Goal: Information Seeking & Learning: Compare options

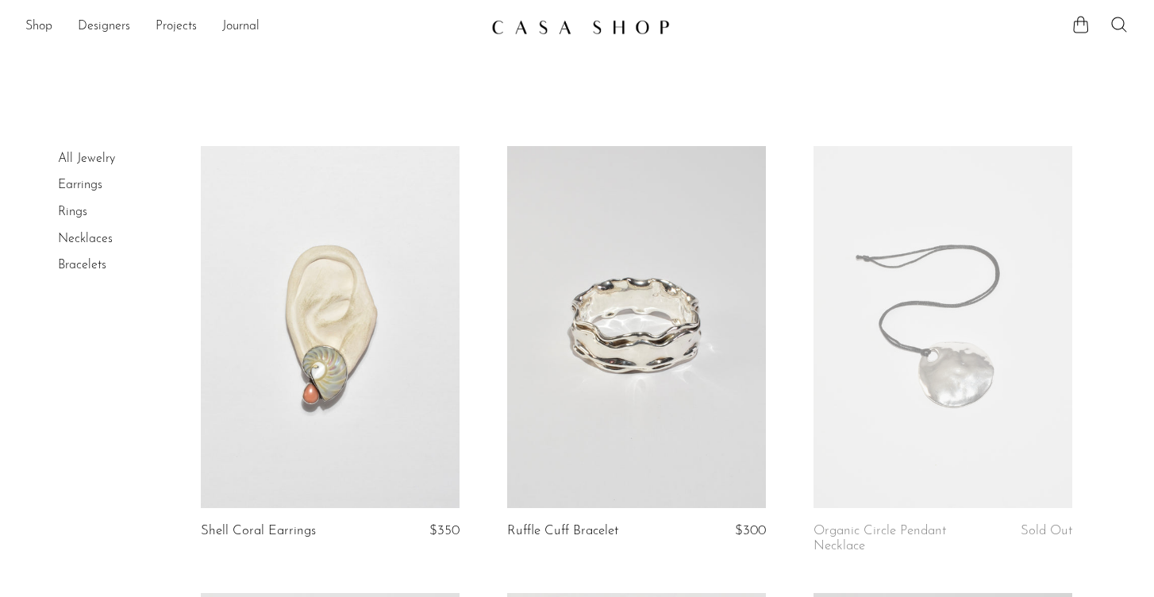
click at [70, 216] on link "Rings" at bounding box center [72, 212] width 29 height 13
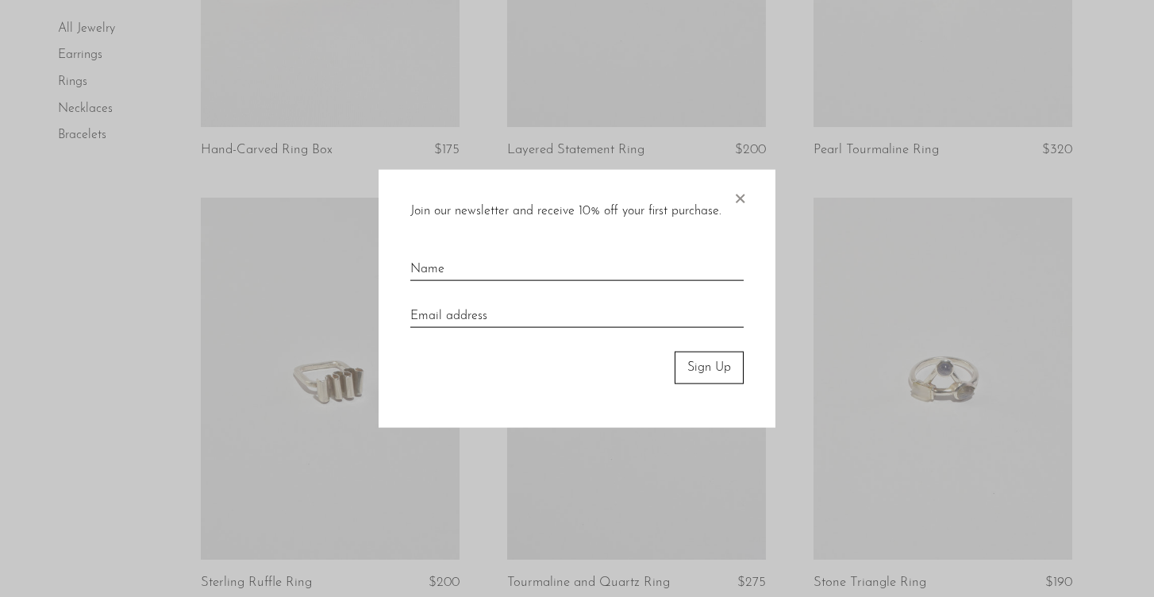
scroll to position [427, 0]
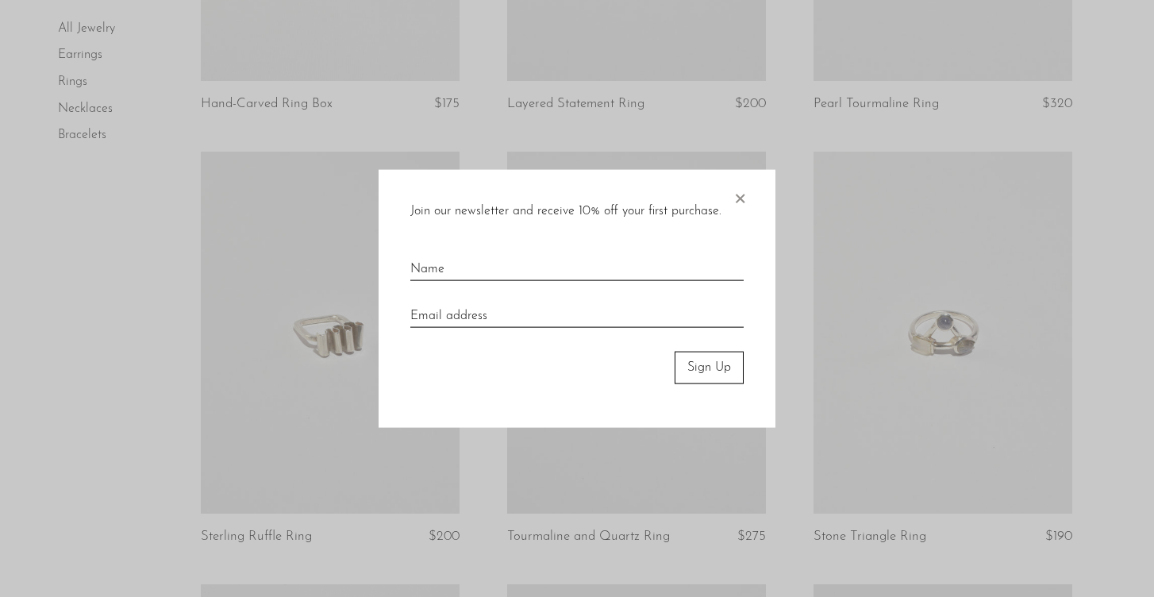
click at [739, 198] on span "×" at bounding box center [740, 195] width 16 height 51
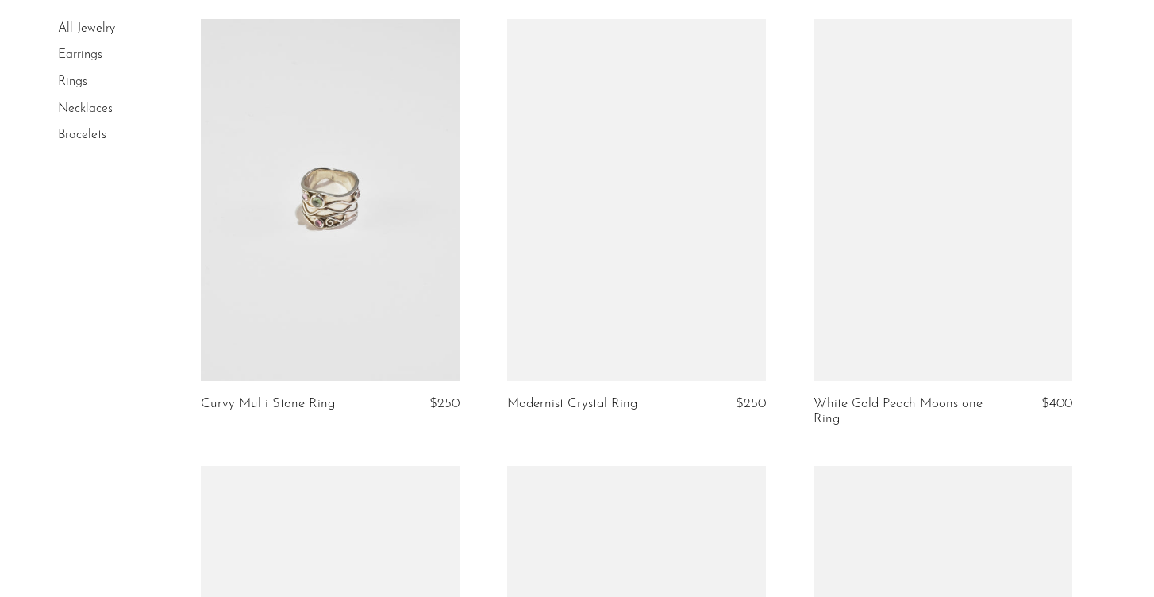
scroll to position [2334, 0]
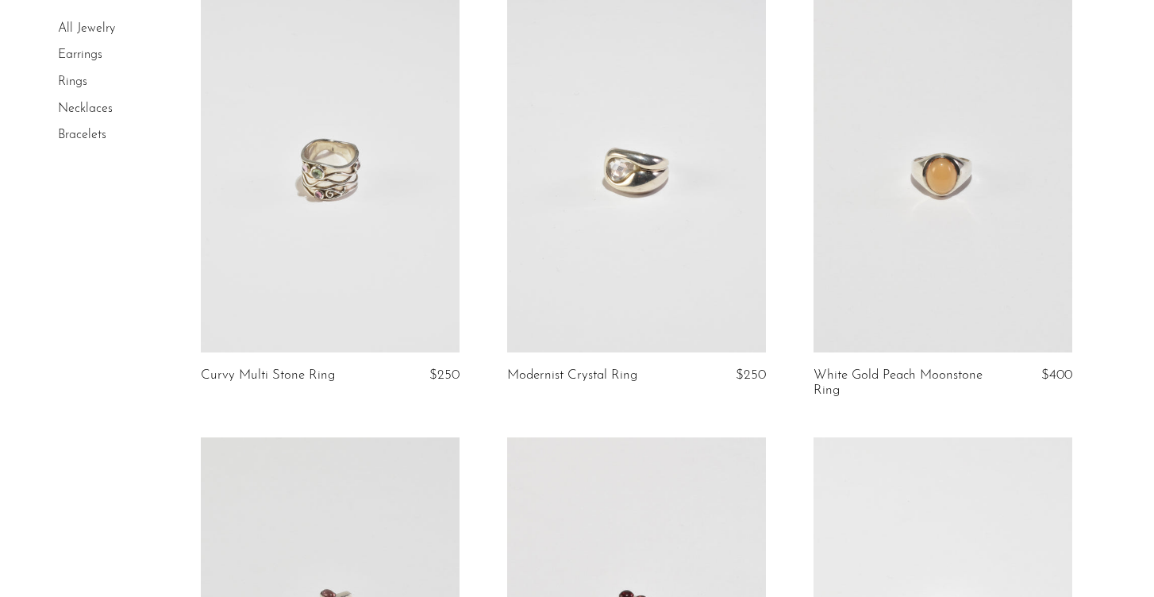
click at [596, 222] on link at bounding box center [636, 171] width 259 height 363
click at [873, 257] on link at bounding box center [943, 171] width 259 height 363
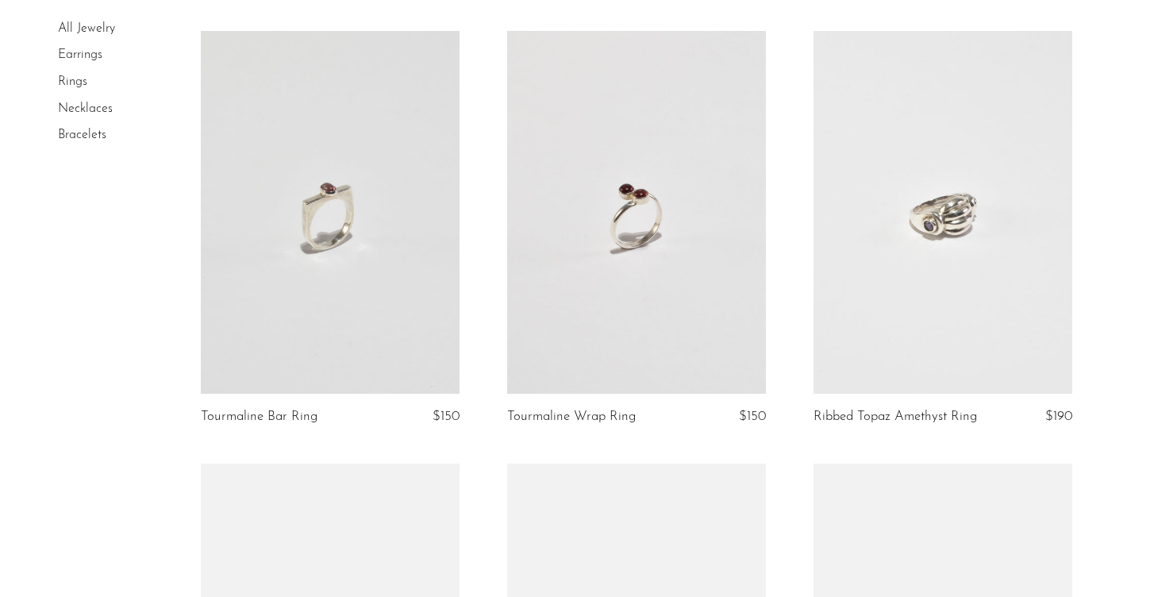
scroll to position [2746, 0]
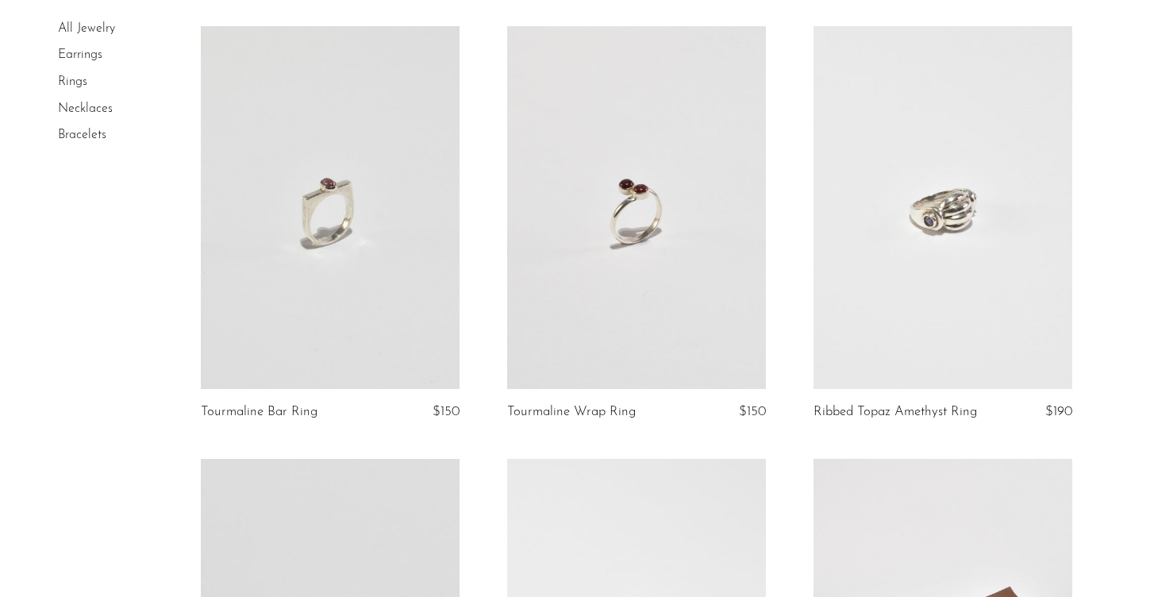
click at [862, 251] on link at bounding box center [943, 207] width 259 height 363
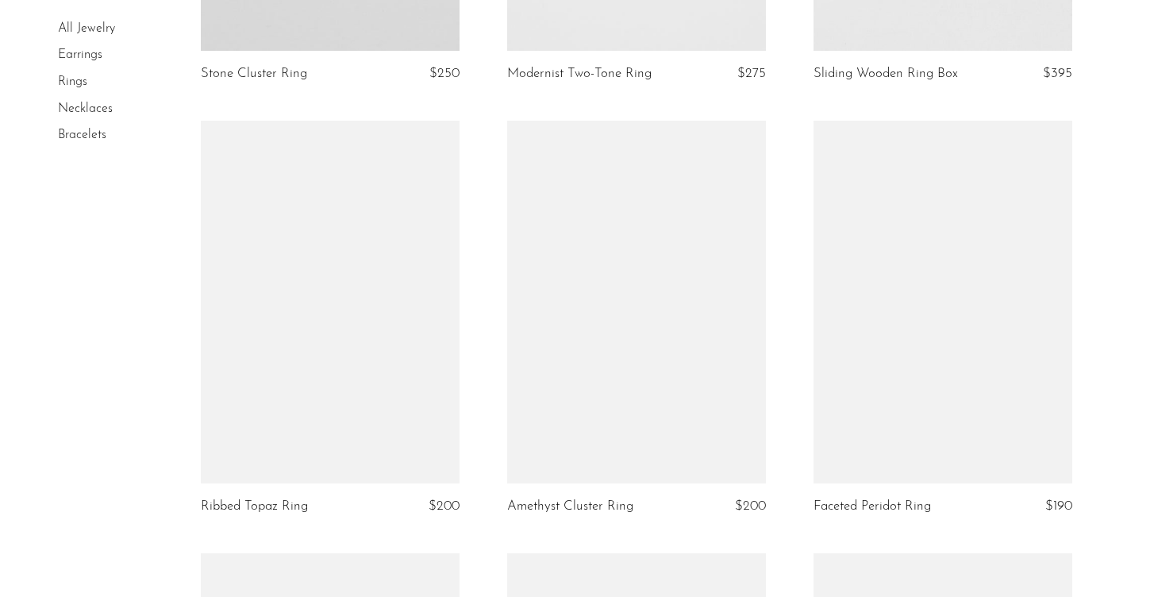
scroll to position [3527, 0]
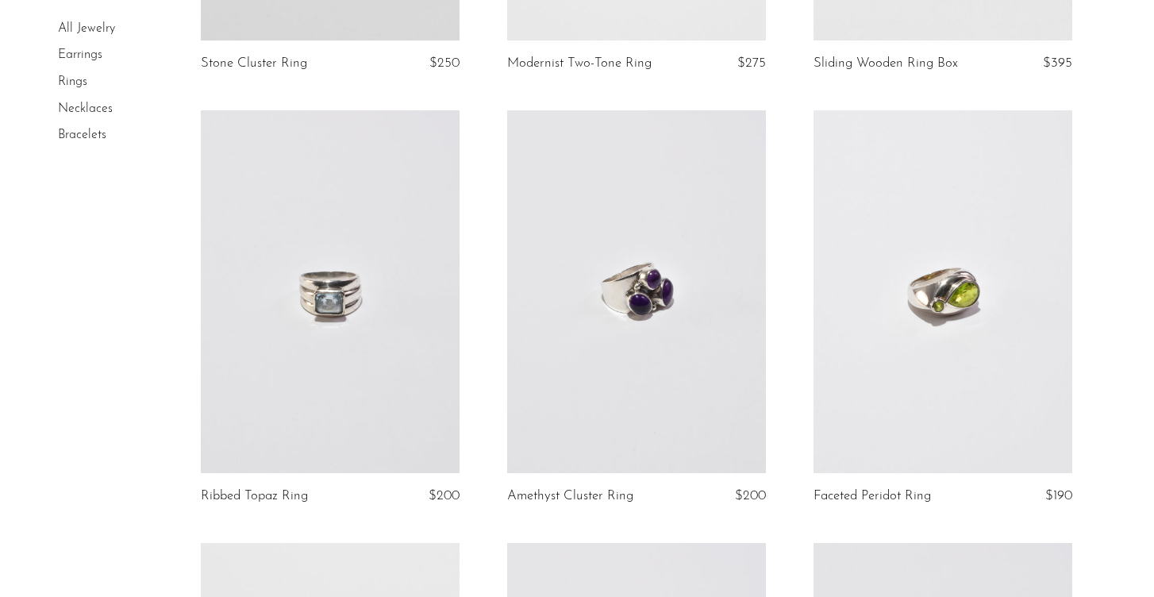
click at [927, 350] on link at bounding box center [943, 291] width 259 height 363
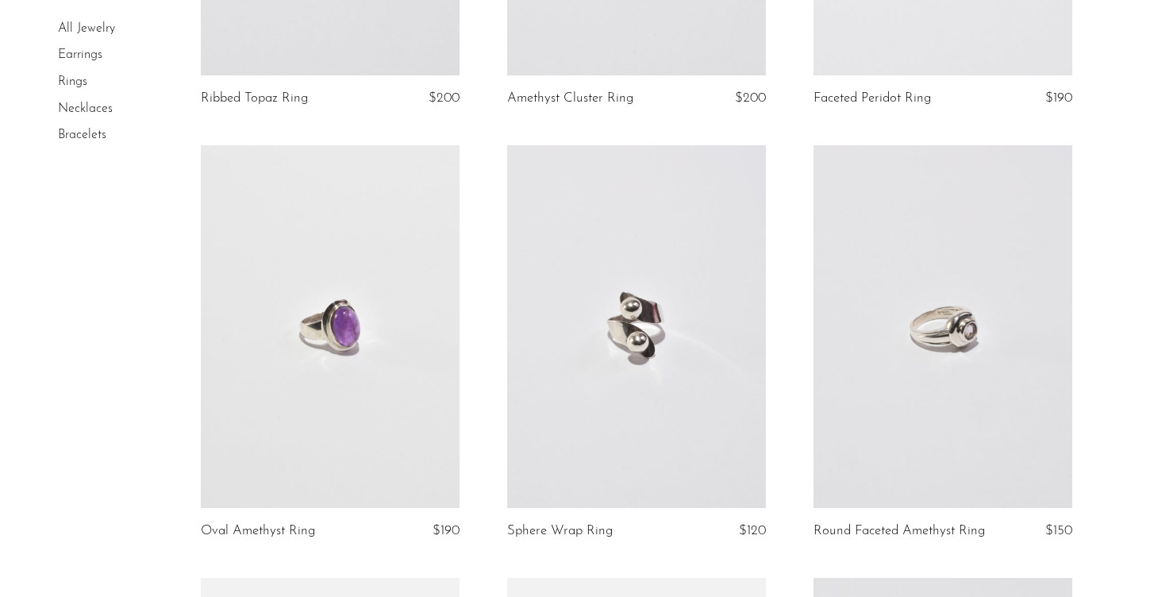
scroll to position [3930, 0]
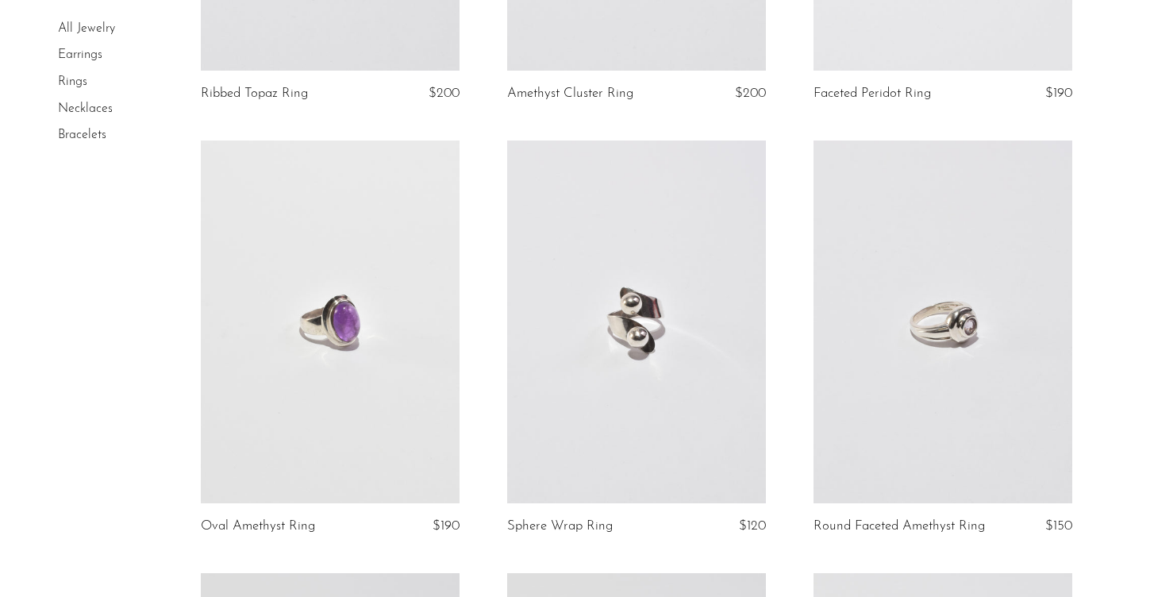
click at [975, 383] on link at bounding box center [943, 322] width 259 height 363
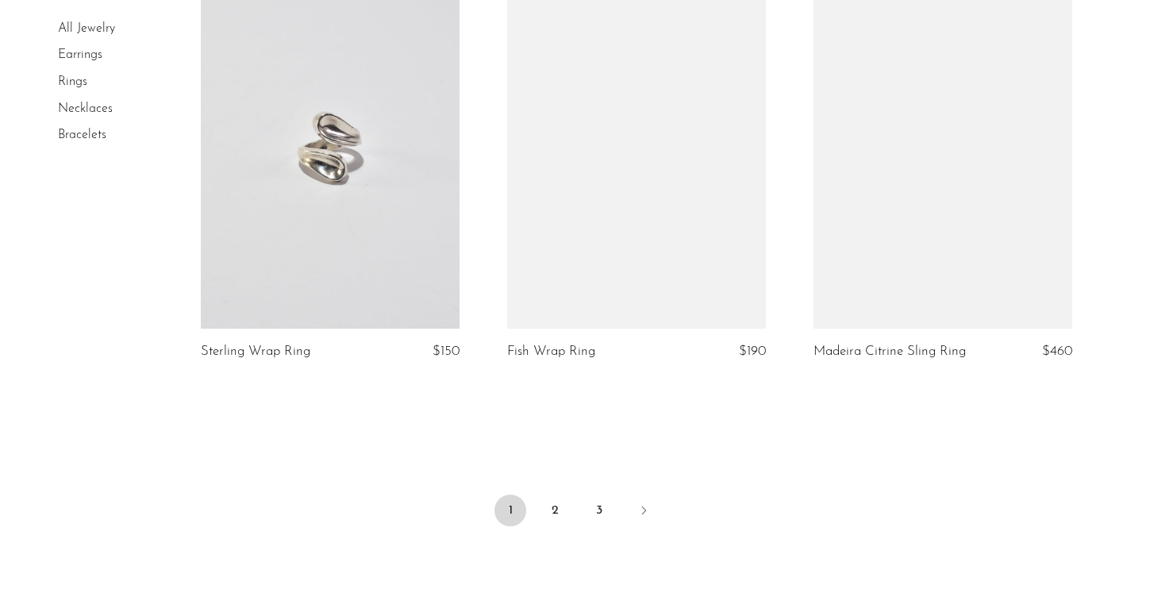
scroll to position [4976, 0]
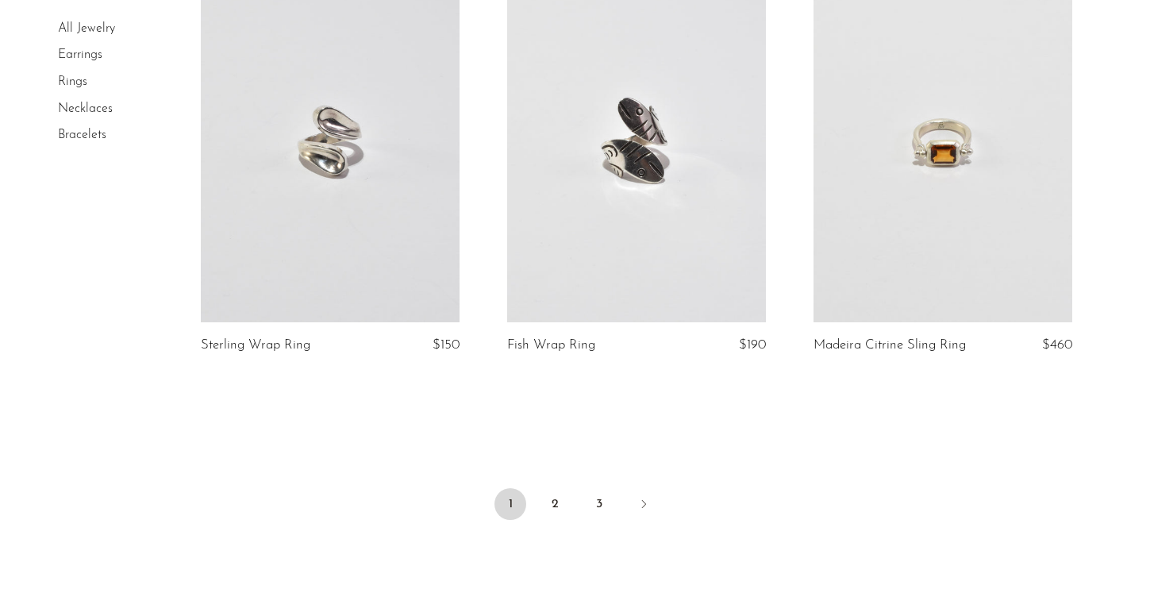
click at [917, 206] on link at bounding box center [943, 141] width 259 height 363
click at [646, 222] on link at bounding box center [636, 141] width 259 height 363
click at [549, 513] on link "2" at bounding box center [555, 504] width 32 height 32
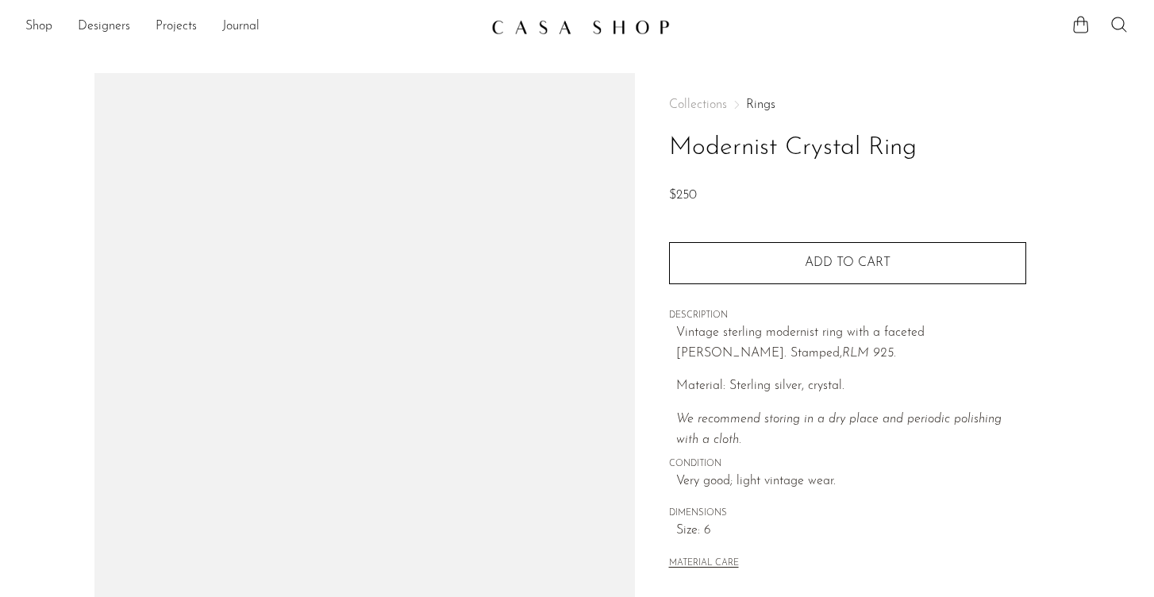
scroll to position [9, 0]
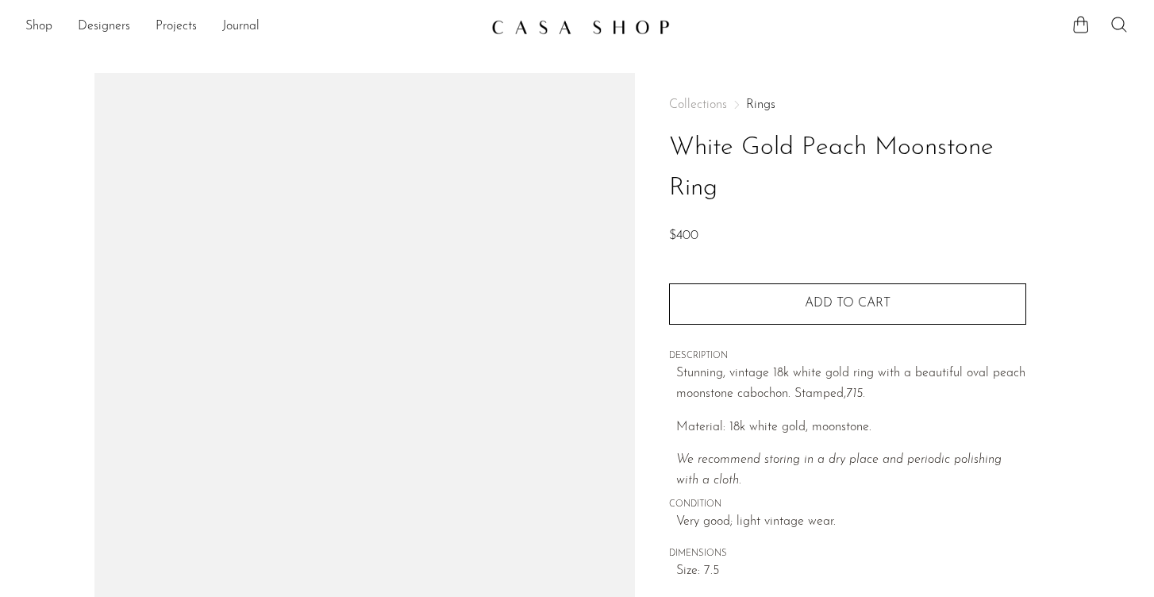
scroll to position [110, 0]
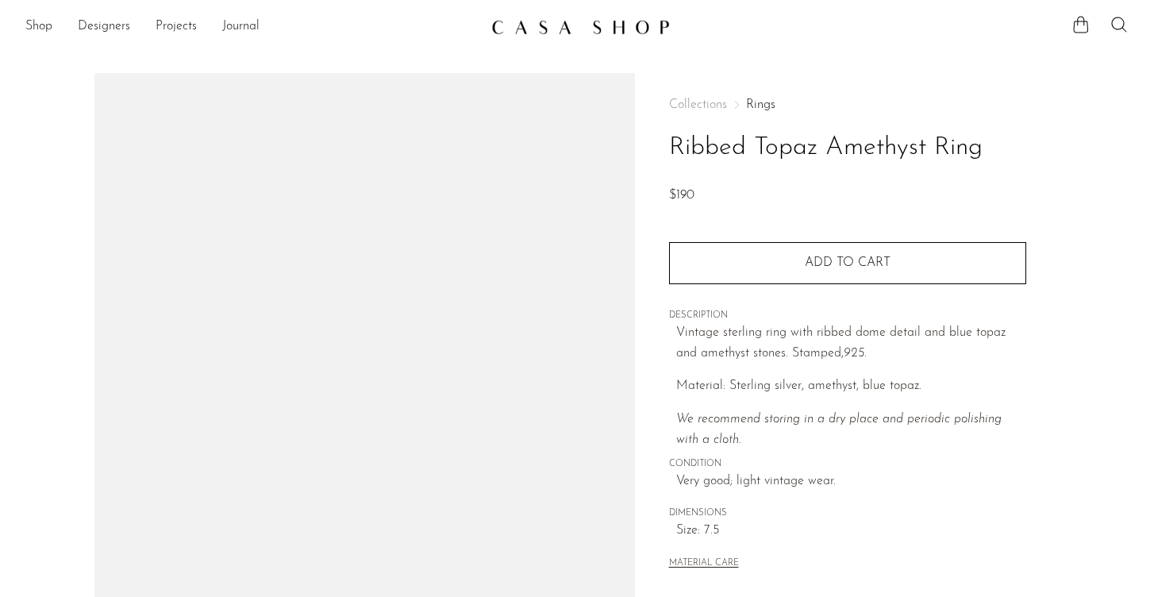
scroll to position [4, 0]
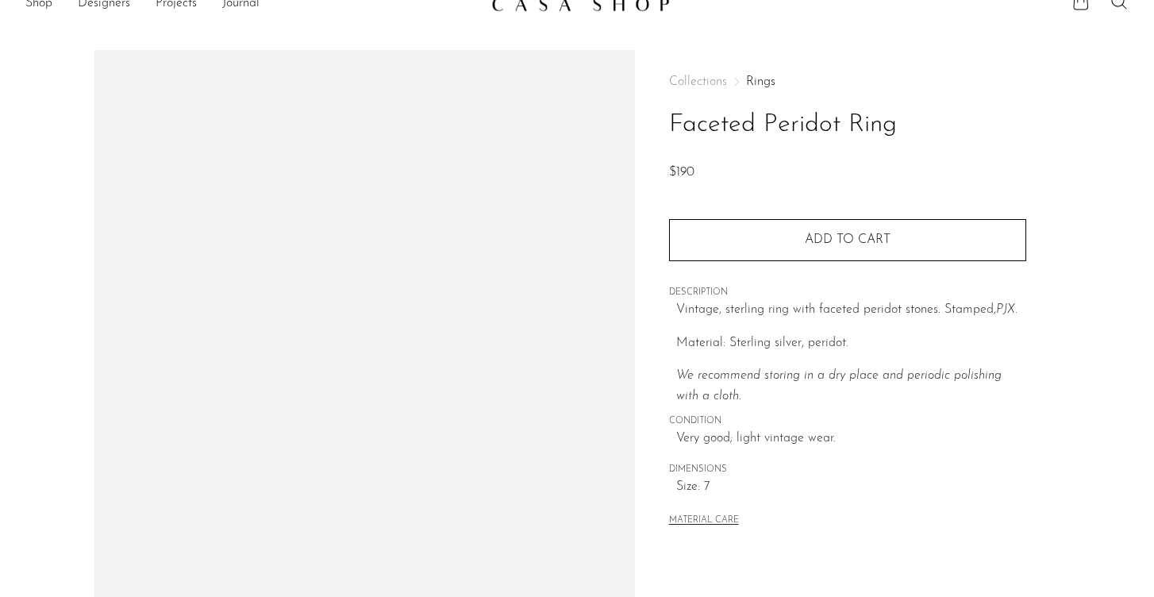
scroll to position [28, 0]
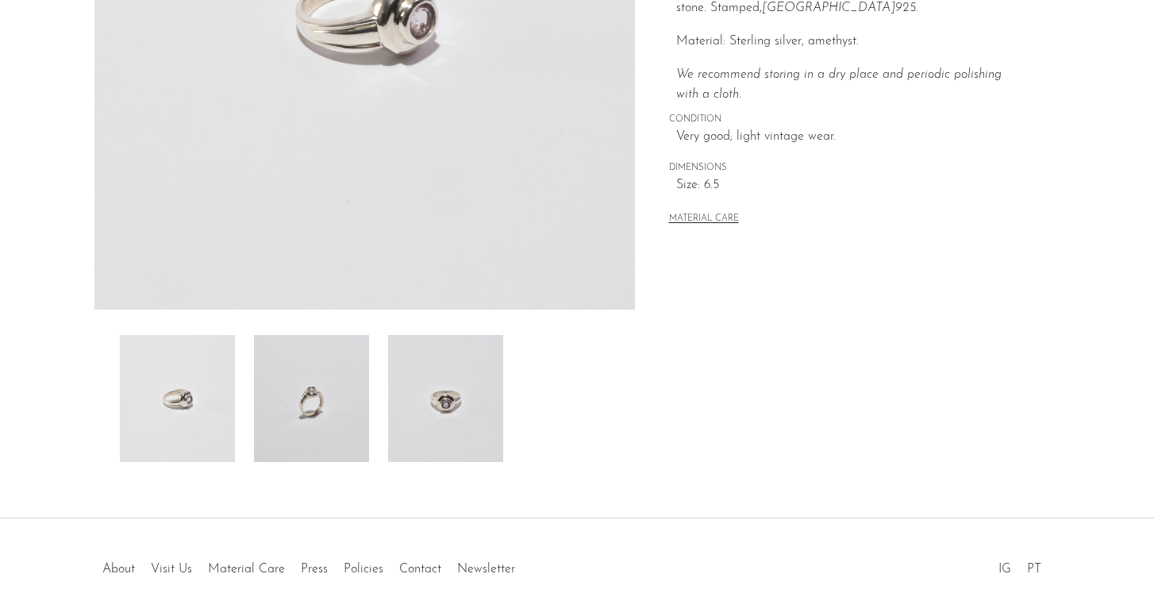
scroll to position [437, 0]
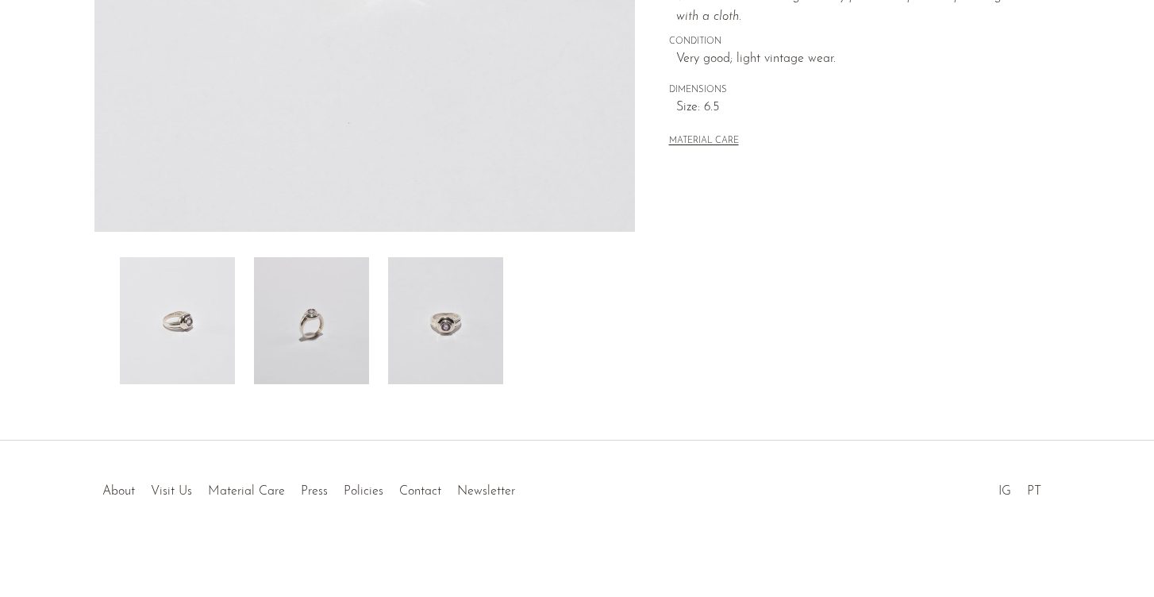
click at [326, 328] on img at bounding box center [311, 320] width 115 height 127
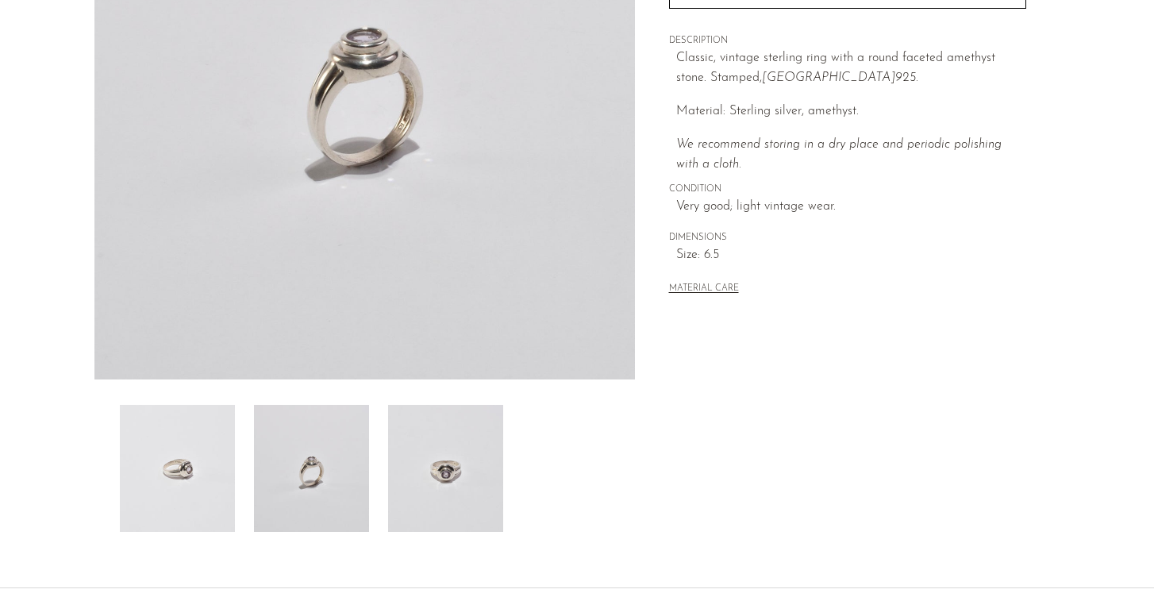
scroll to position [276, 0]
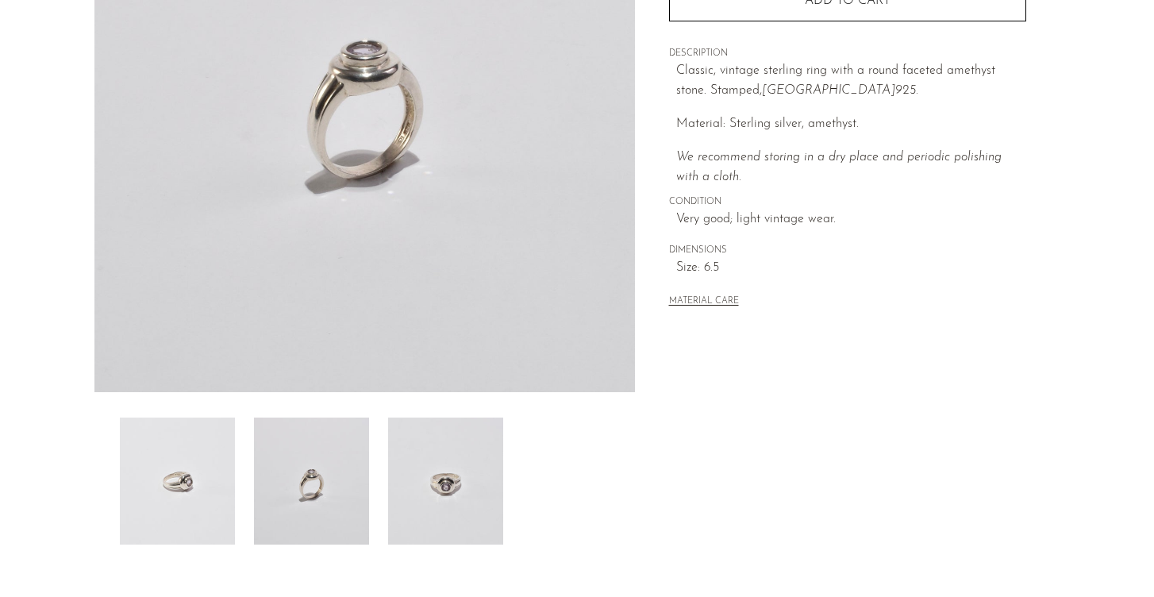
click at [467, 521] on img at bounding box center [445, 481] width 115 height 127
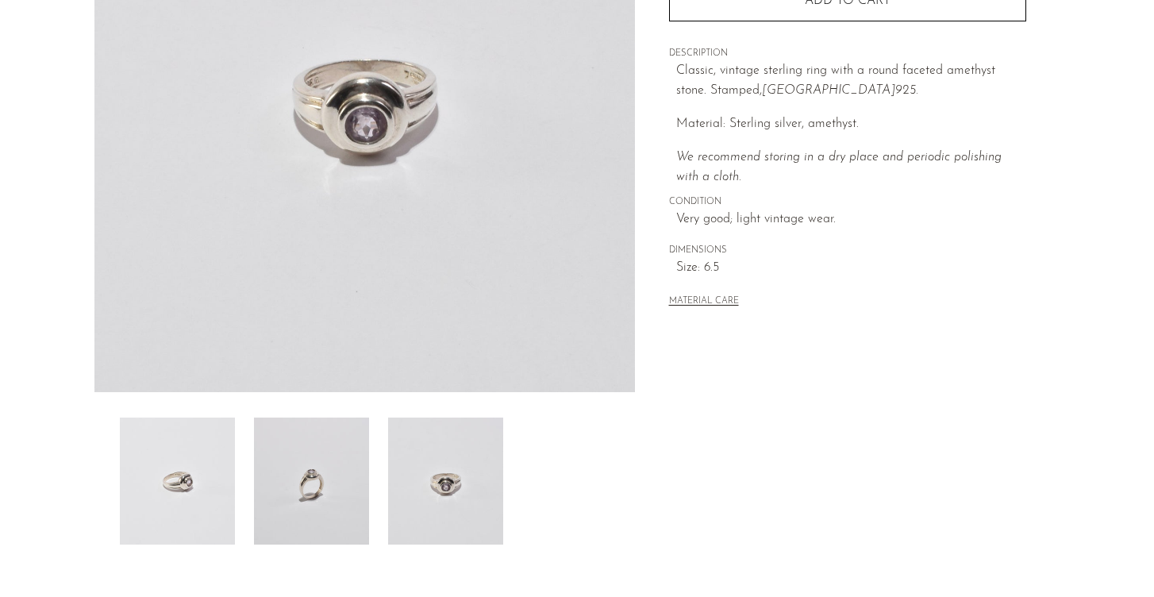
click at [311, 470] on img at bounding box center [311, 481] width 115 height 127
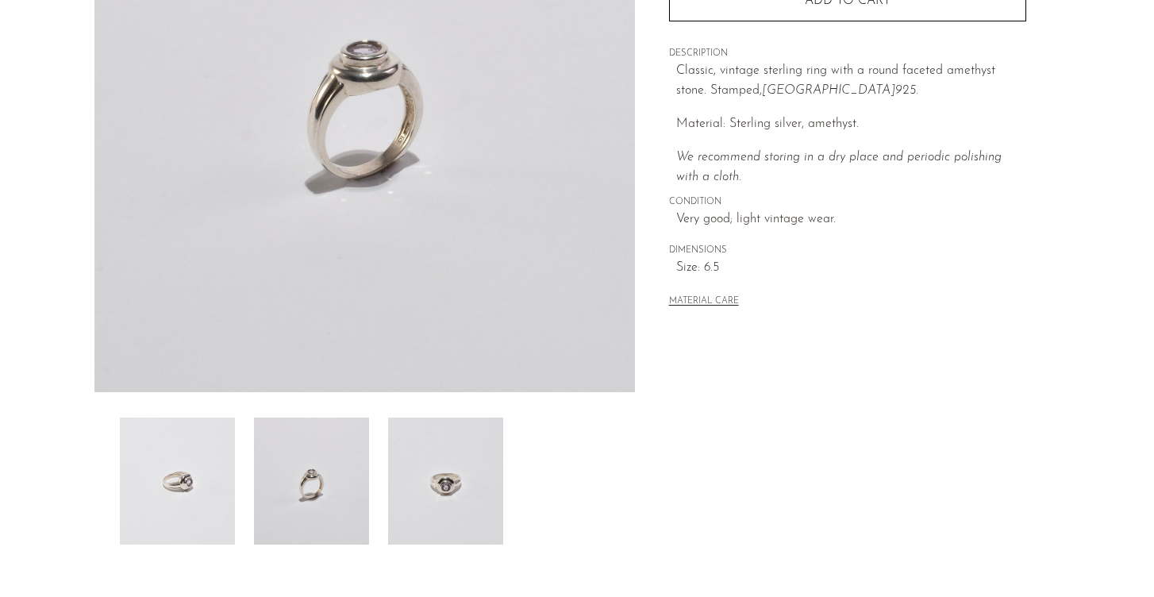
click at [210, 476] on img at bounding box center [177, 481] width 115 height 127
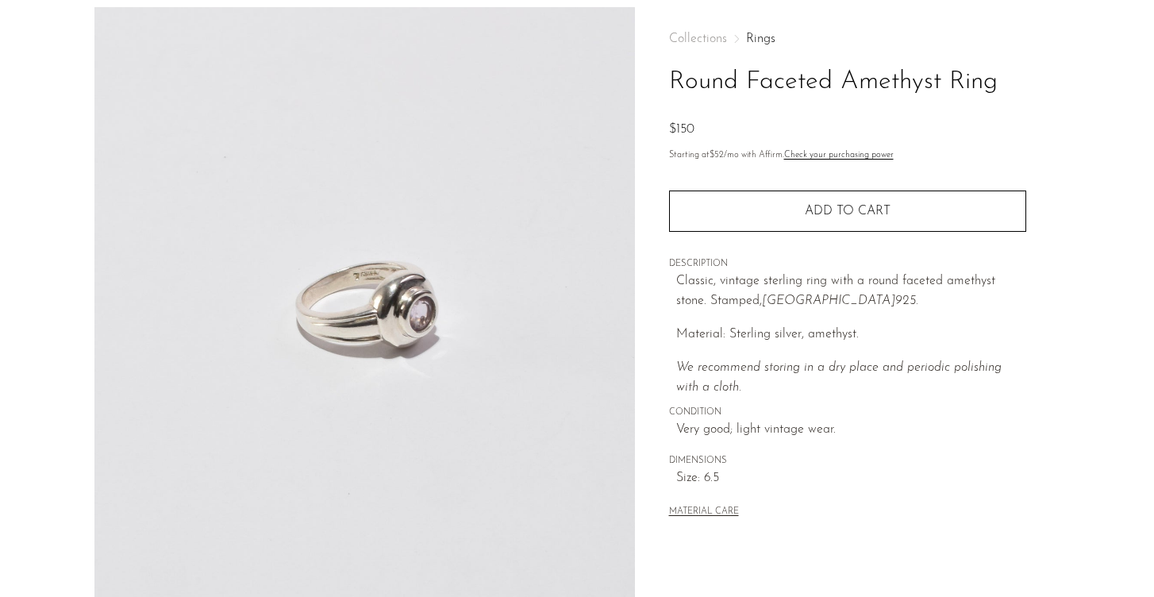
scroll to position [60, 0]
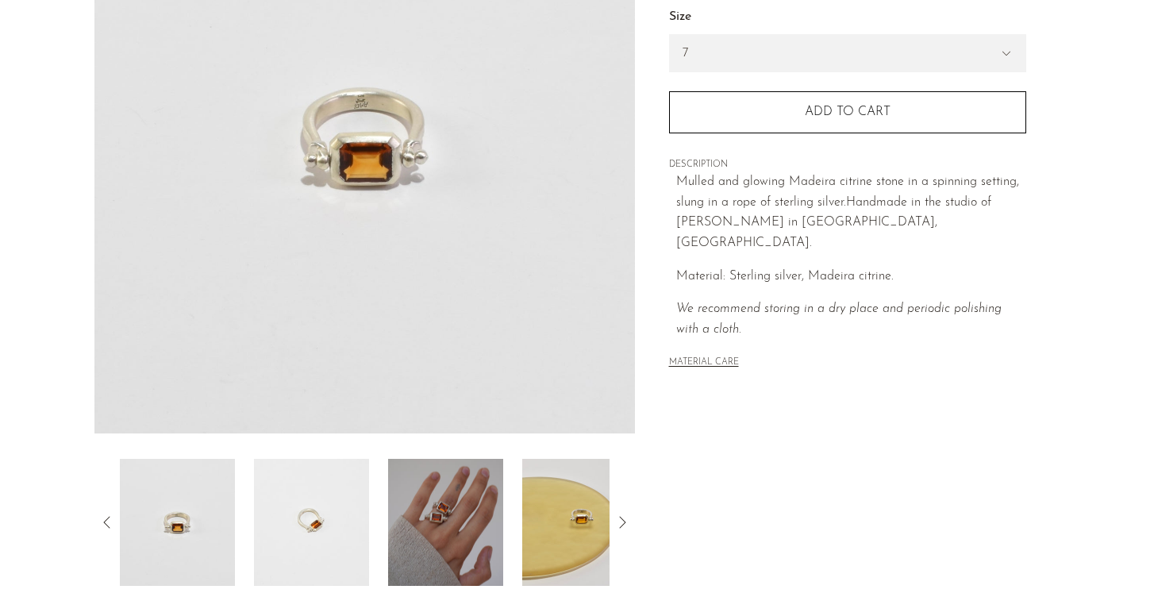
scroll to position [232, 0]
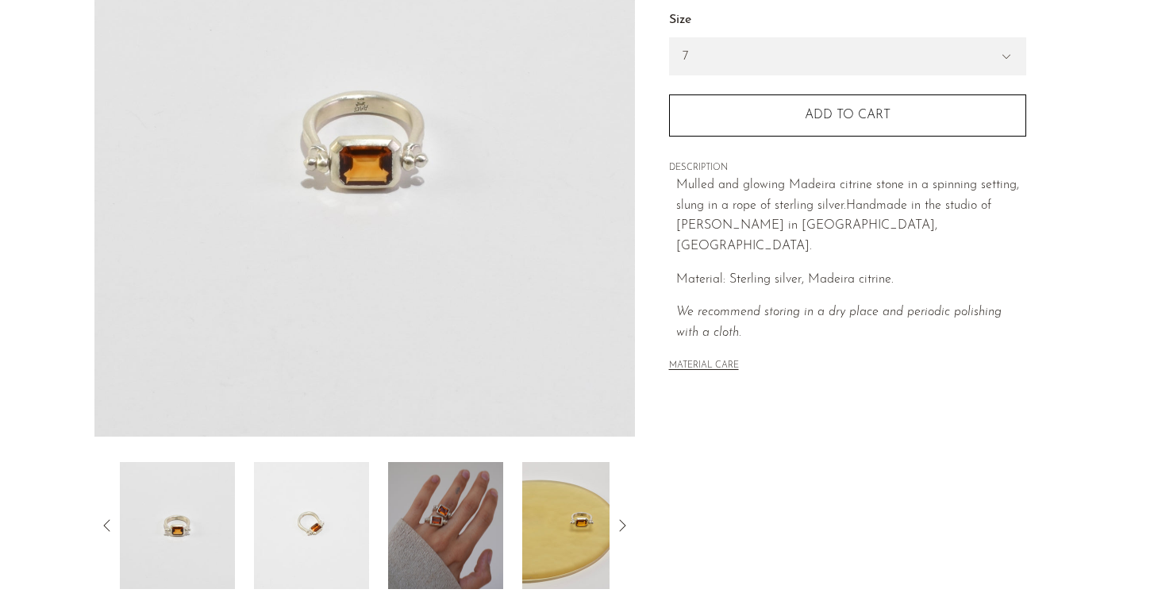
click at [437, 518] on img at bounding box center [445, 525] width 115 height 127
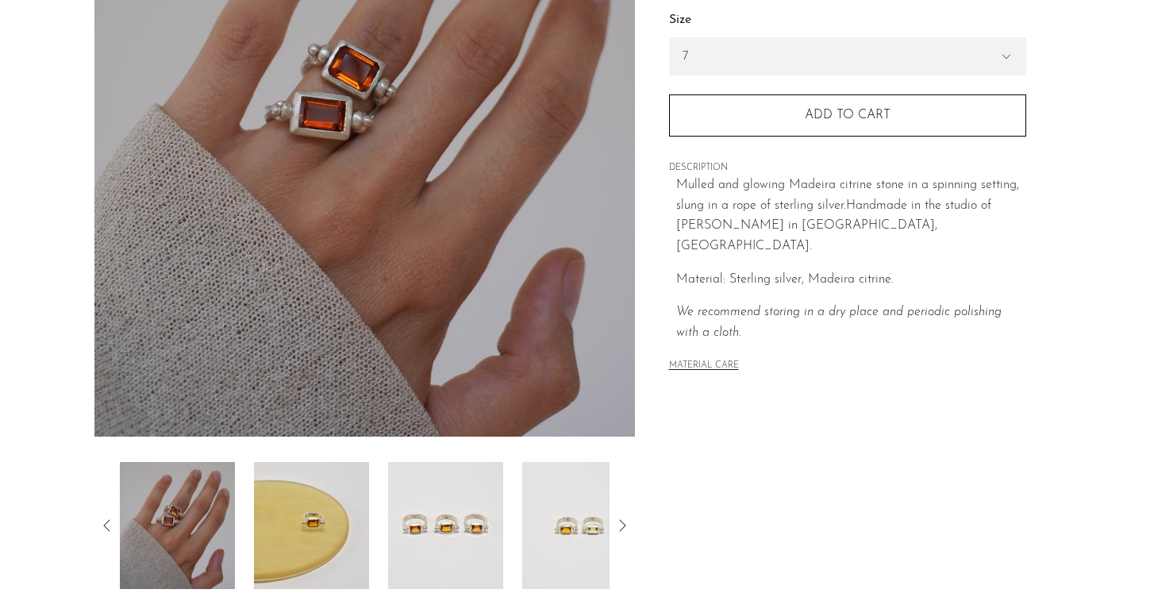
click at [283, 530] on img at bounding box center [311, 525] width 115 height 127
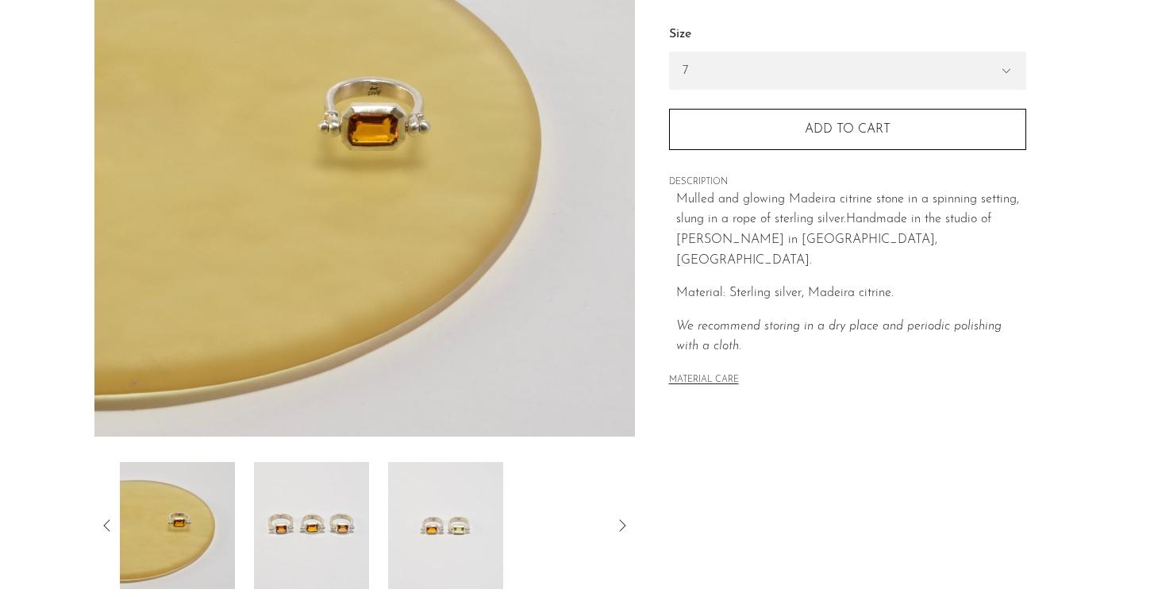
click at [311, 532] on img at bounding box center [311, 525] width 115 height 127
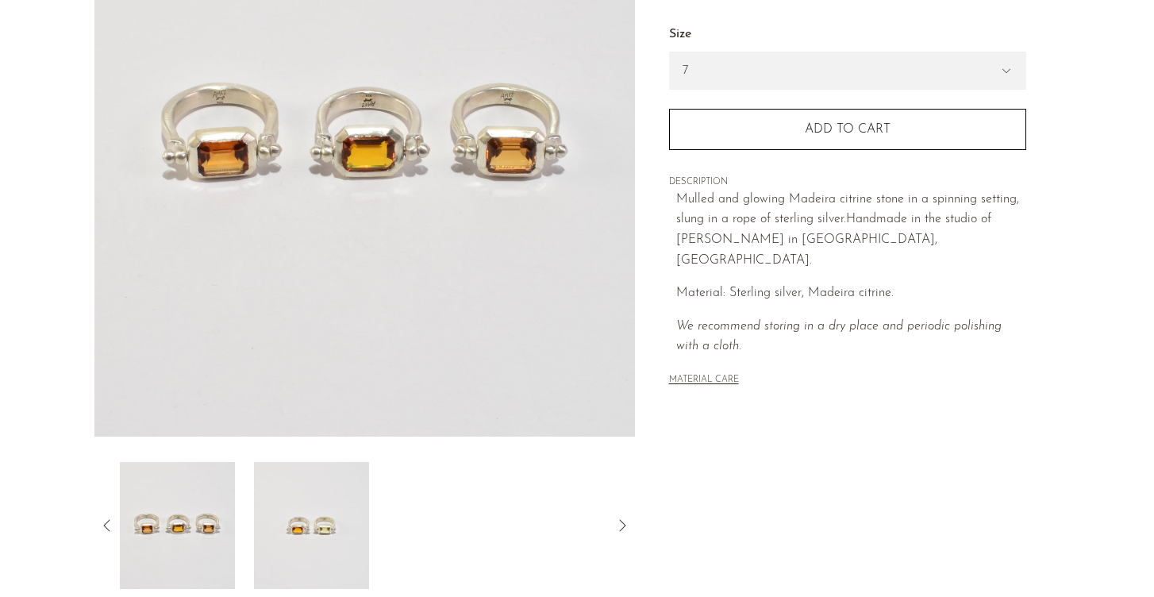
click at [315, 533] on img at bounding box center [311, 525] width 115 height 127
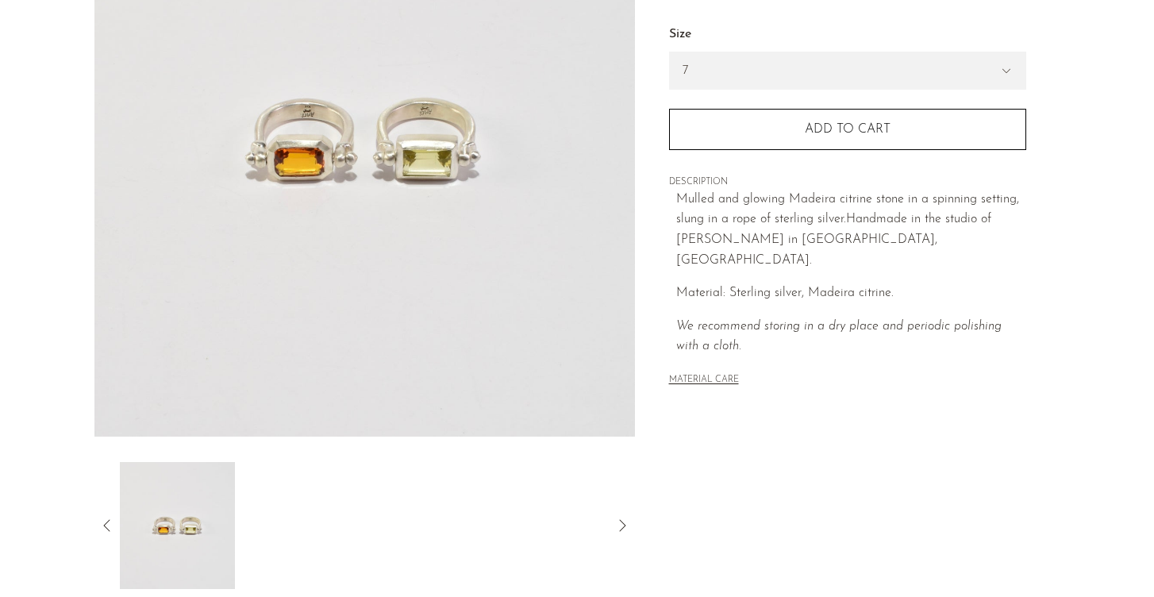
click at [163, 512] on img at bounding box center [177, 525] width 115 height 127
click at [104, 522] on icon at bounding box center [107, 525] width 19 height 19
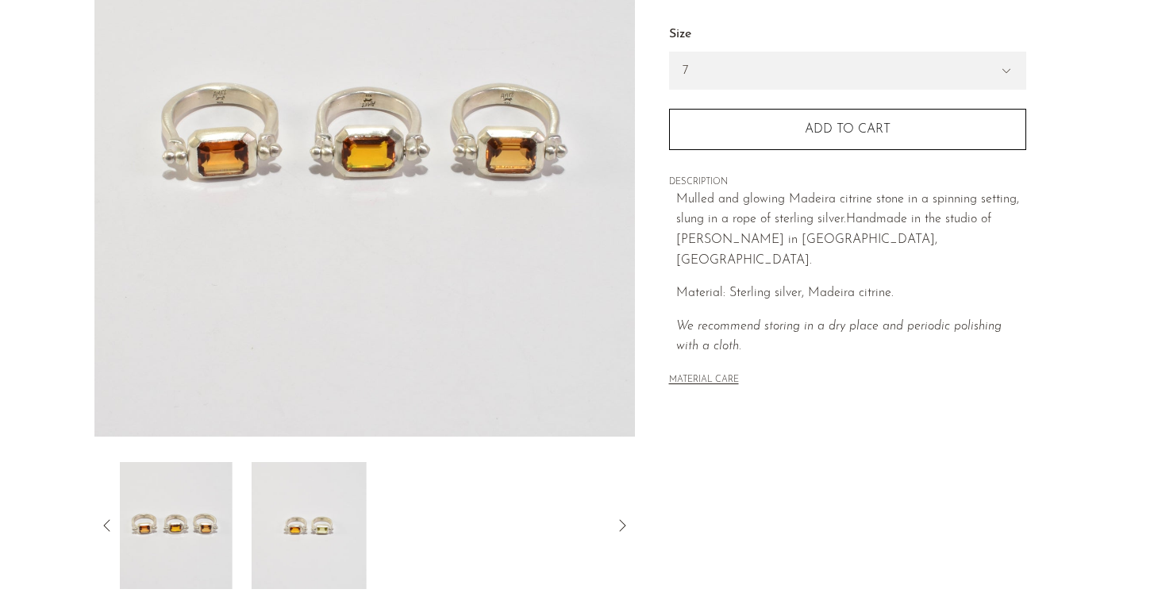
click at [104, 522] on icon at bounding box center [107, 525] width 19 height 19
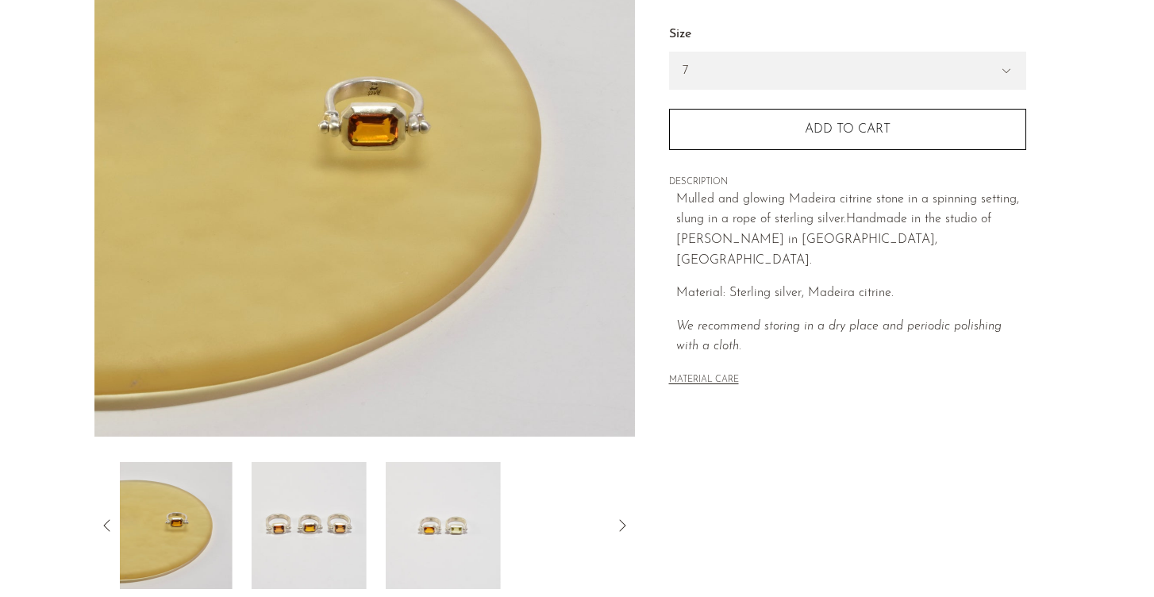
click at [104, 522] on icon at bounding box center [107, 525] width 19 height 19
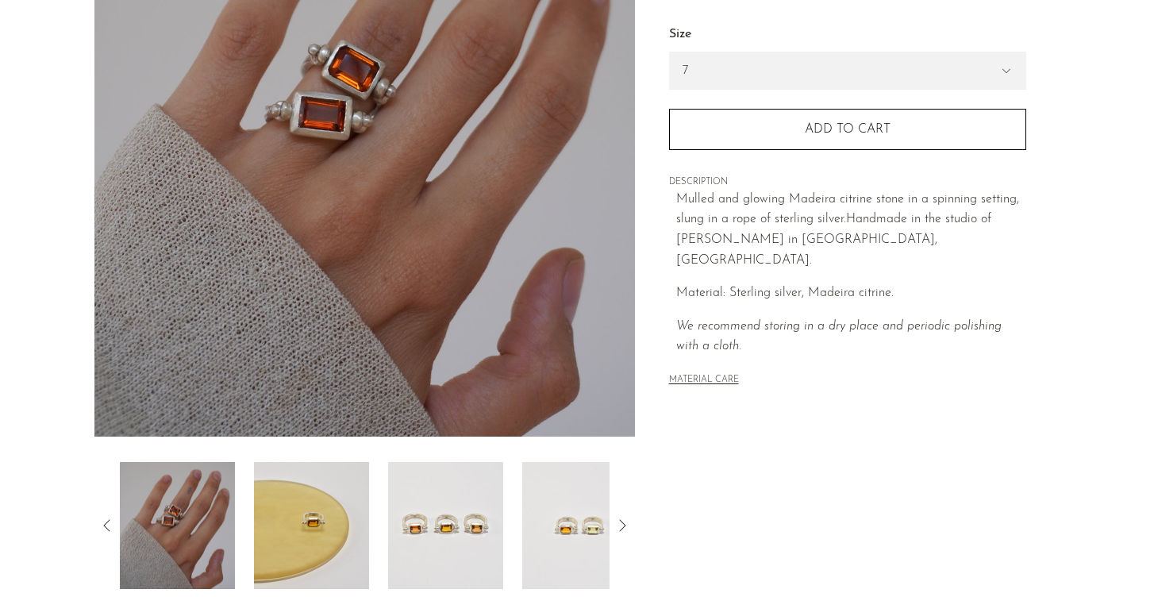
click at [104, 522] on icon at bounding box center [107, 525] width 19 height 19
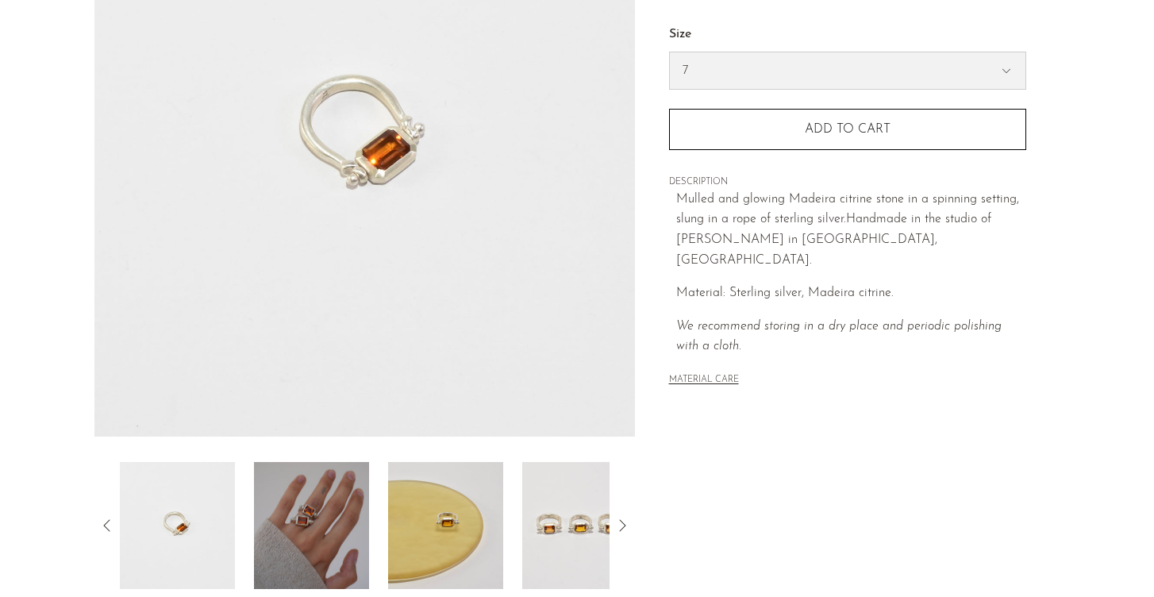
click at [685, 71] on select "6 7 8" at bounding box center [848, 70] width 356 height 37
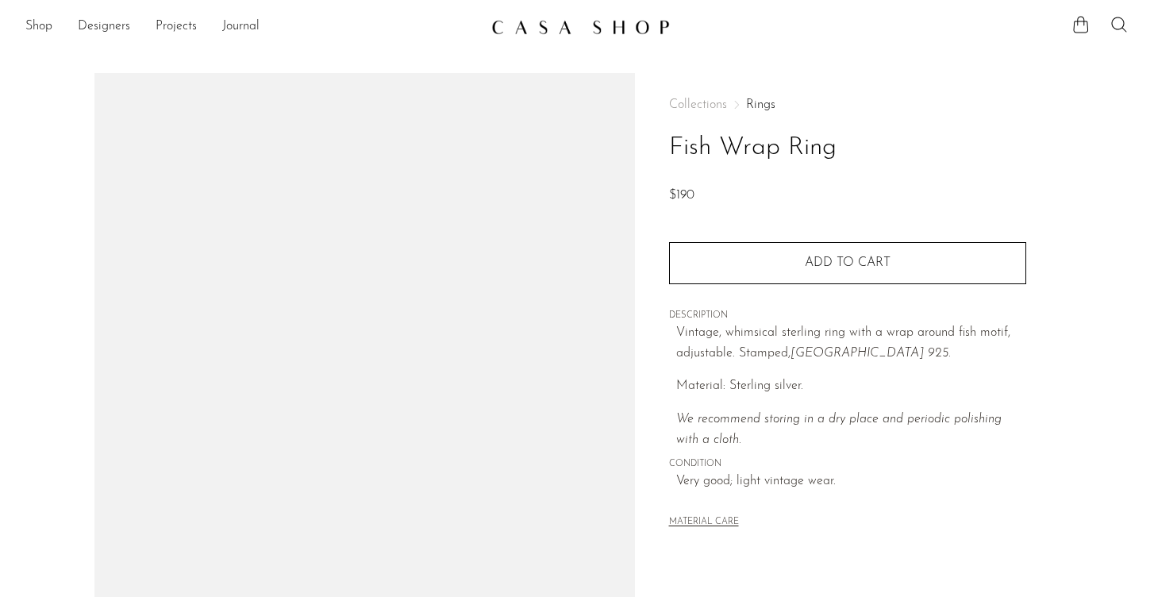
scroll to position [337, 0]
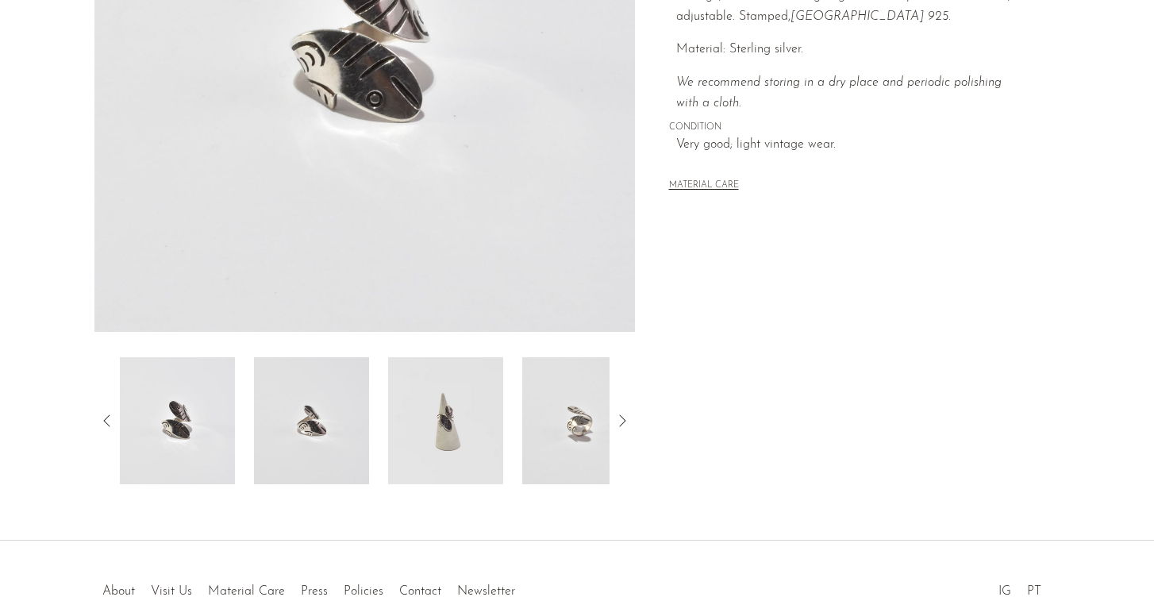
click at [456, 410] on img at bounding box center [445, 420] width 115 height 127
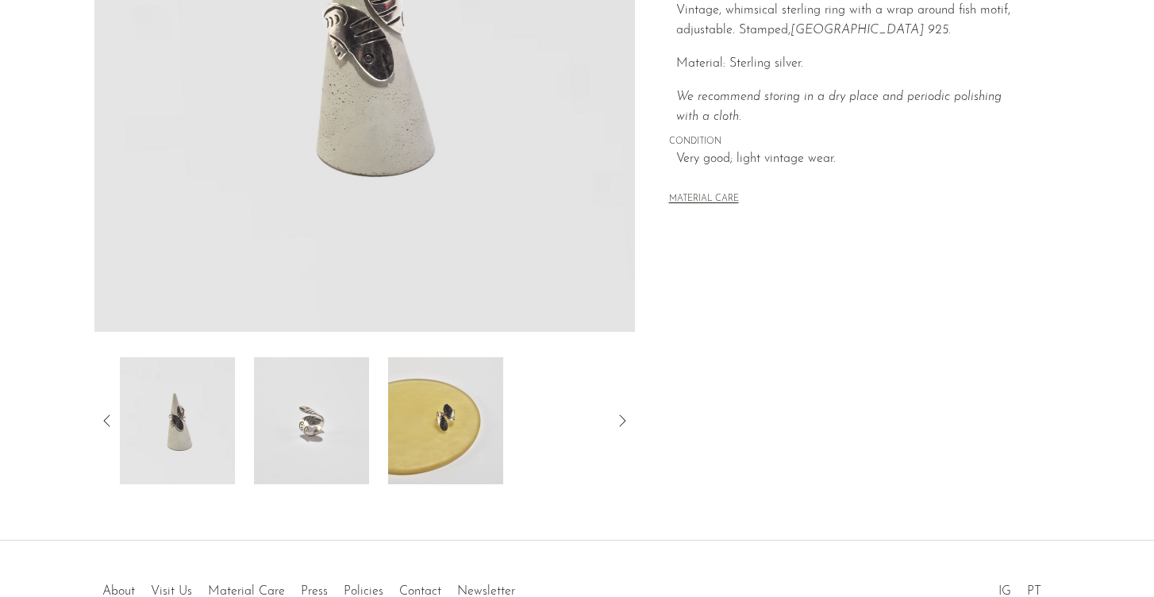
click at [451, 430] on img at bounding box center [445, 420] width 115 height 127
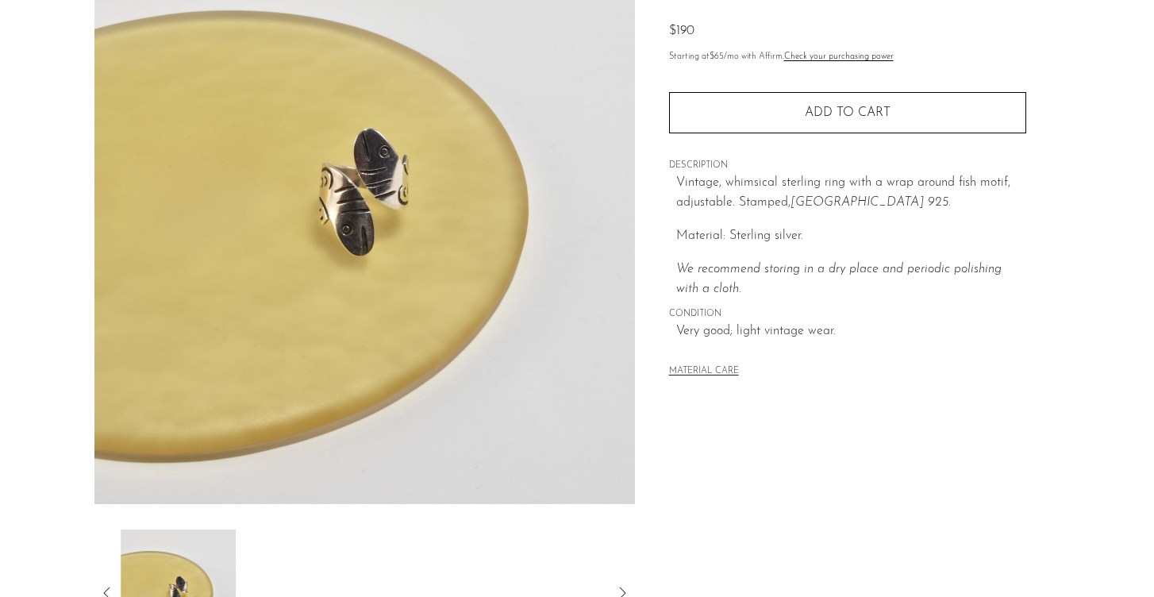
scroll to position [111, 0]
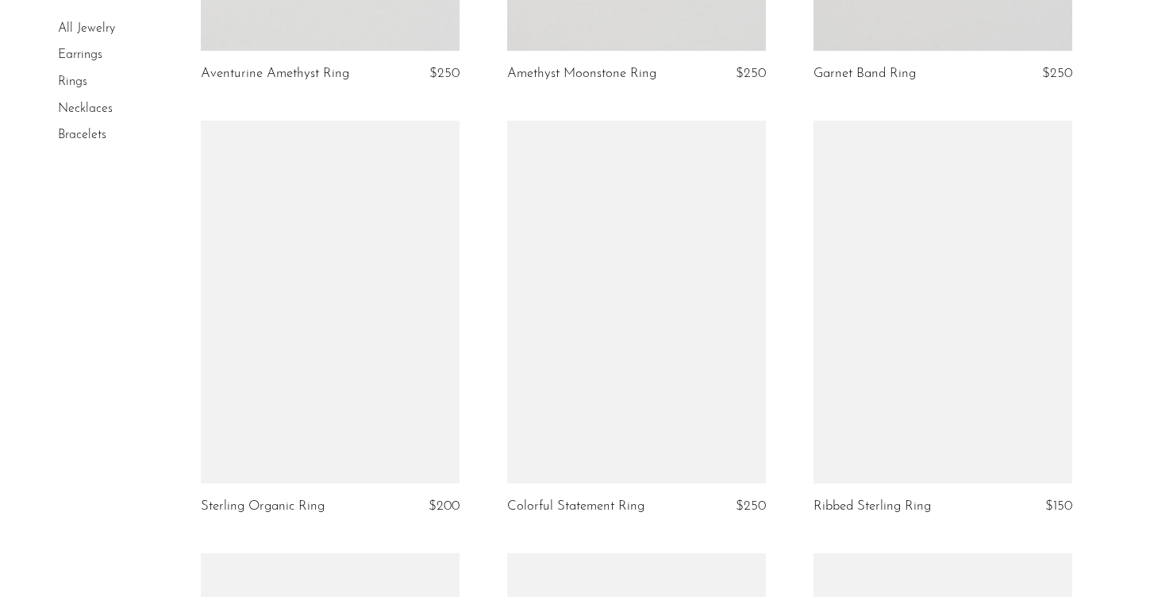
scroll to position [920, 0]
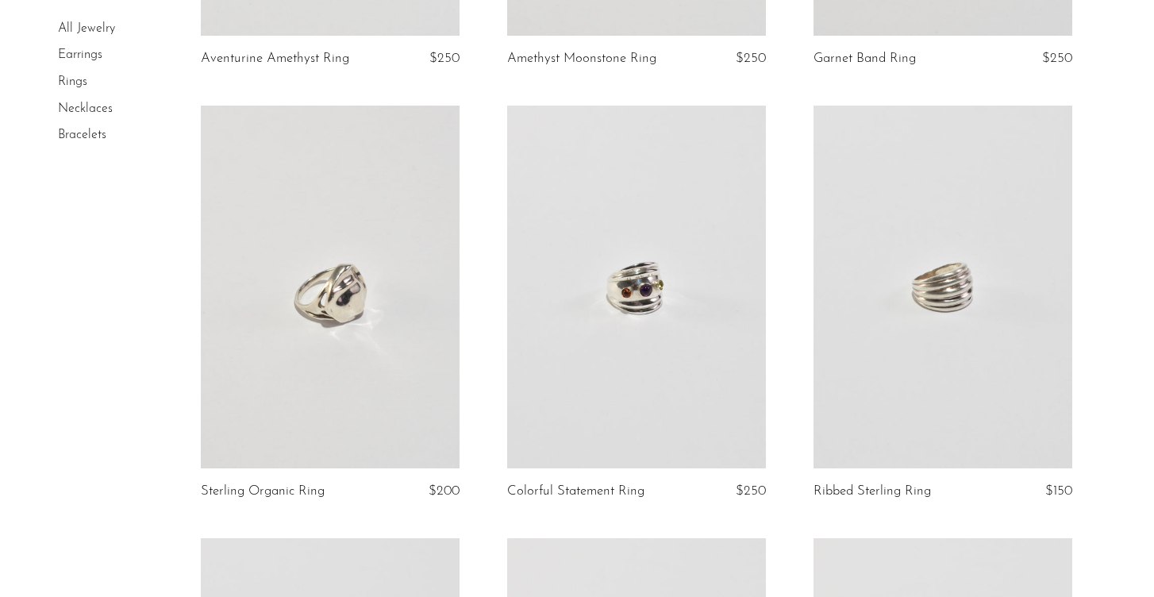
click at [910, 338] on link at bounding box center [943, 287] width 259 height 363
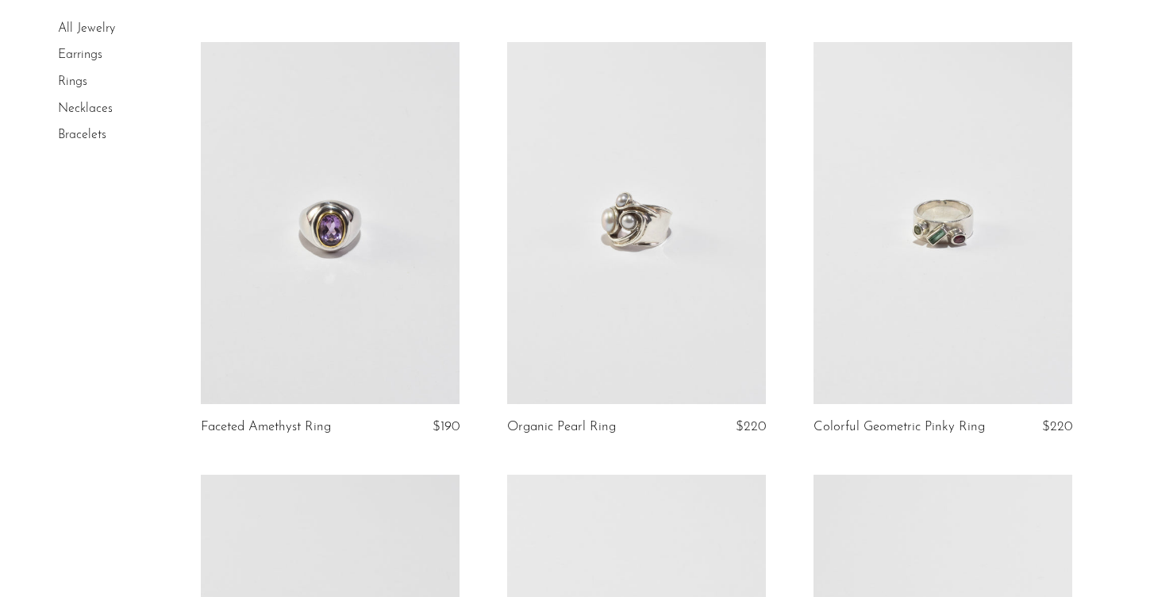
scroll to position [1883, 0]
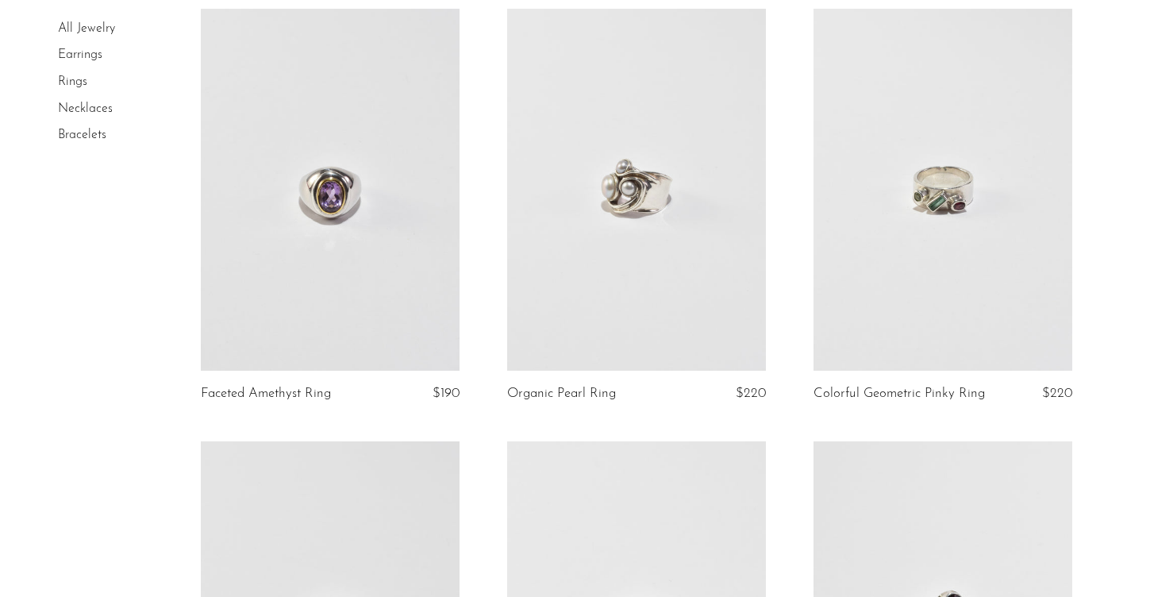
click at [358, 215] on link at bounding box center [330, 190] width 259 height 363
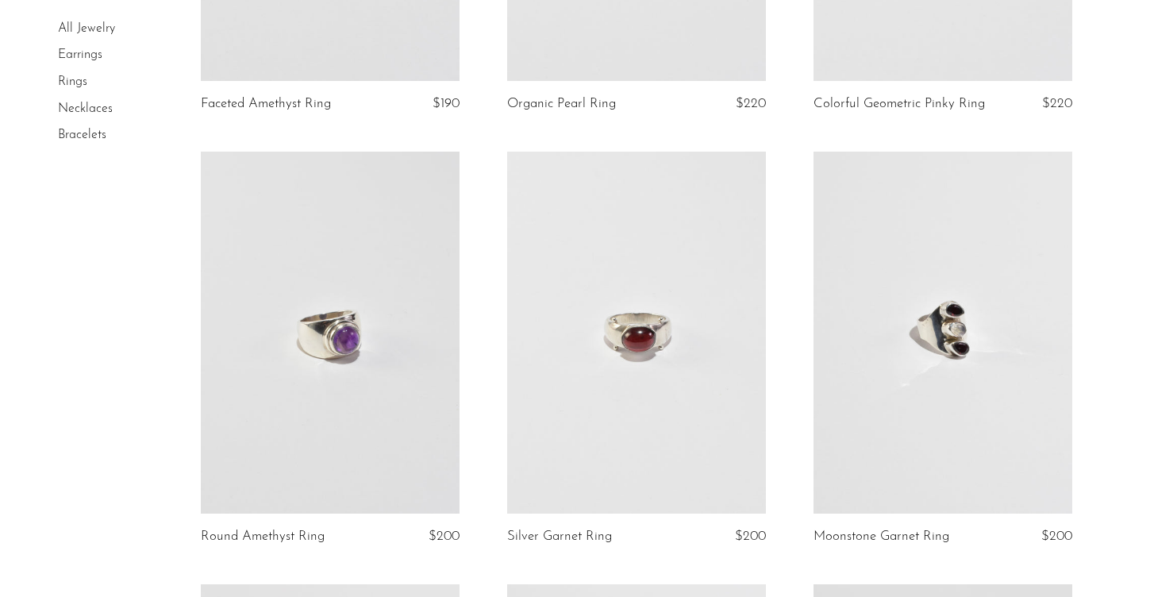
scroll to position [2174, 0]
click at [600, 307] on link at bounding box center [636, 332] width 259 height 363
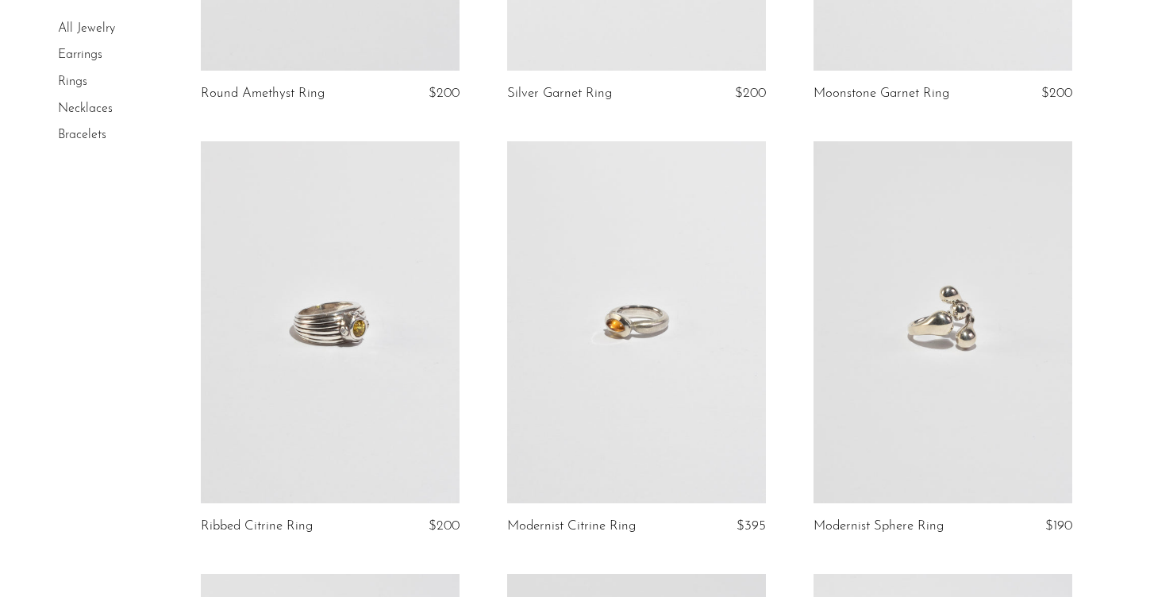
scroll to position [2651, 0]
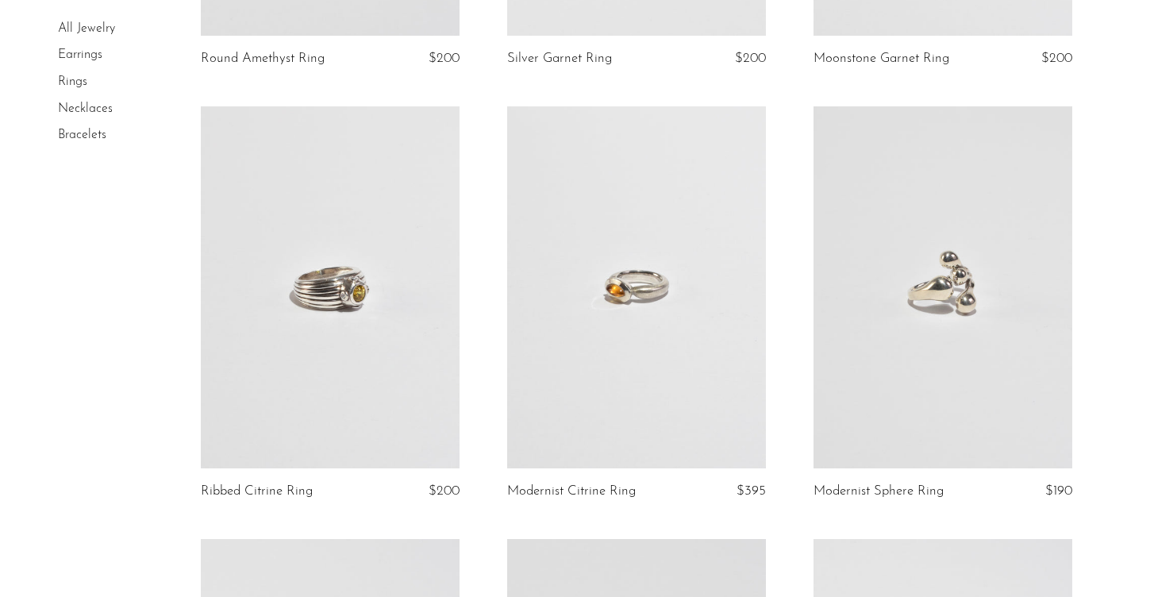
click at [617, 305] on link at bounding box center [636, 287] width 259 height 363
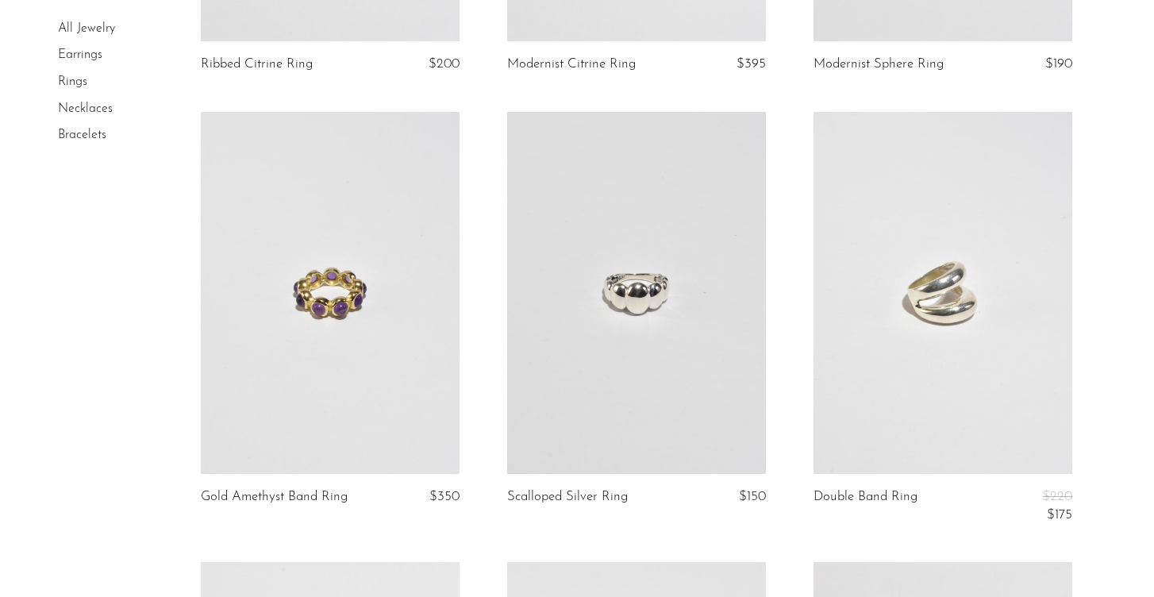
scroll to position [3079, 0]
click at [633, 310] on link at bounding box center [636, 292] width 259 height 363
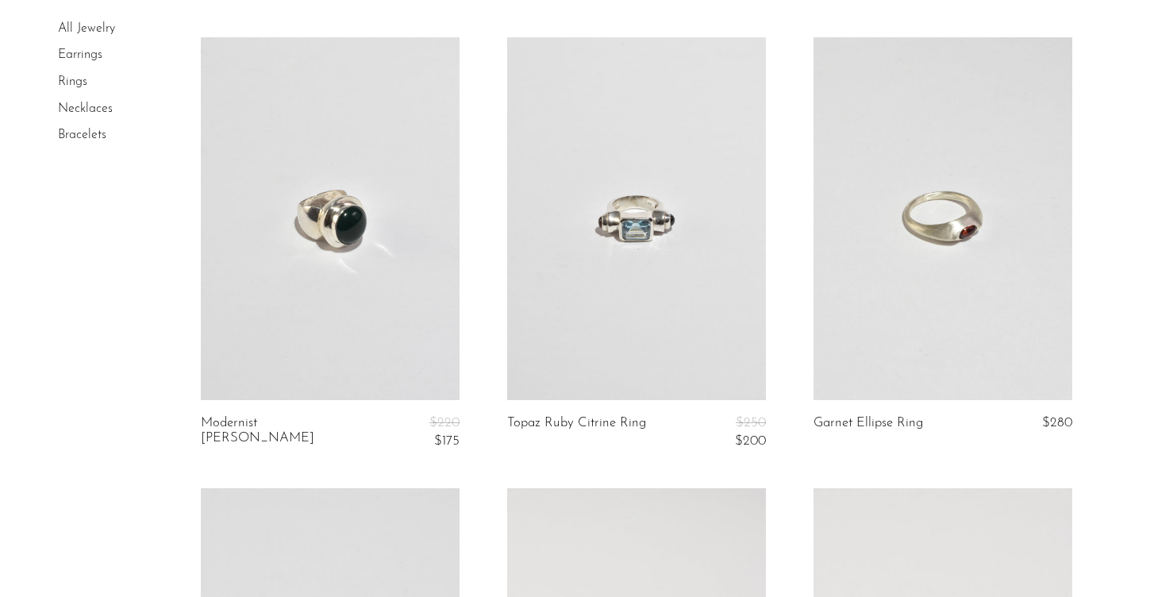
scroll to position [4517, 0]
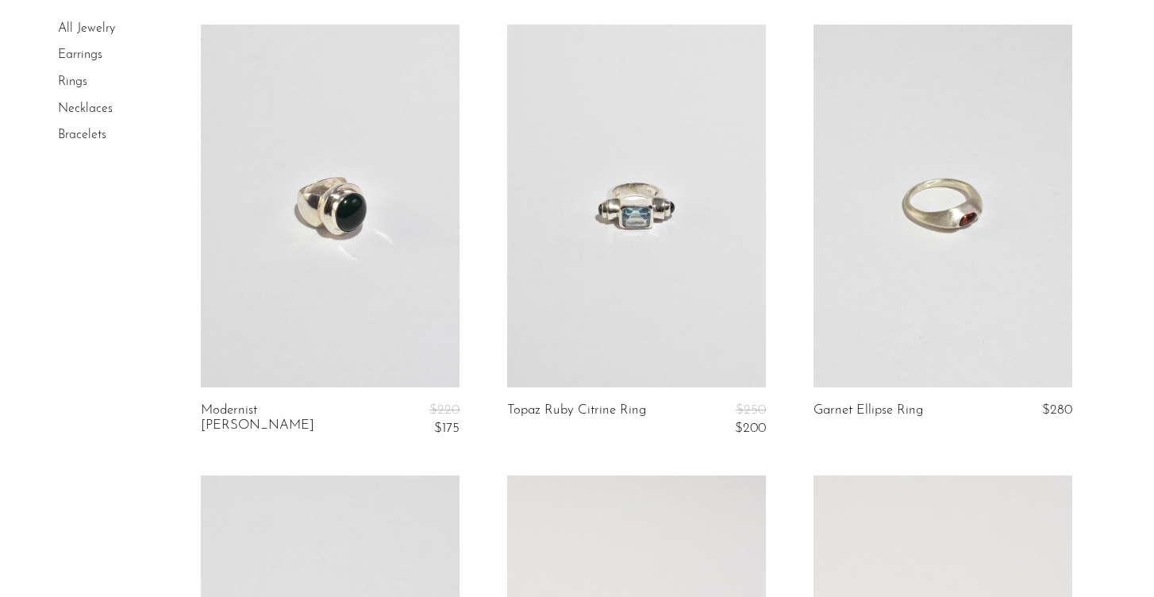
click at [939, 160] on link at bounding box center [943, 206] width 259 height 363
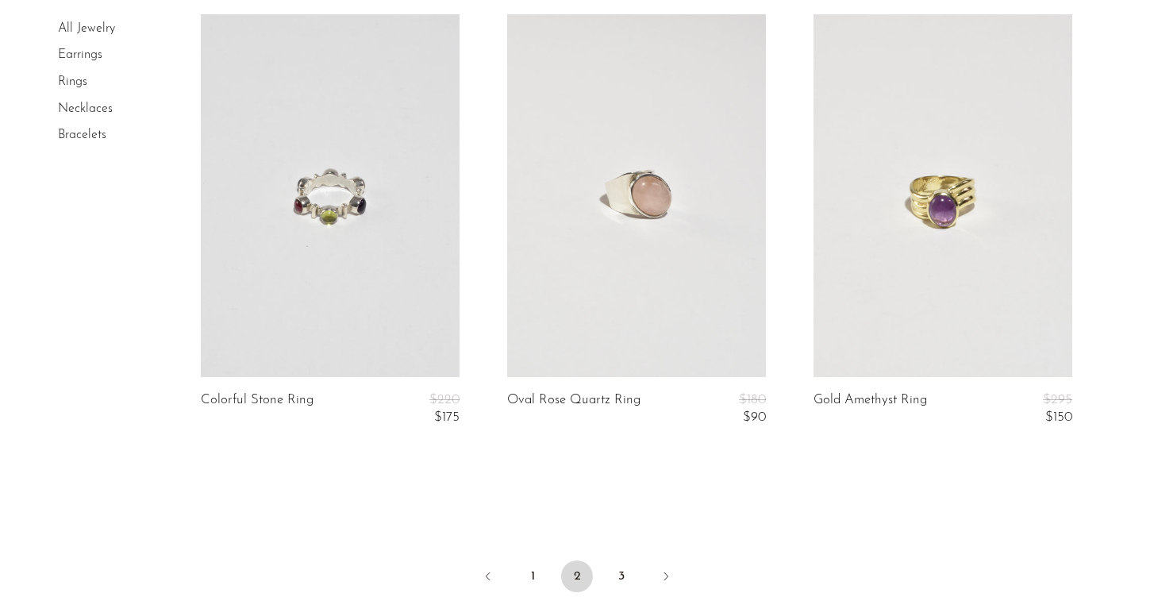
scroll to position [4979, 0]
click at [873, 135] on link at bounding box center [943, 194] width 259 height 363
click at [620, 560] on link "3" at bounding box center [622, 576] width 32 height 32
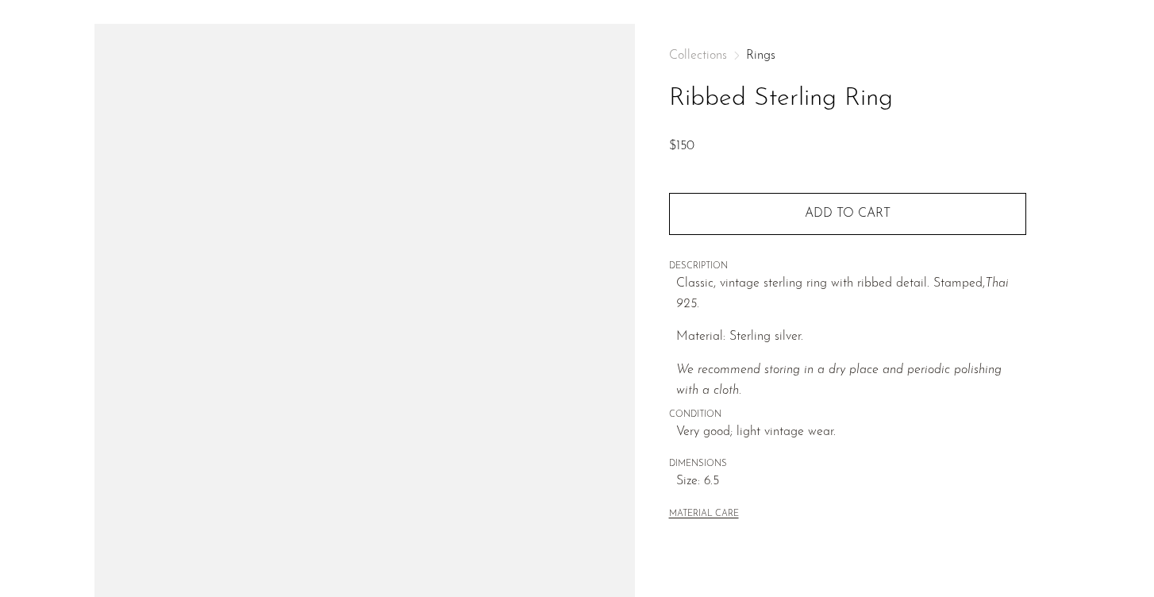
scroll to position [54, 0]
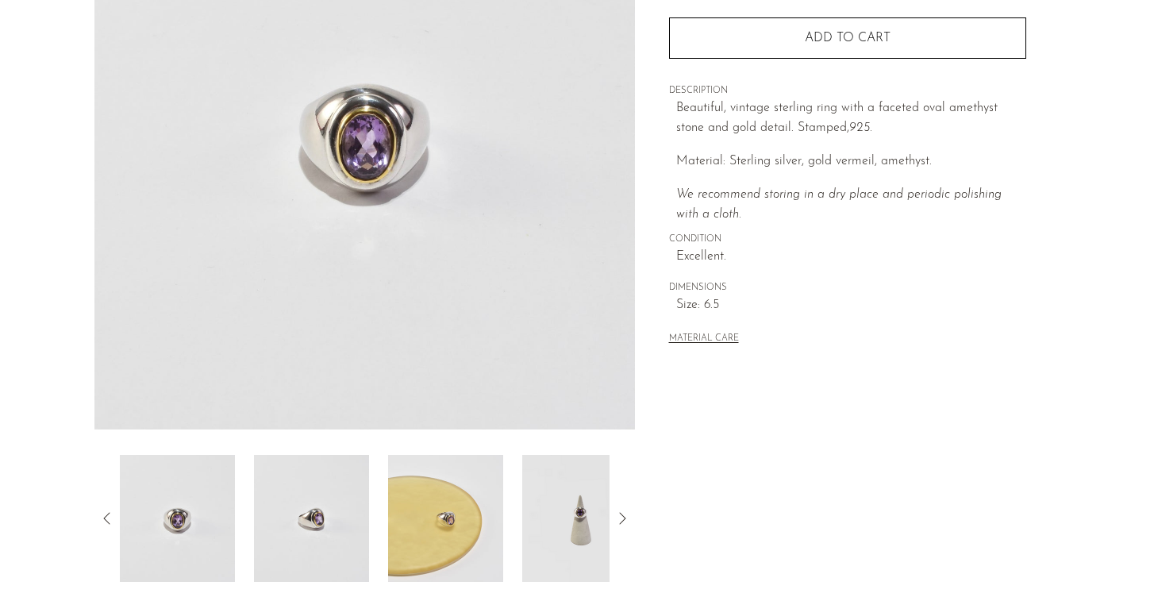
scroll to position [252, 0]
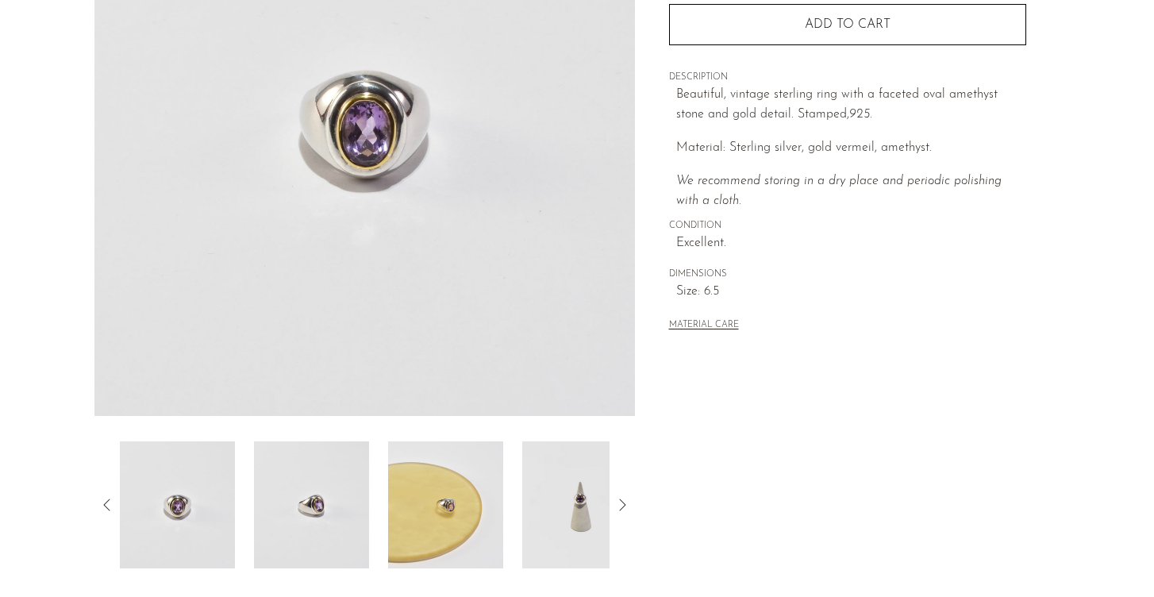
click at [565, 497] on img at bounding box center [579, 504] width 115 height 127
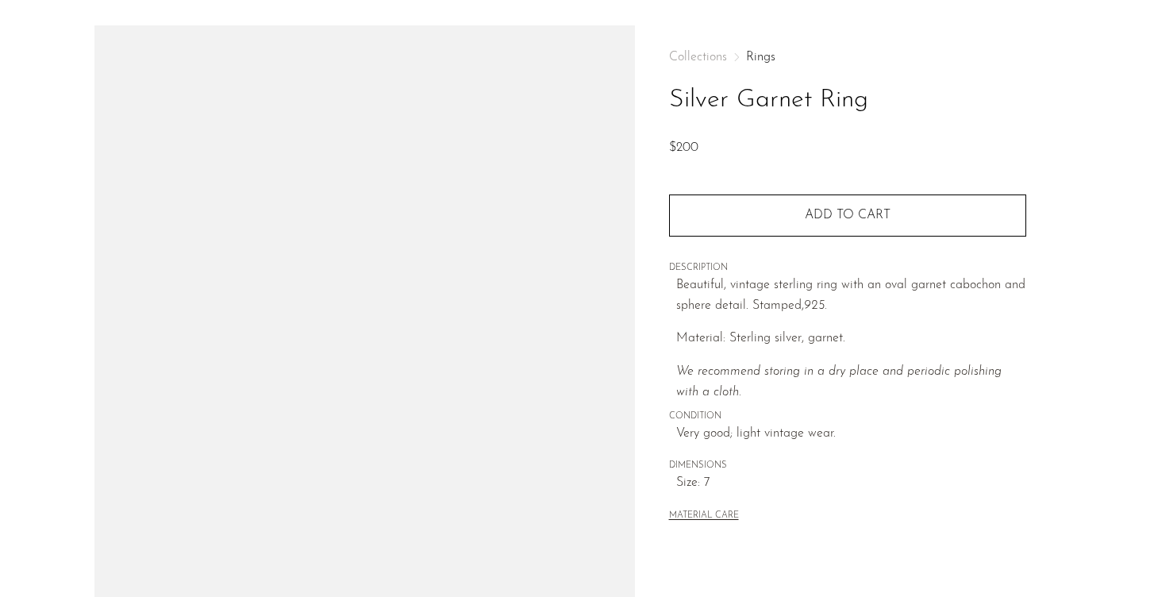
scroll to position [62, 0]
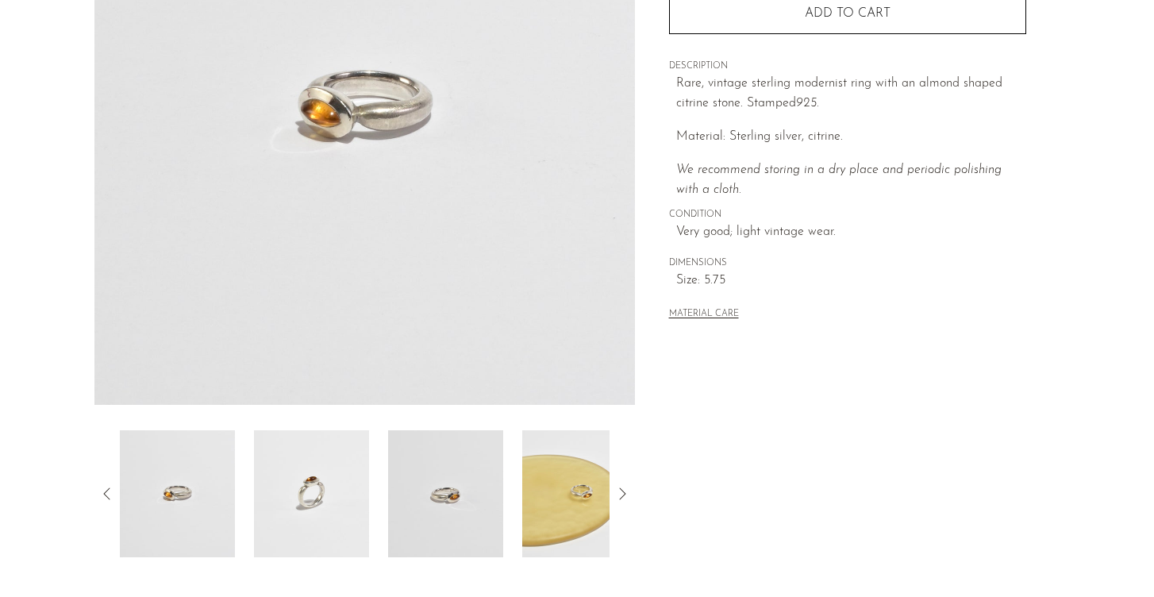
scroll to position [259, 0]
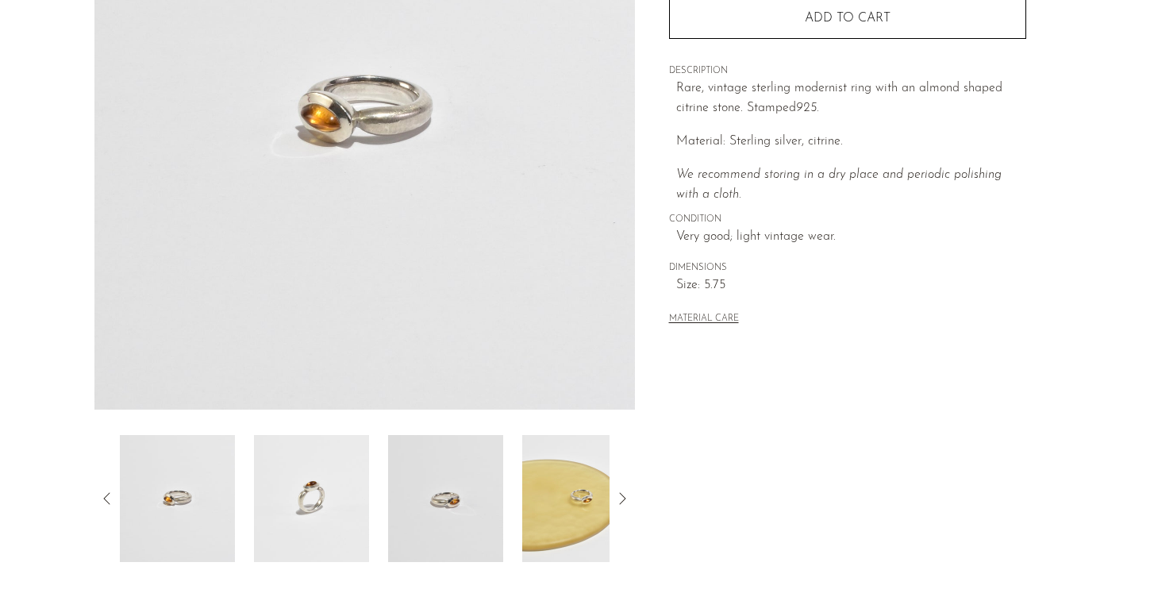
click at [625, 496] on icon at bounding box center [622, 498] width 19 height 19
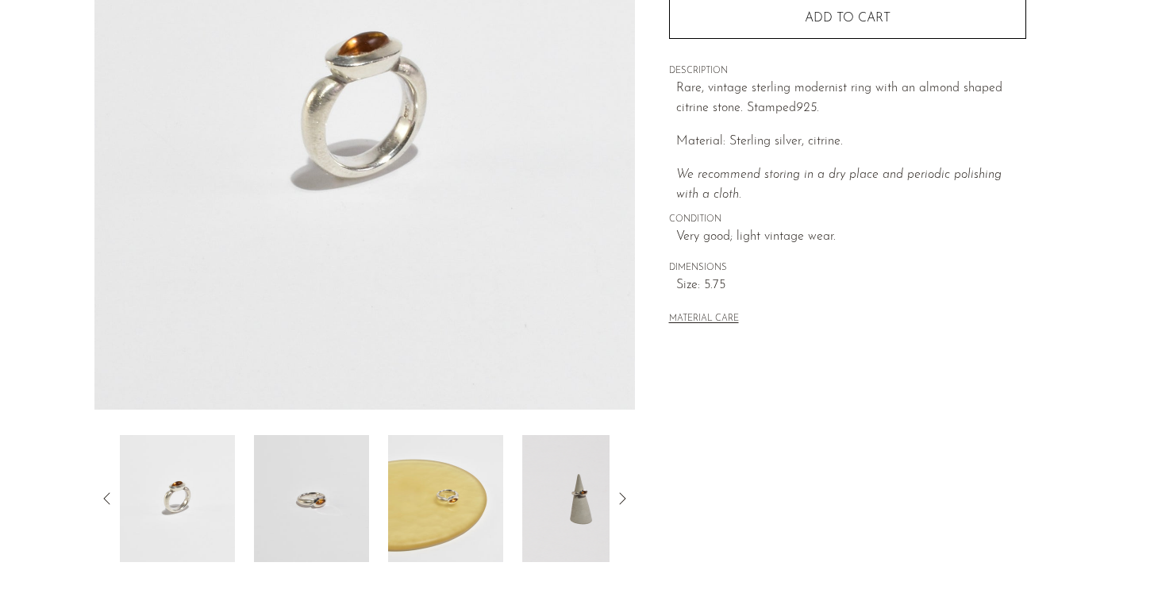
click at [577, 506] on img at bounding box center [579, 498] width 115 height 127
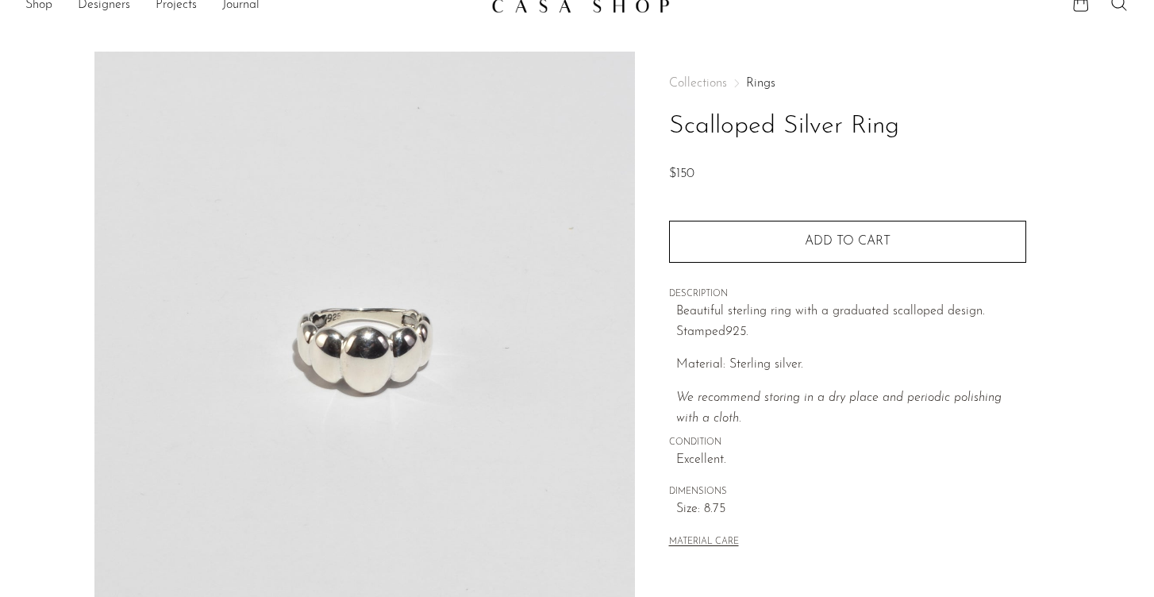
scroll to position [26, 0]
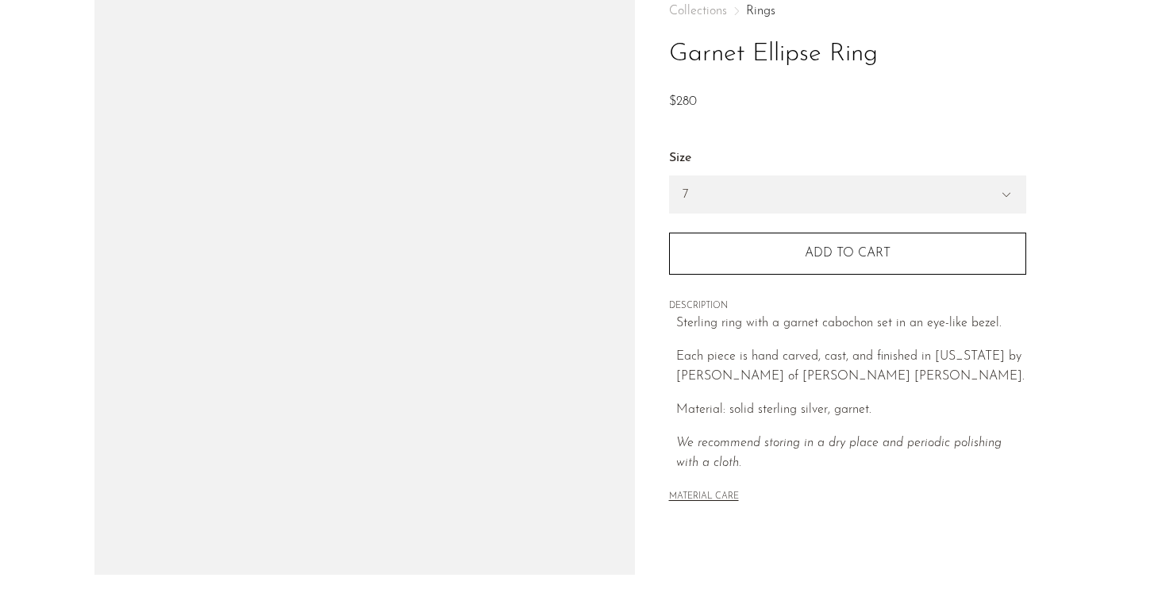
scroll to position [94, 0]
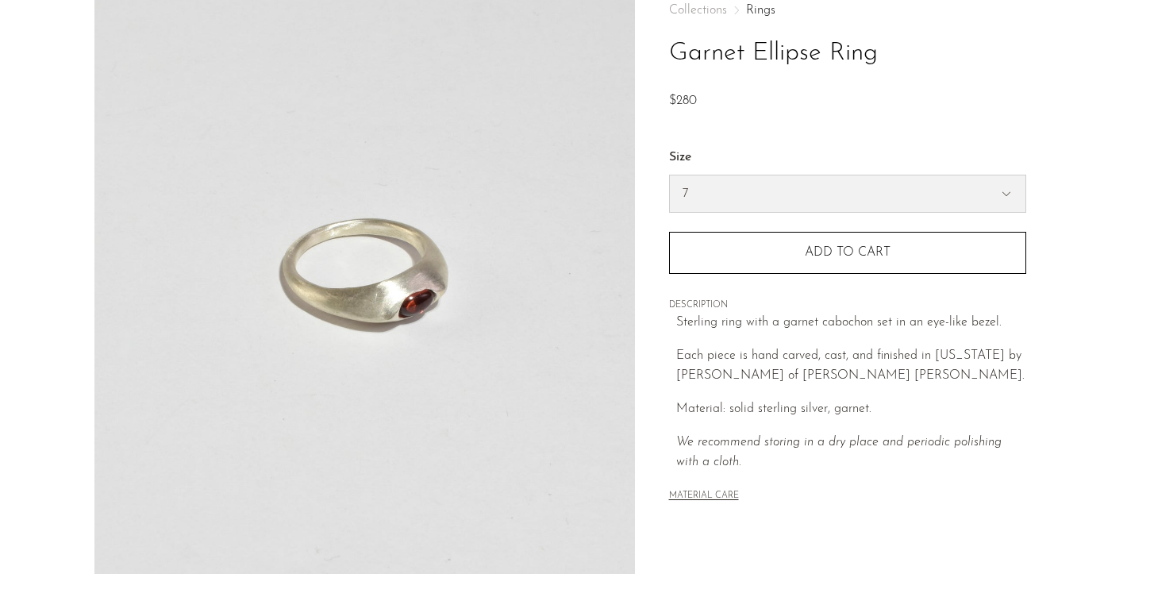
click at [712, 204] on select "7 6" at bounding box center [848, 193] width 356 height 37
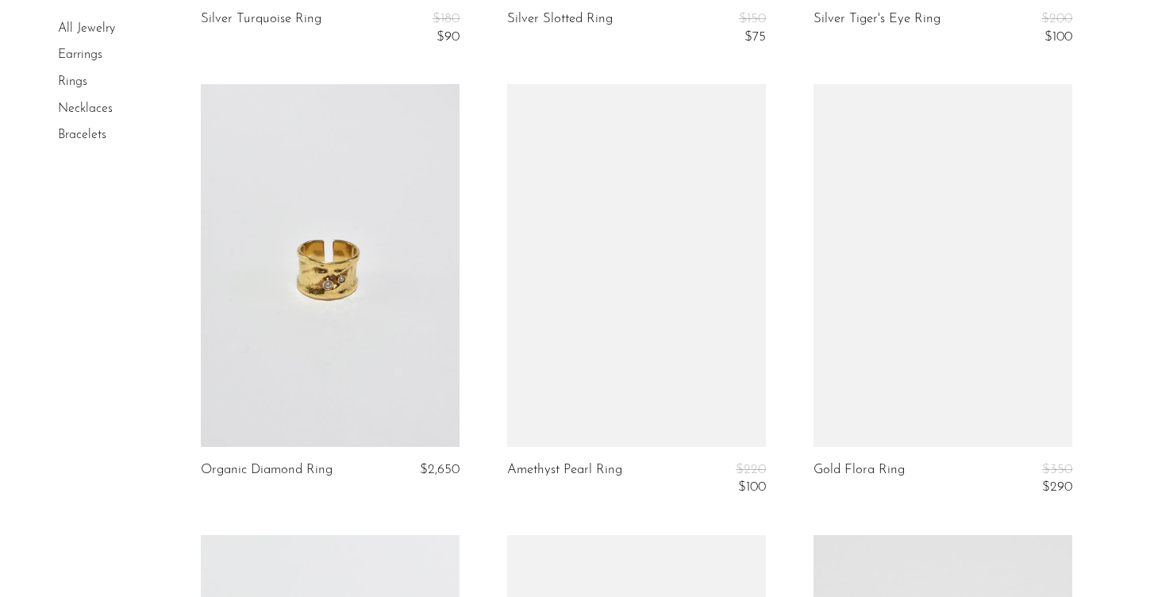
scroll to position [1414, 0]
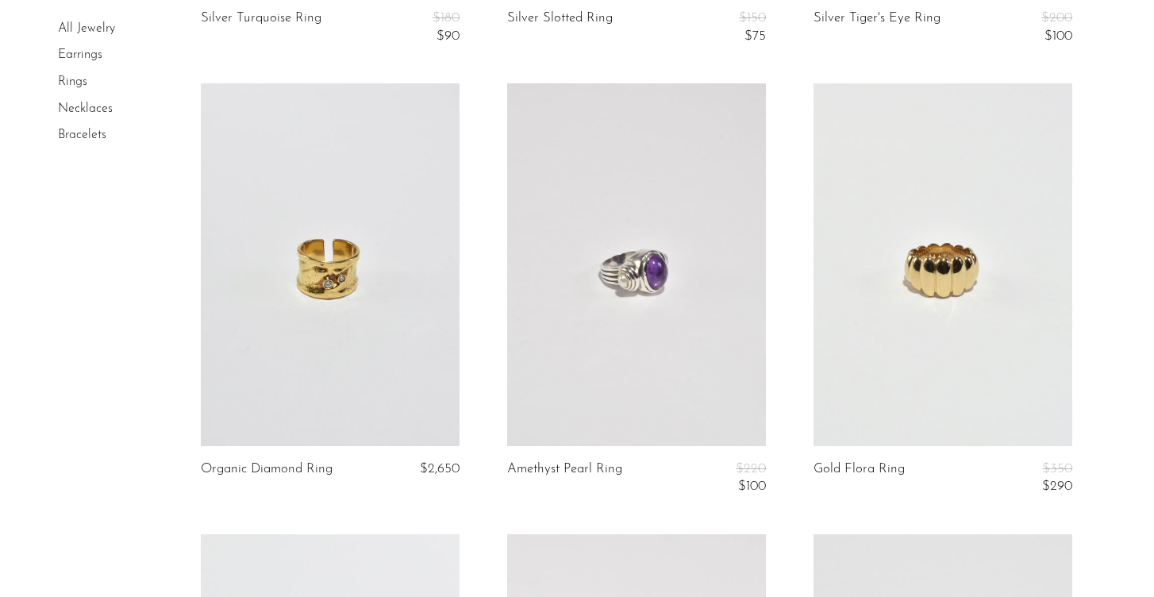
click at [886, 227] on link at bounding box center [943, 264] width 259 height 363
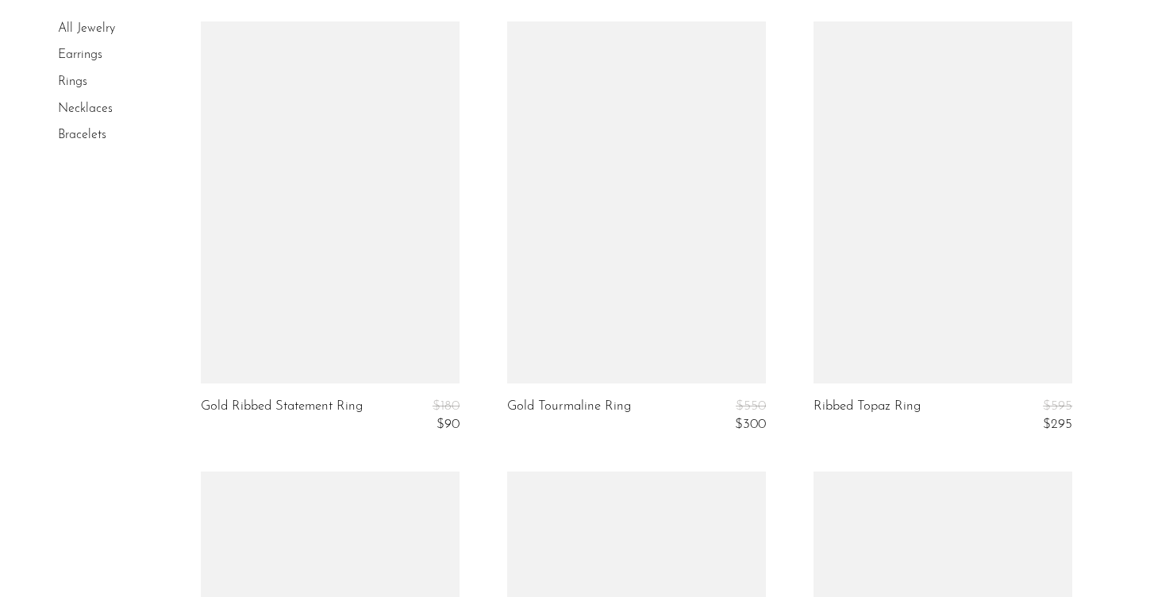
scroll to position [3284, 0]
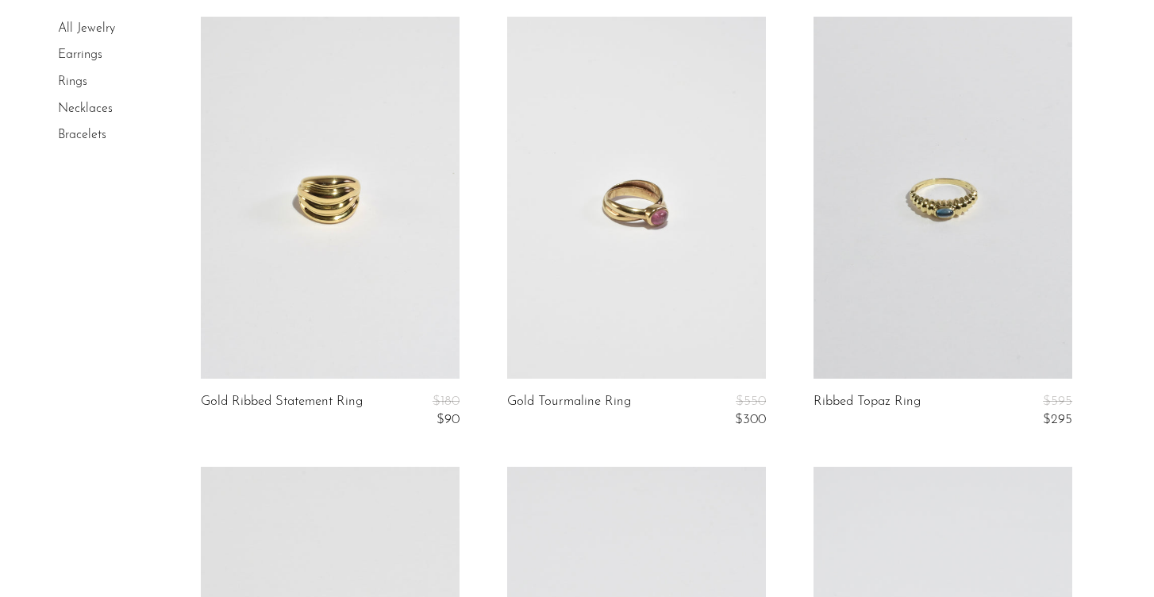
click at [638, 188] on link at bounding box center [636, 198] width 259 height 363
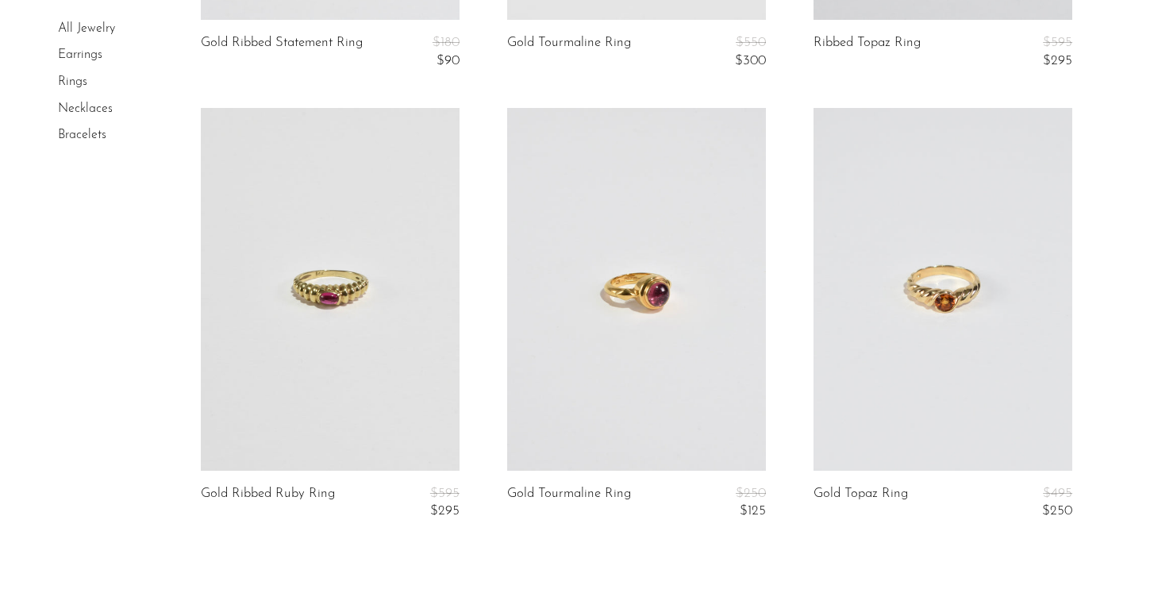
scroll to position [3687, 0]
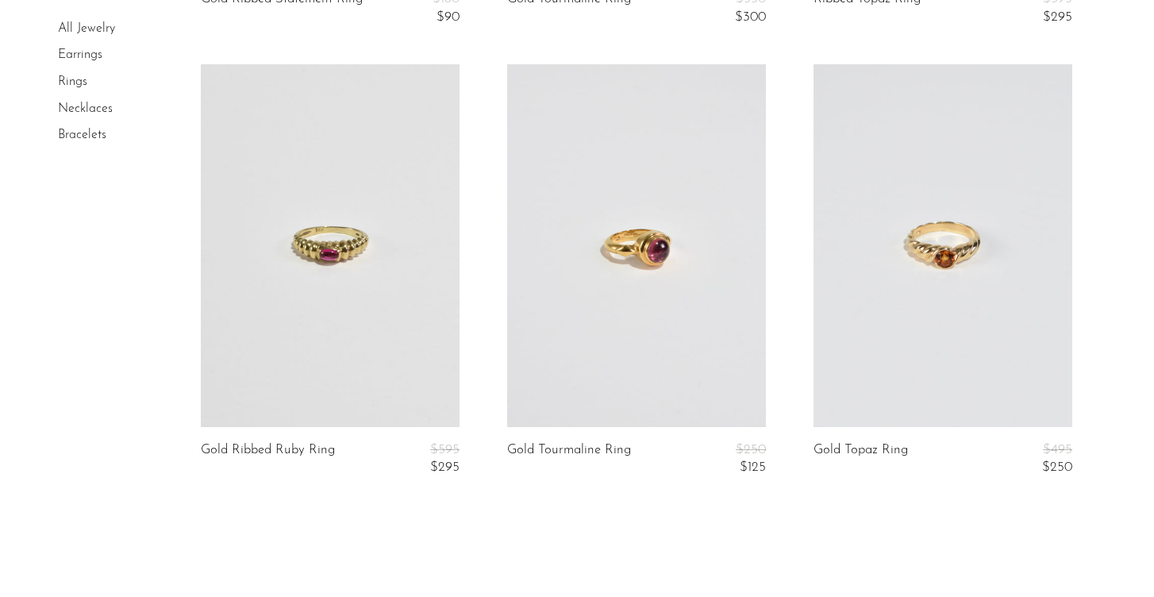
click at [686, 318] on link at bounding box center [636, 245] width 259 height 363
click at [242, 283] on link at bounding box center [330, 245] width 259 height 363
click at [919, 251] on link at bounding box center [943, 245] width 259 height 363
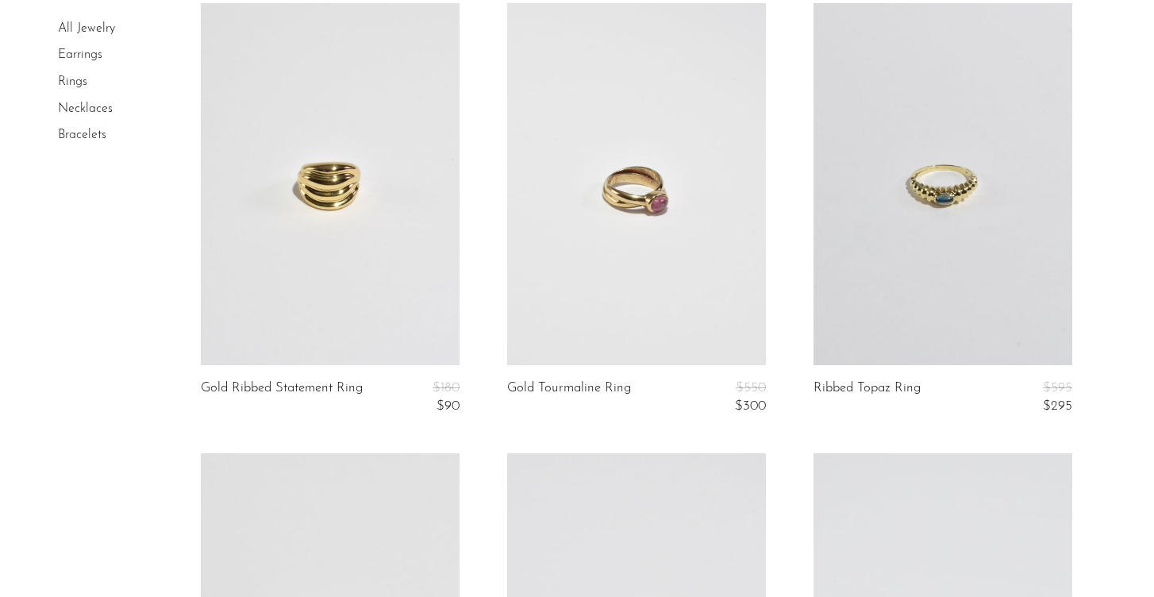
scroll to position [3290, 0]
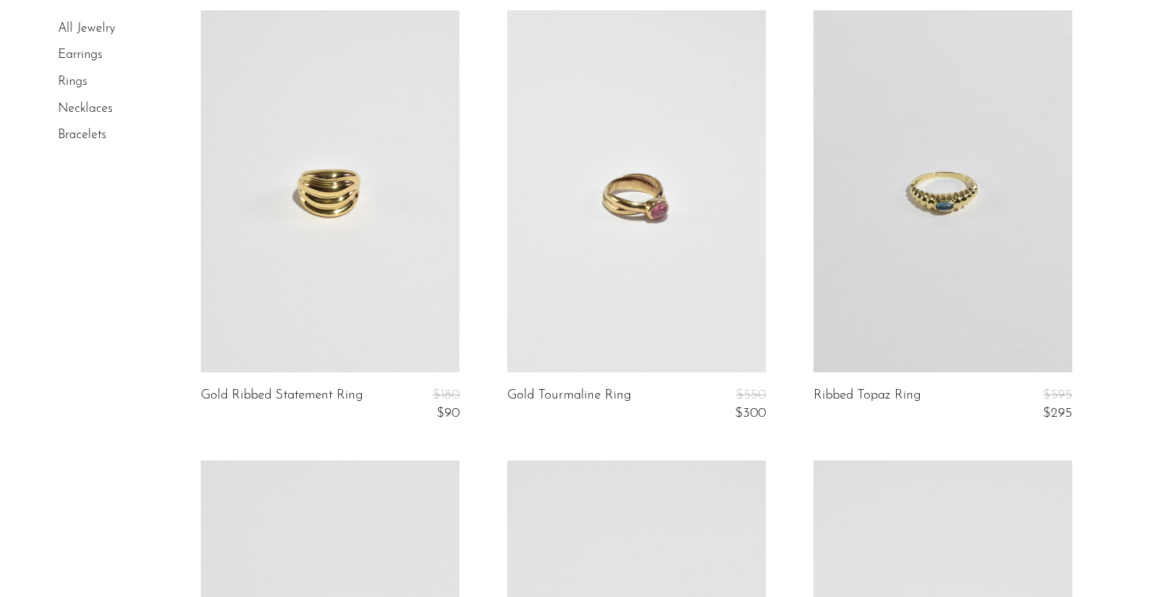
click at [854, 197] on link at bounding box center [943, 191] width 259 height 363
click at [241, 233] on link at bounding box center [330, 191] width 259 height 363
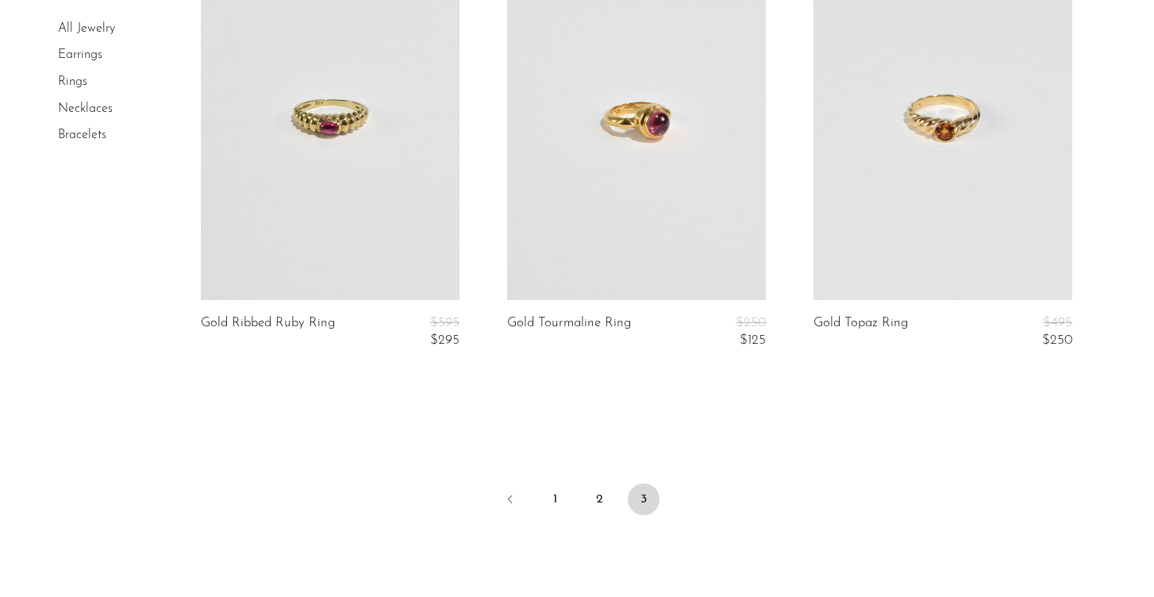
scroll to position [3813, 0]
click at [552, 499] on link "1" at bounding box center [555, 500] width 32 height 32
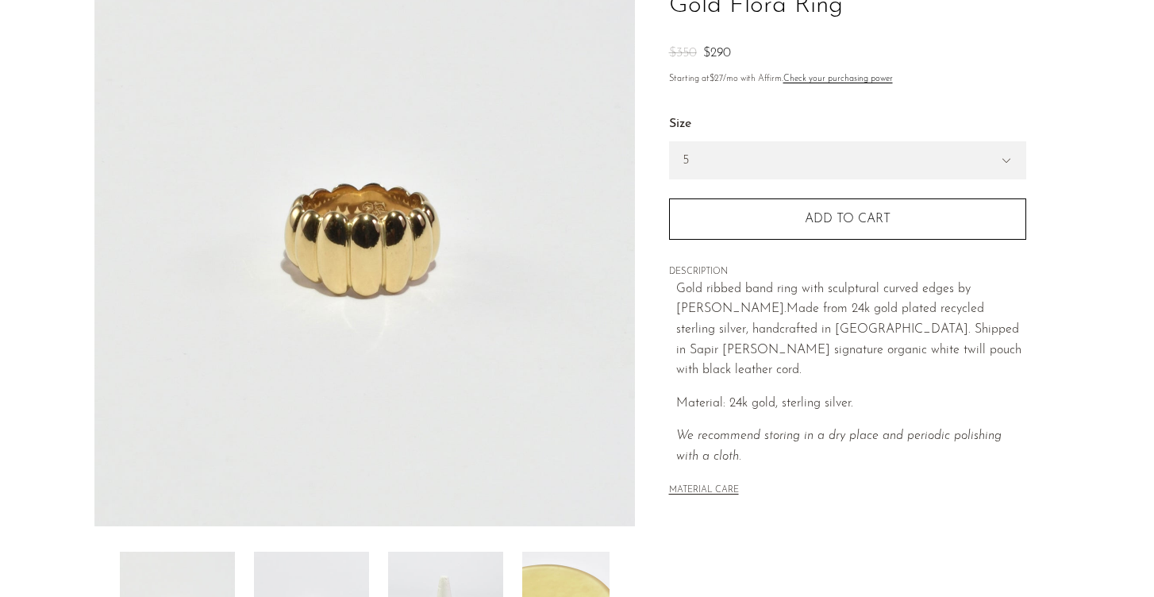
scroll to position [227, 0]
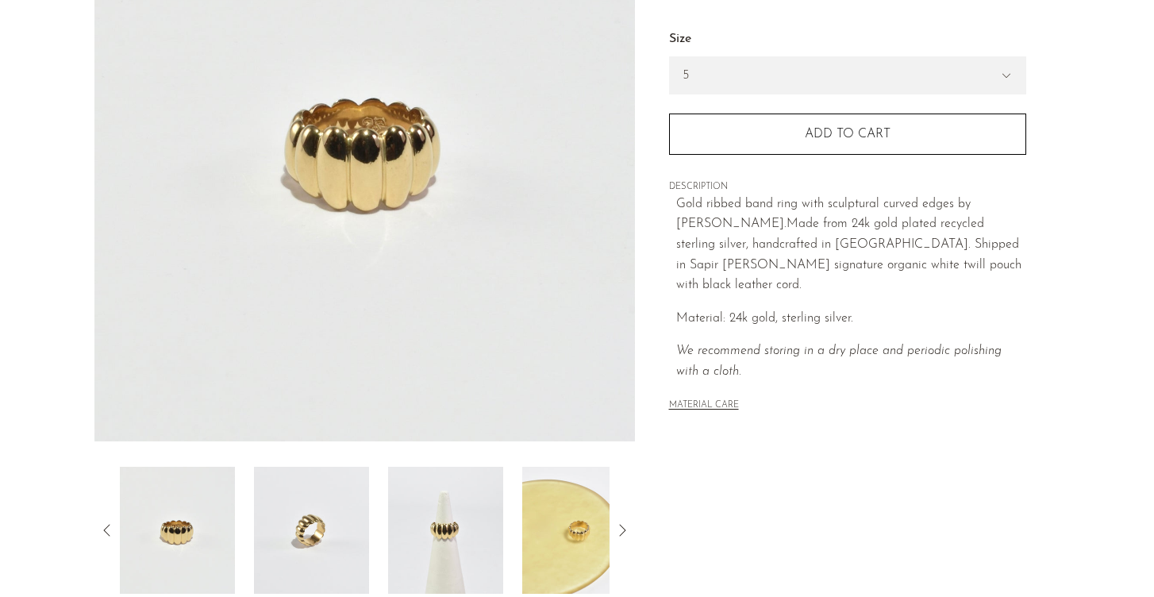
click at [420, 505] on img at bounding box center [445, 530] width 115 height 127
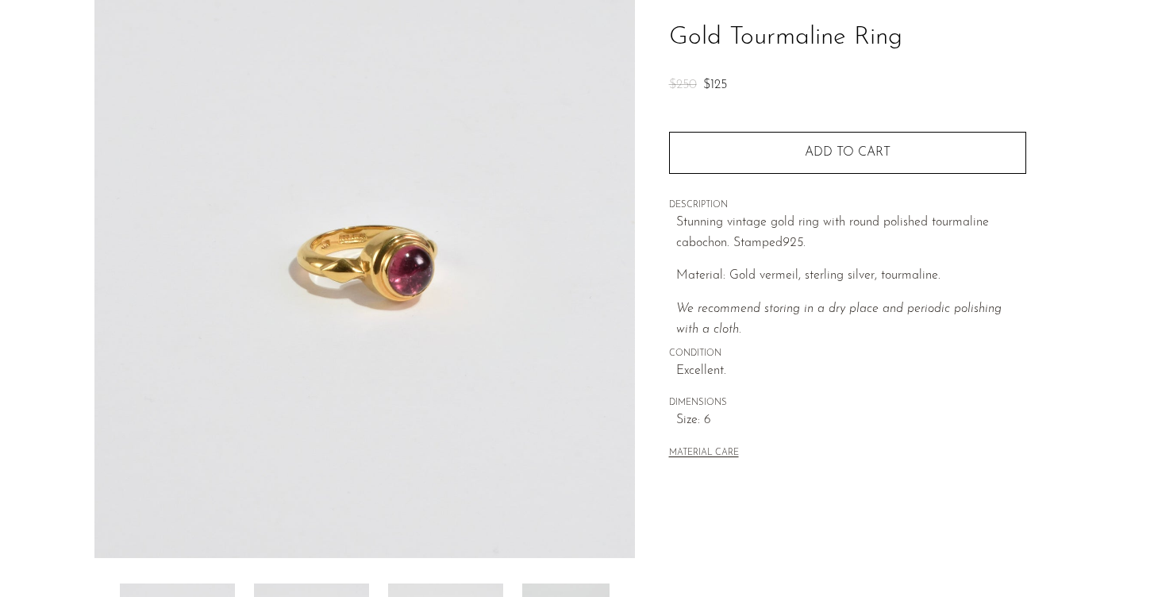
scroll to position [118, 0]
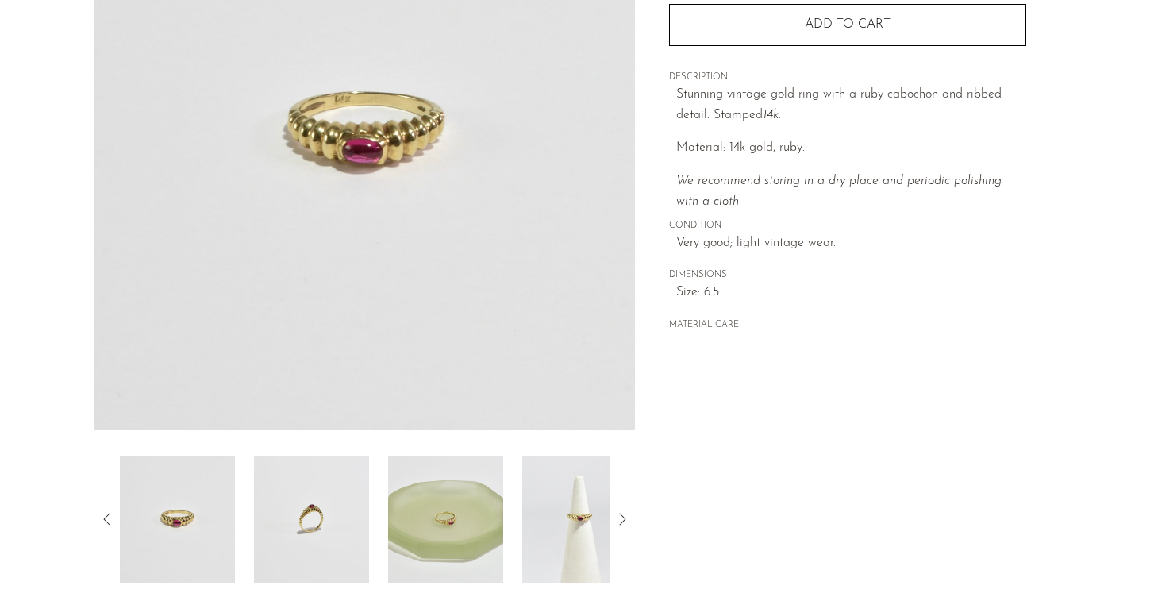
scroll to position [273, 0]
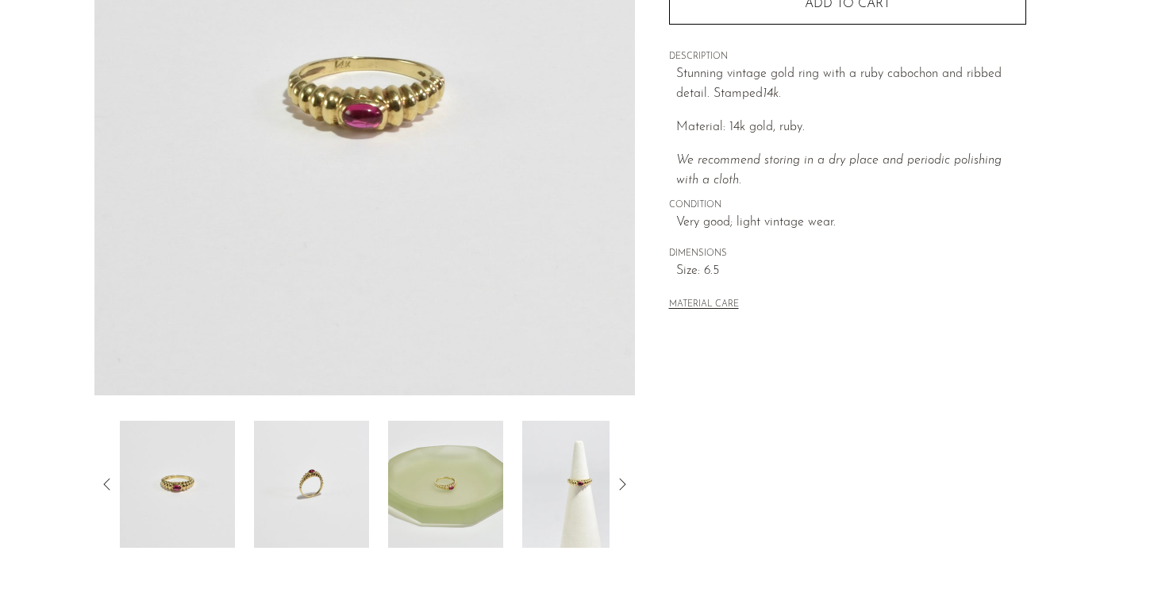
click at [315, 517] on img at bounding box center [311, 484] width 115 height 127
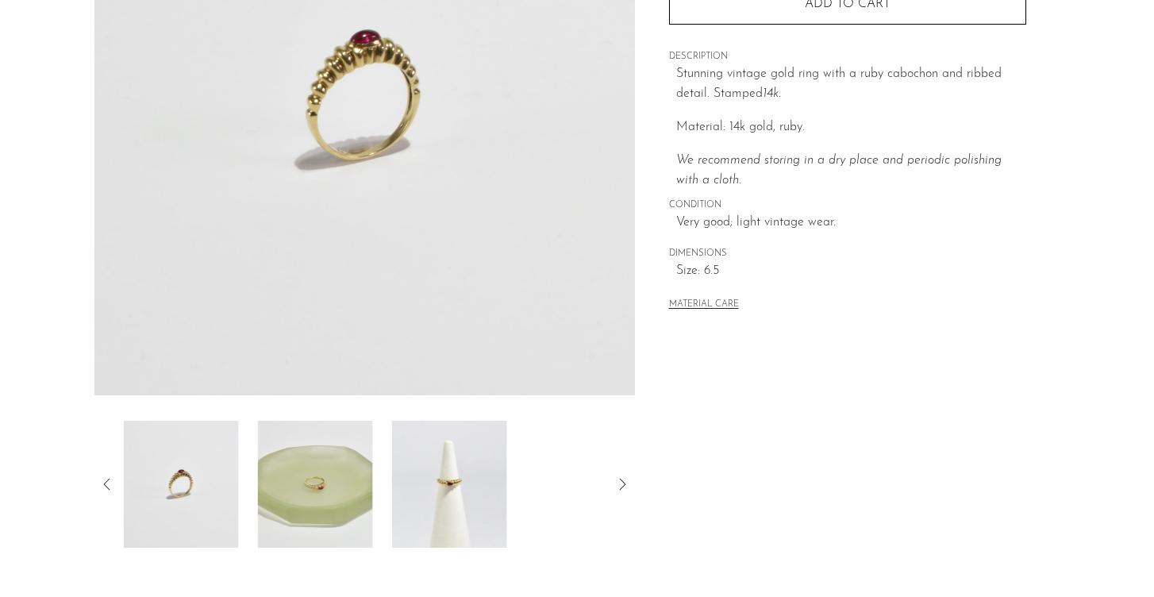
click at [336, 505] on img at bounding box center [315, 484] width 115 height 127
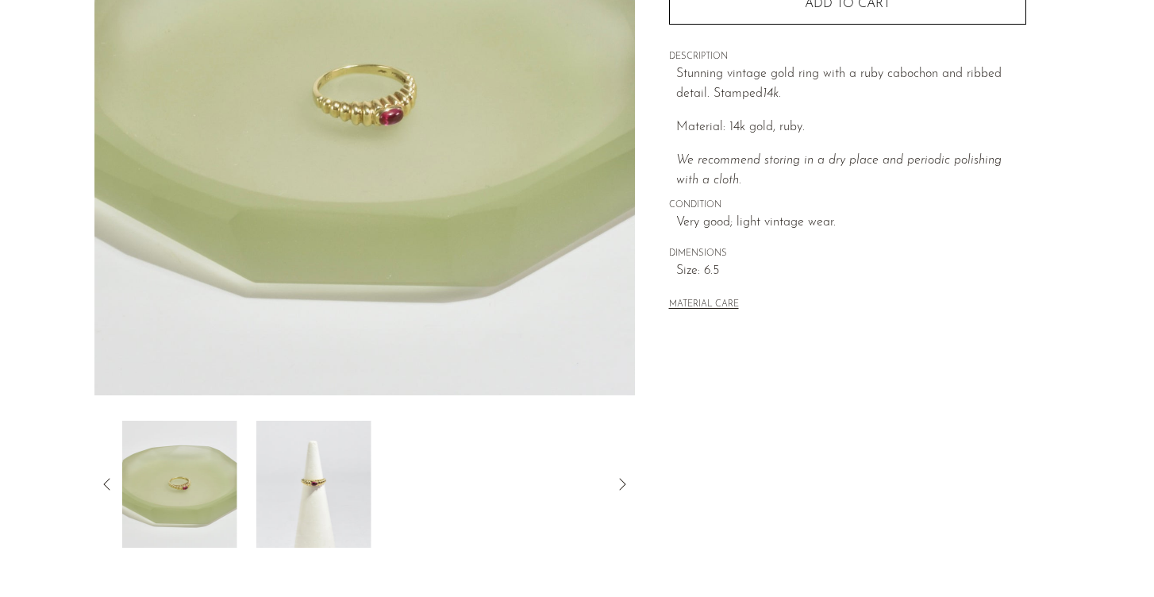
click at [351, 499] on img at bounding box center [313, 484] width 115 height 127
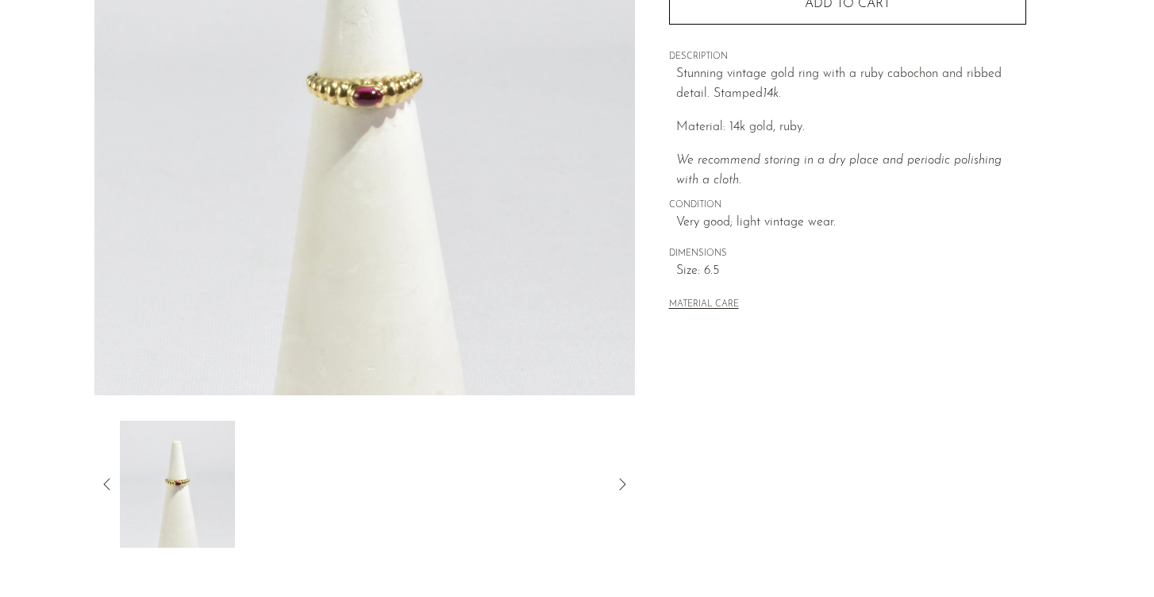
click at [589, 437] on div at bounding box center [365, 484] width 490 height 127
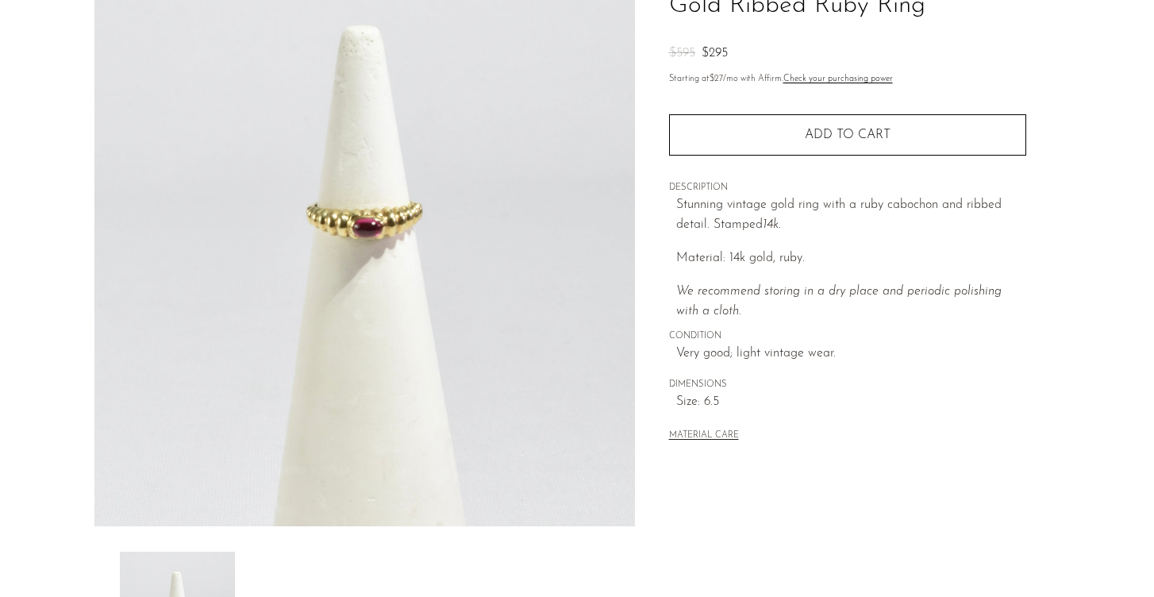
scroll to position [141, 0]
click at [248, 233] on img at bounding box center [364, 231] width 541 height 596
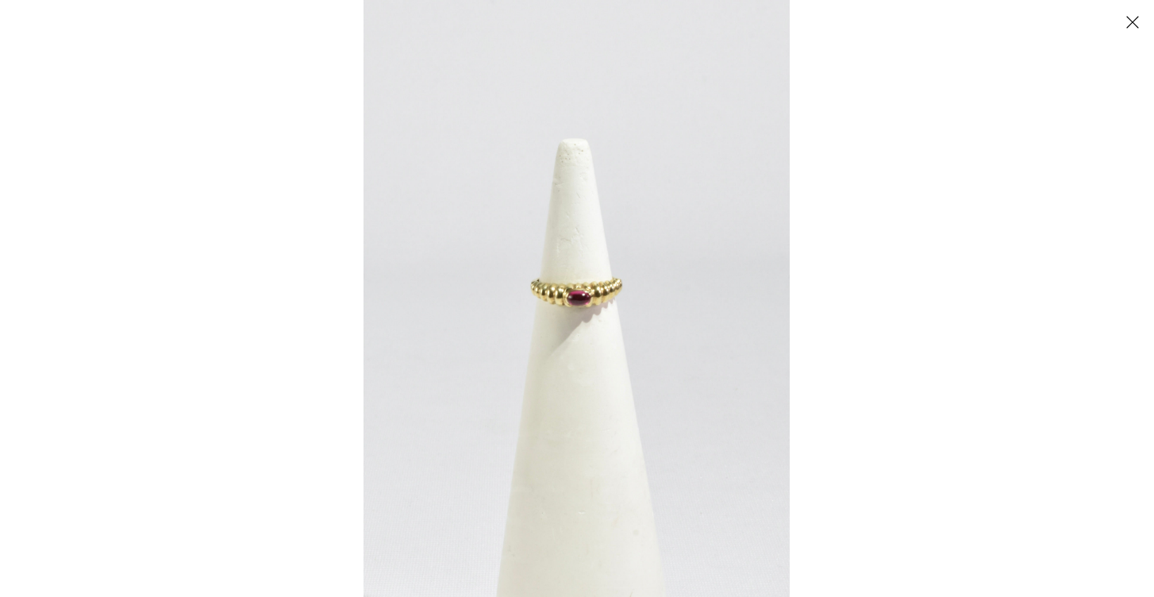
click at [585, 299] on img at bounding box center [577, 298] width 426 height 597
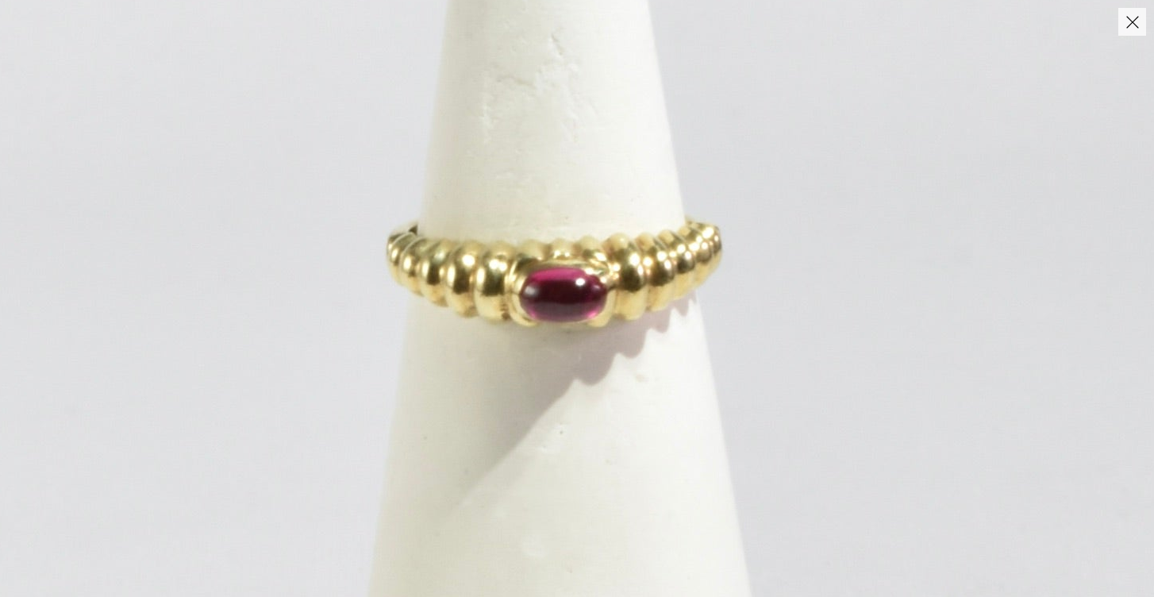
click at [553, 360] on img at bounding box center [555, 296] width 1564 height 2190
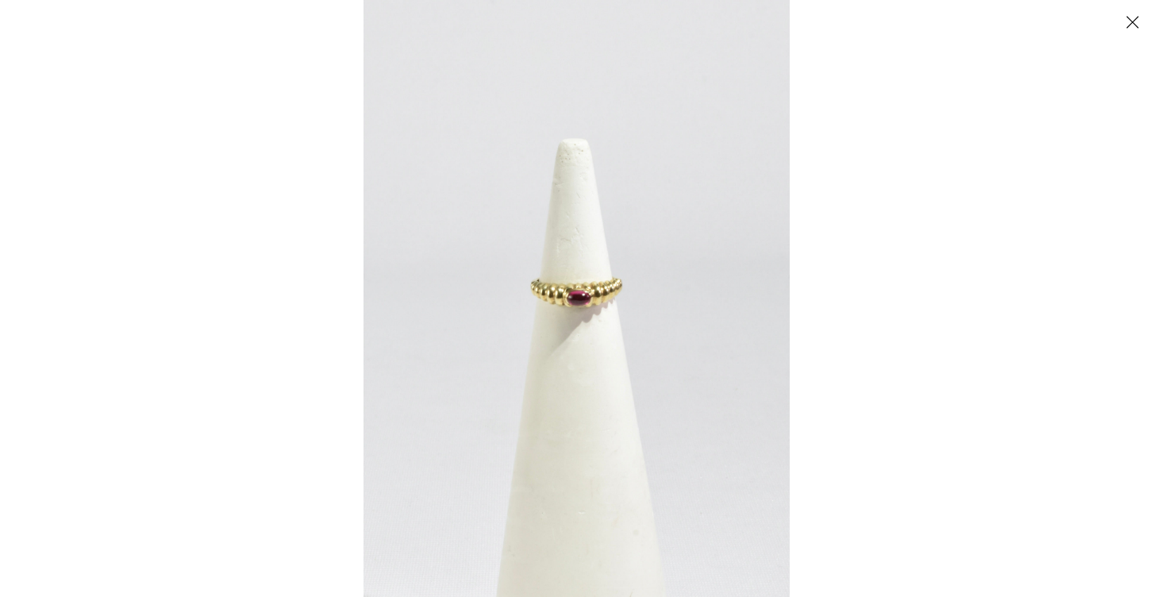
click at [1133, 23] on button "Close" at bounding box center [1133, 22] width 28 height 28
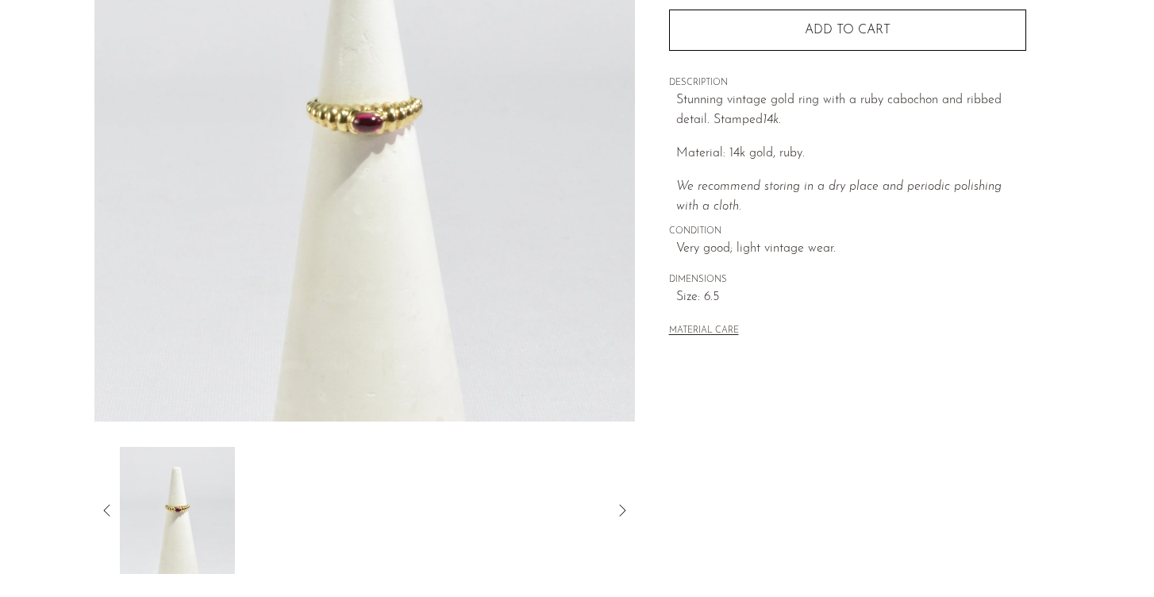
scroll to position [255, 0]
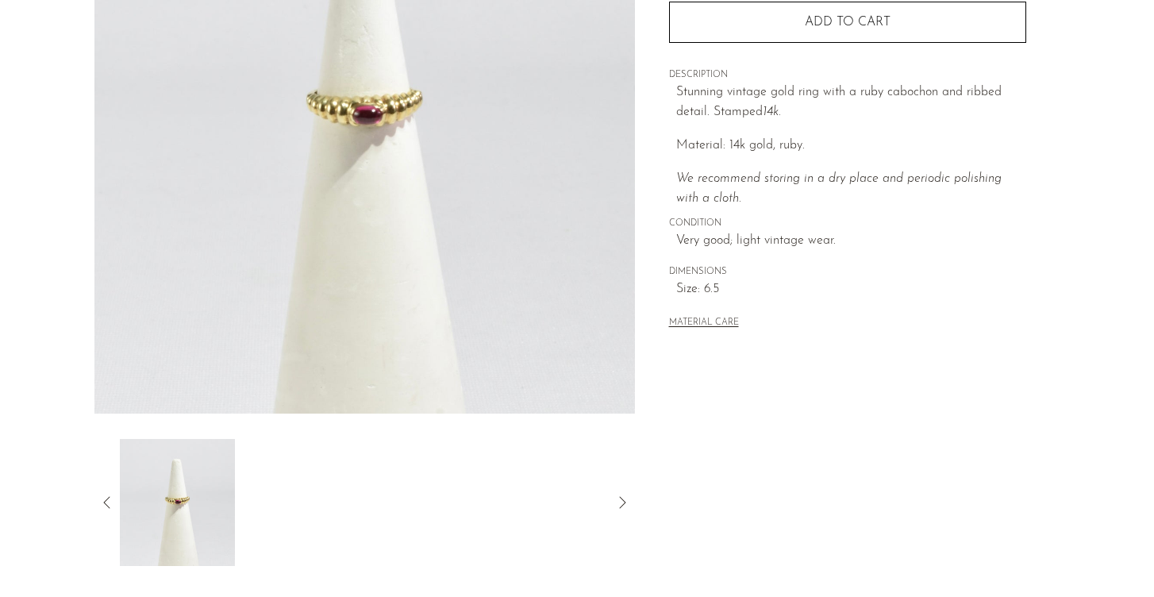
click at [110, 503] on icon at bounding box center [107, 502] width 19 height 19
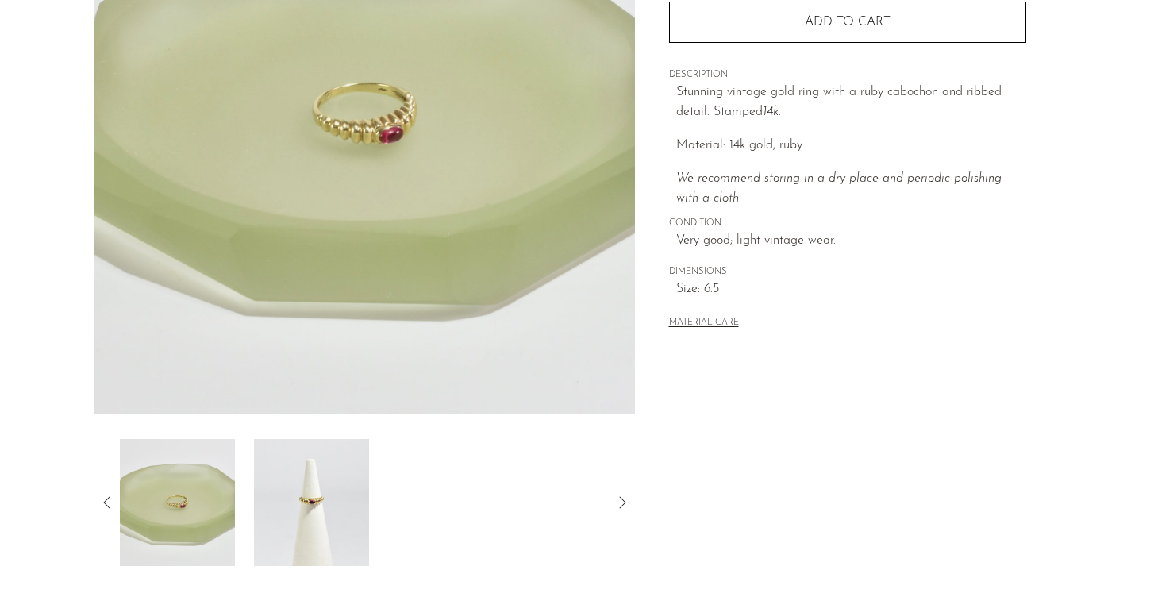
click at [105, 505] on icon at bounding box center [107, 502] width 19 height 19
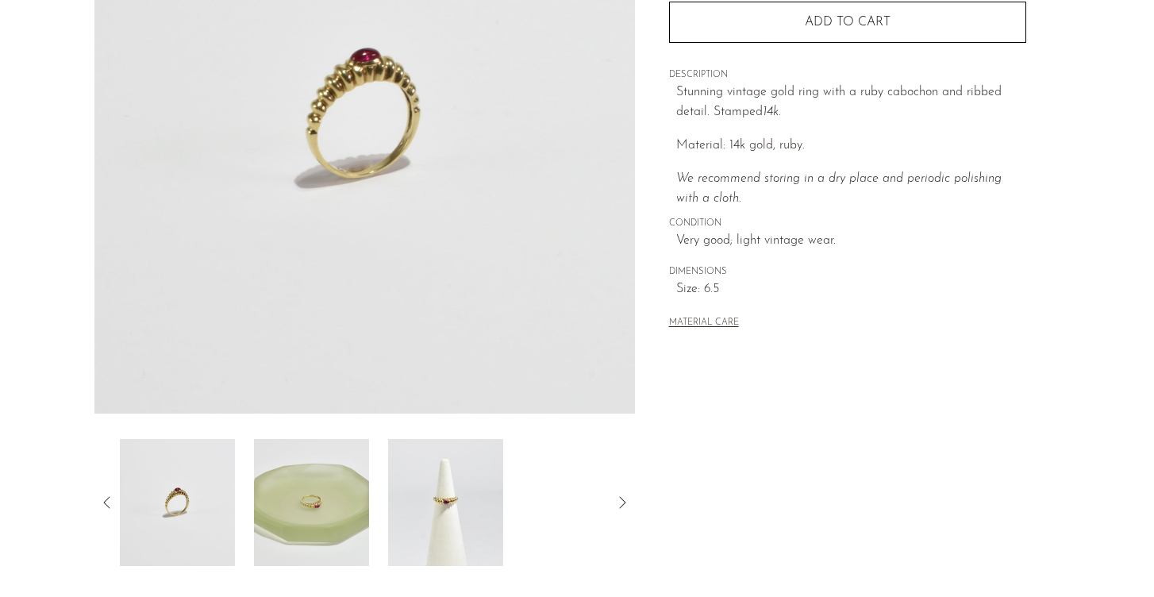
click at [105, 505] on icon at bounding box center [107, 502] width 19 height 19
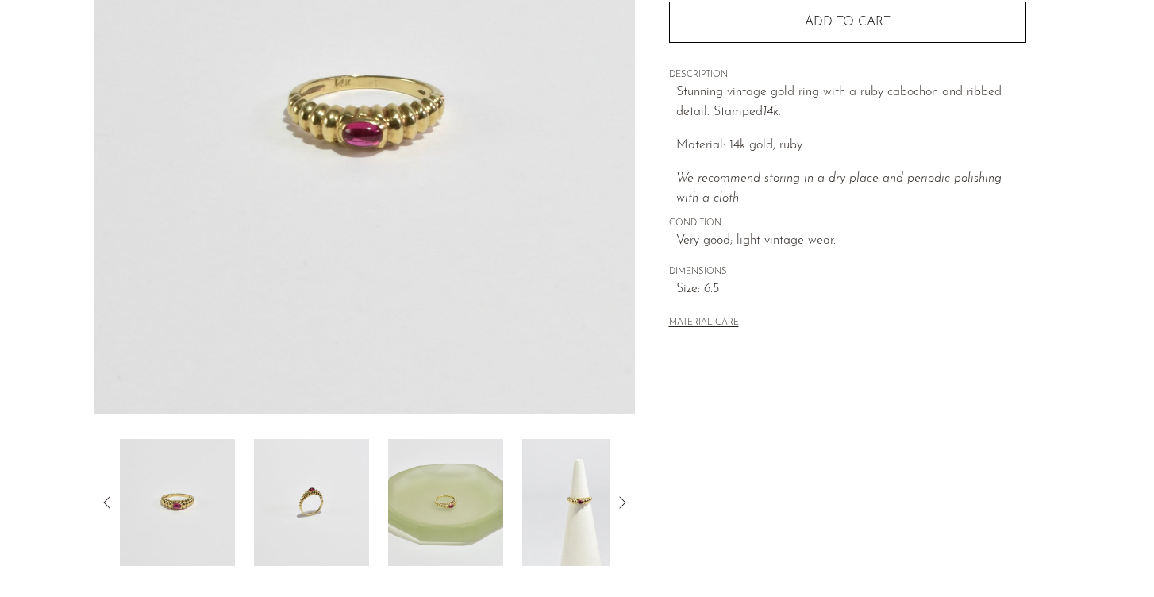
click at [105, 505] on icon at bounding box center [107, 502] width 19 height 19
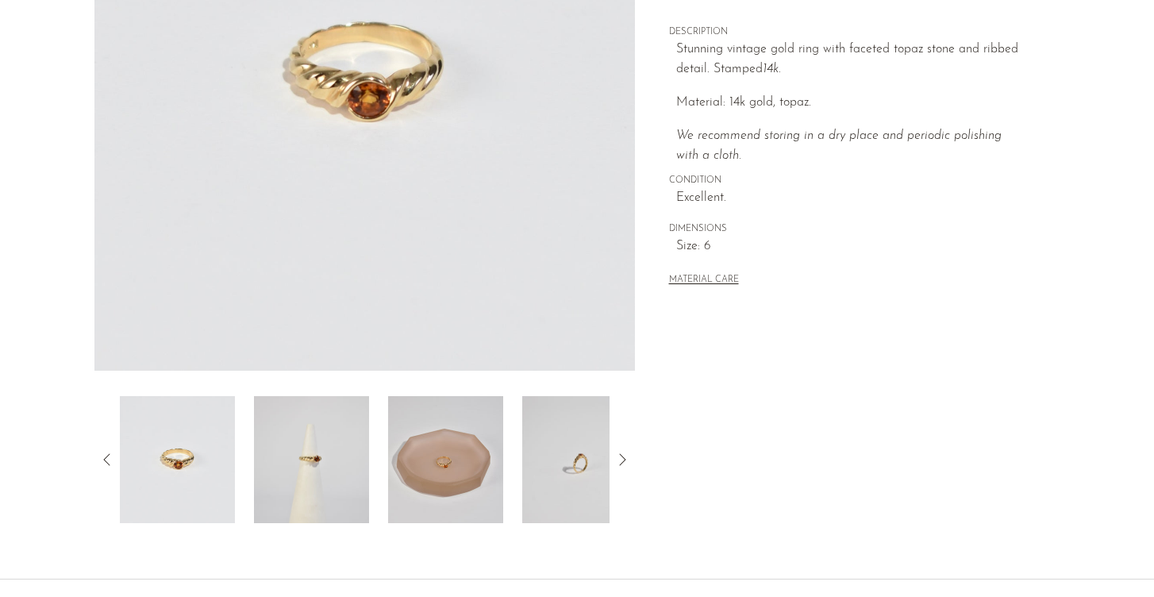
scroll to position [368, 0]
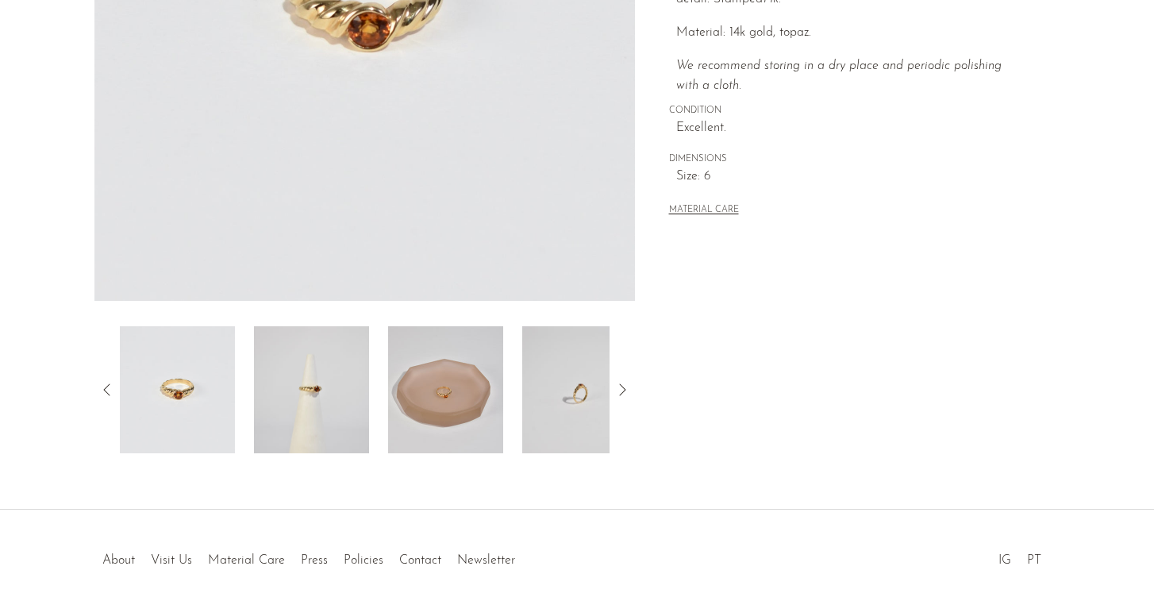
click at [275, 417] on img at bounding box center [311, 389] width 115 height 127
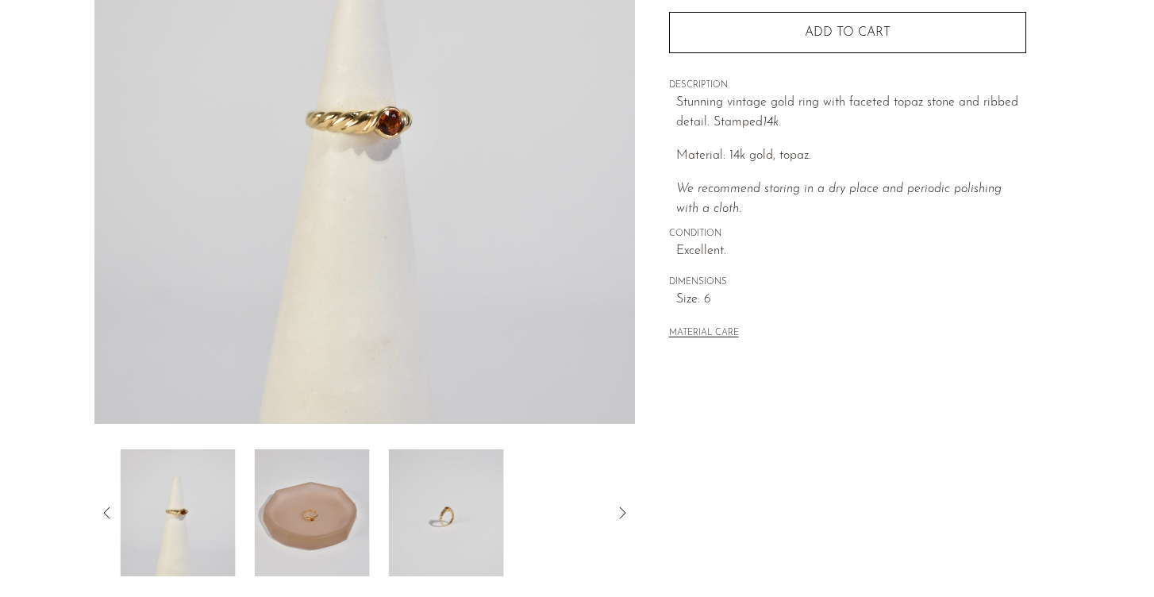
scroll to position [218, 0]
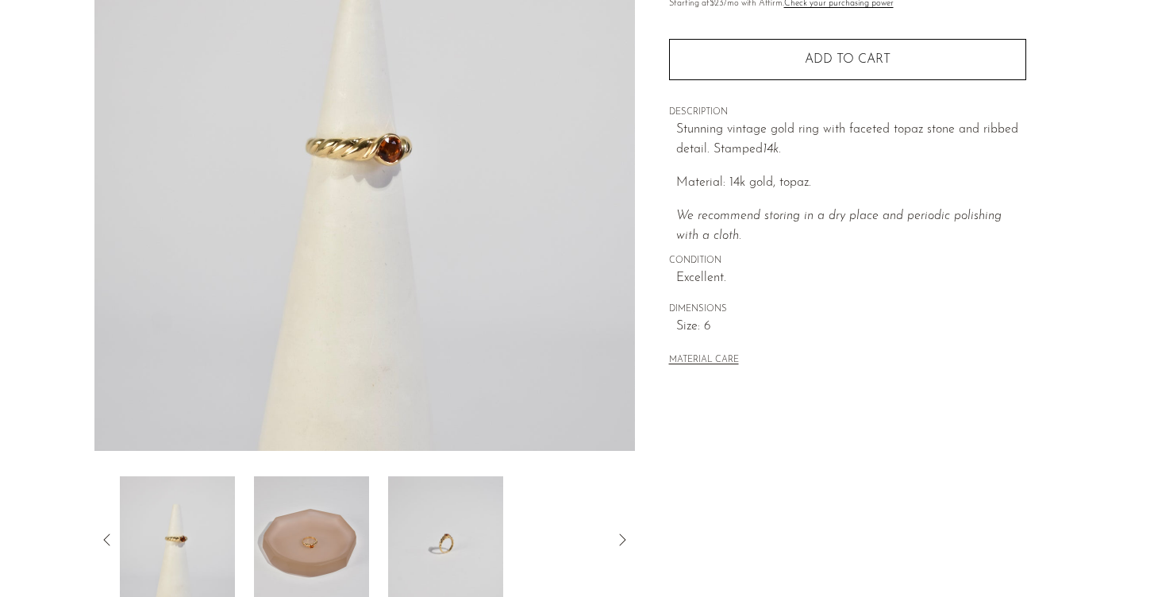
click at [299, 558] on img at bounding box center [311, 539] width 115 height 127
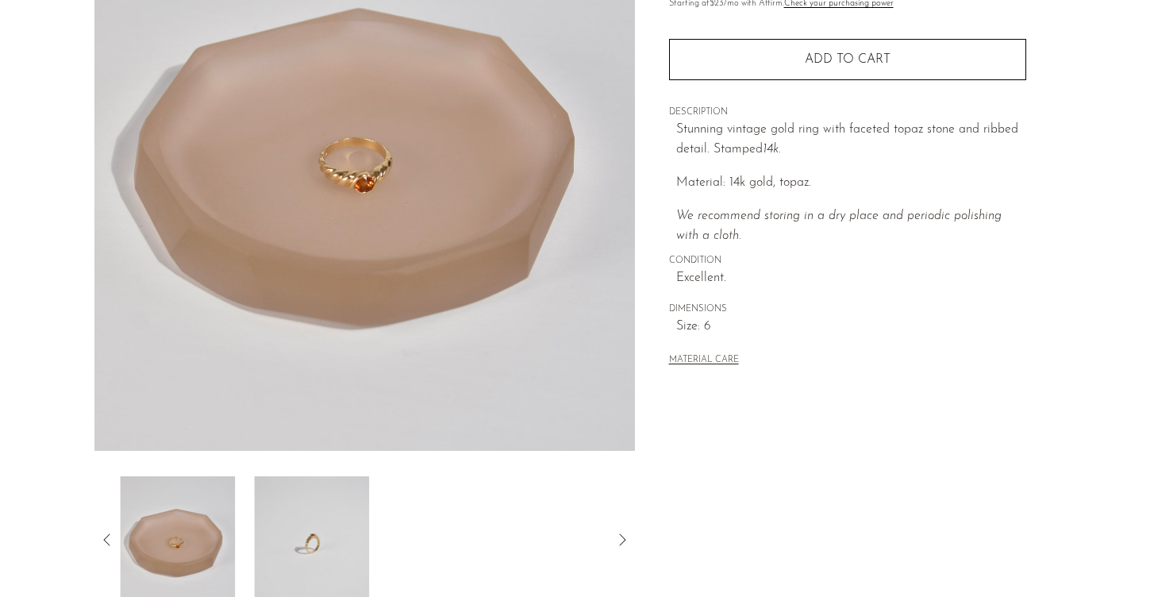
click at [312, 539] on img at bounding box center [311, 539] width 115 height 127
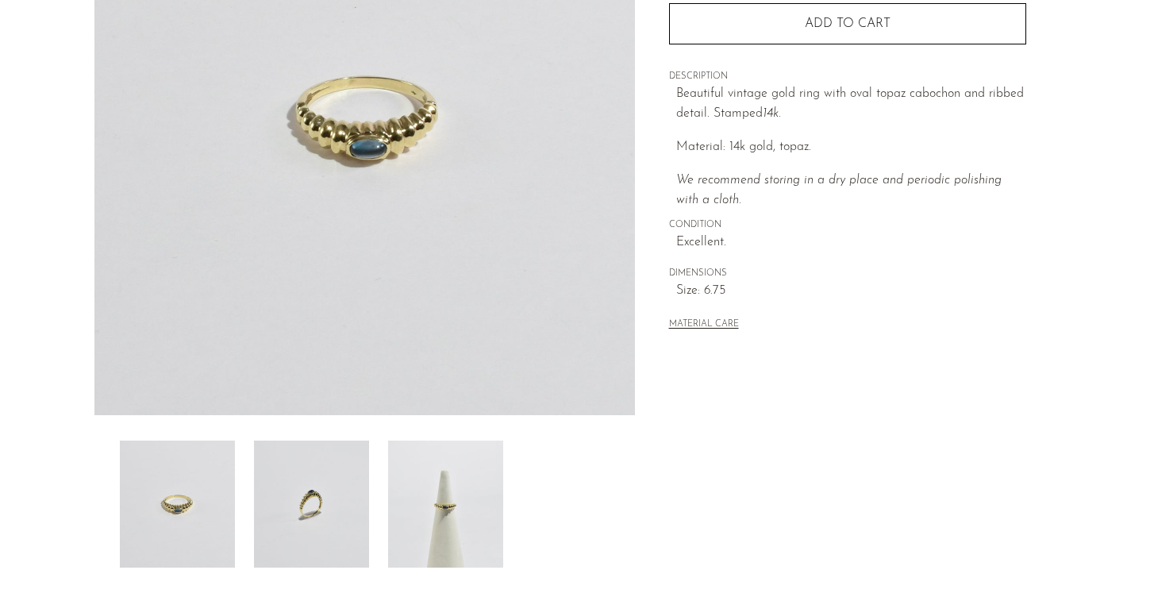
scroll to position [300, 0]
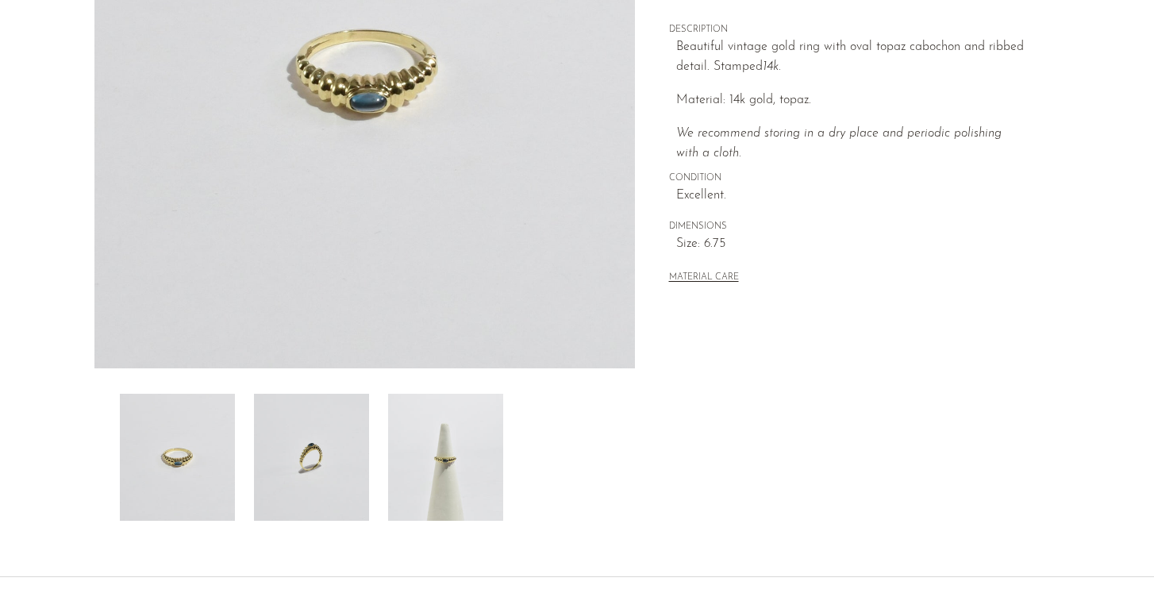
click at [290, 451] on img at bounding box center [311, 457] width 115 height 127
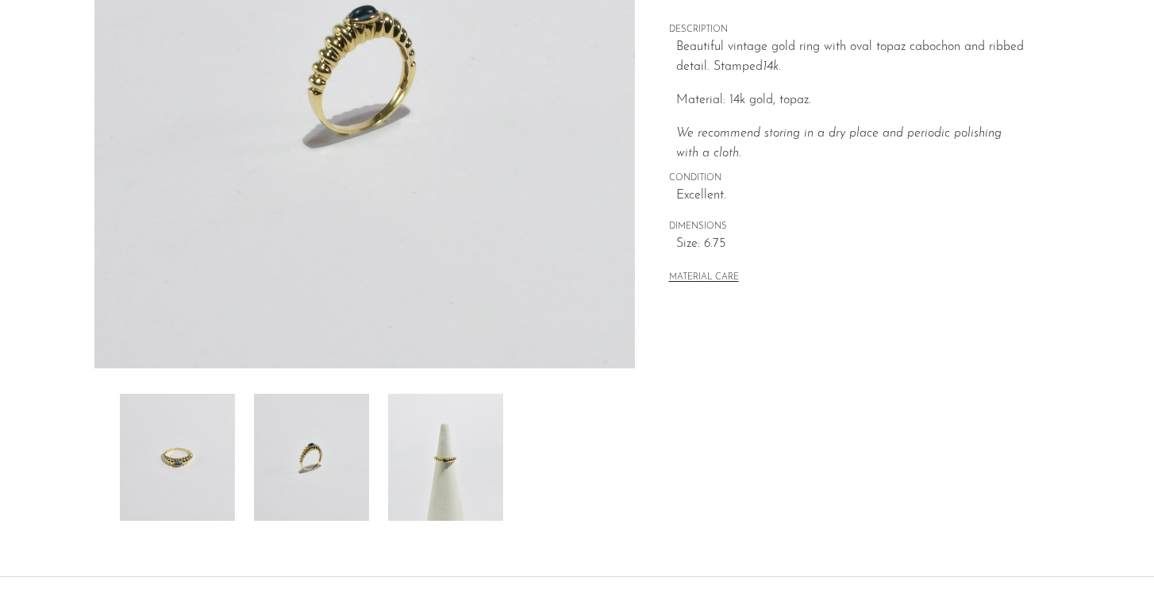
click at [398, 466] on img at bounding box center [445, 457] width 115 height 127
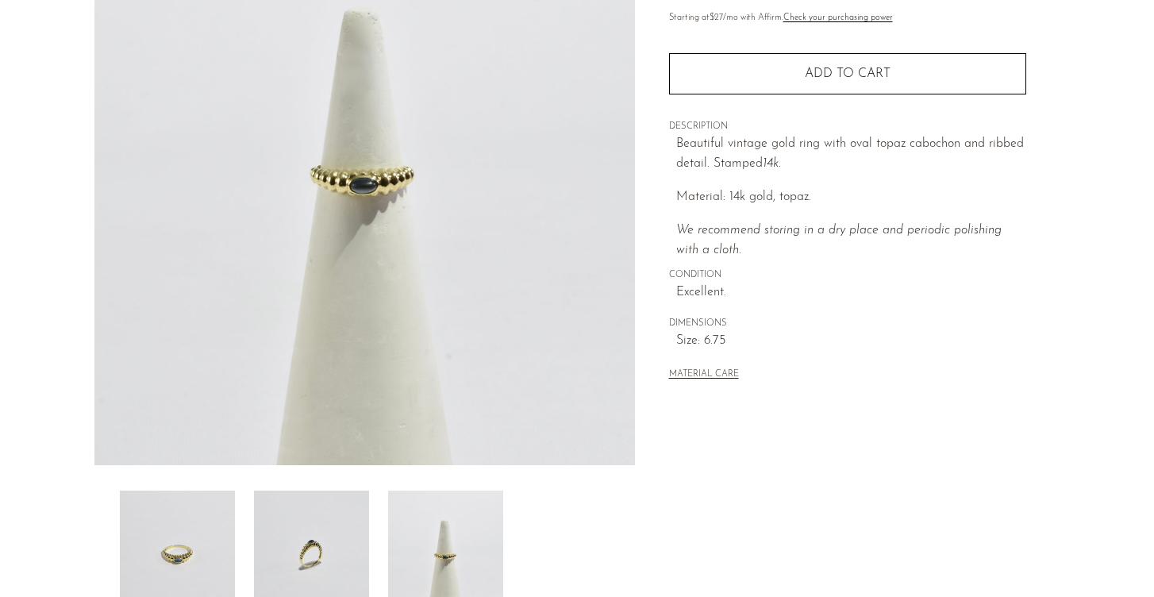
scroll to position [177, 0]
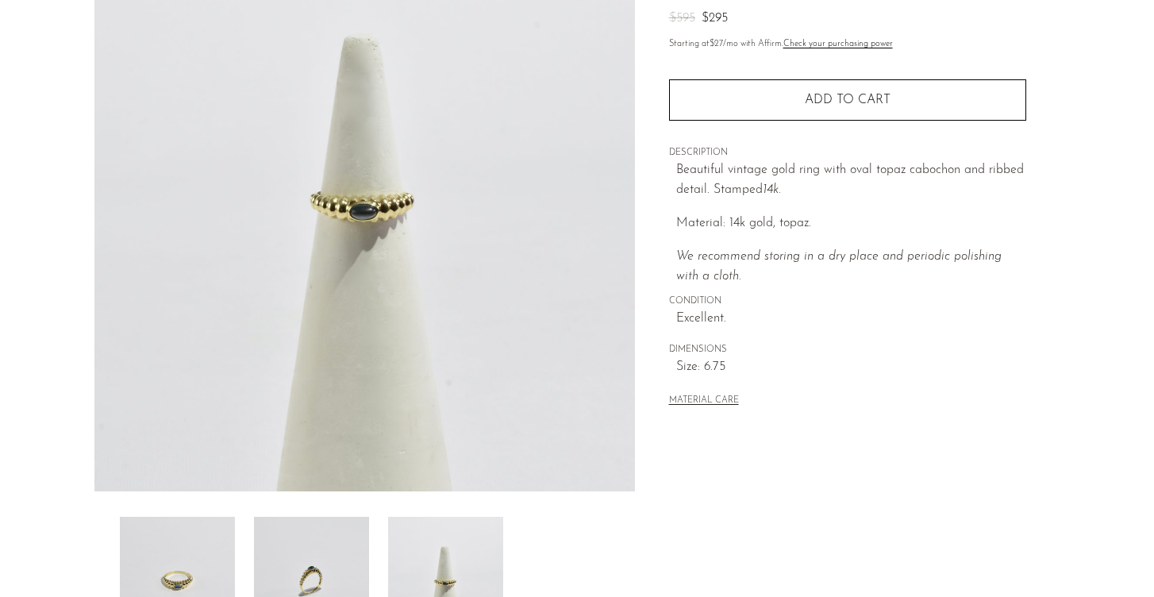
click at [332, 566] on img at bounding box center [311, 580] width 115 height 127
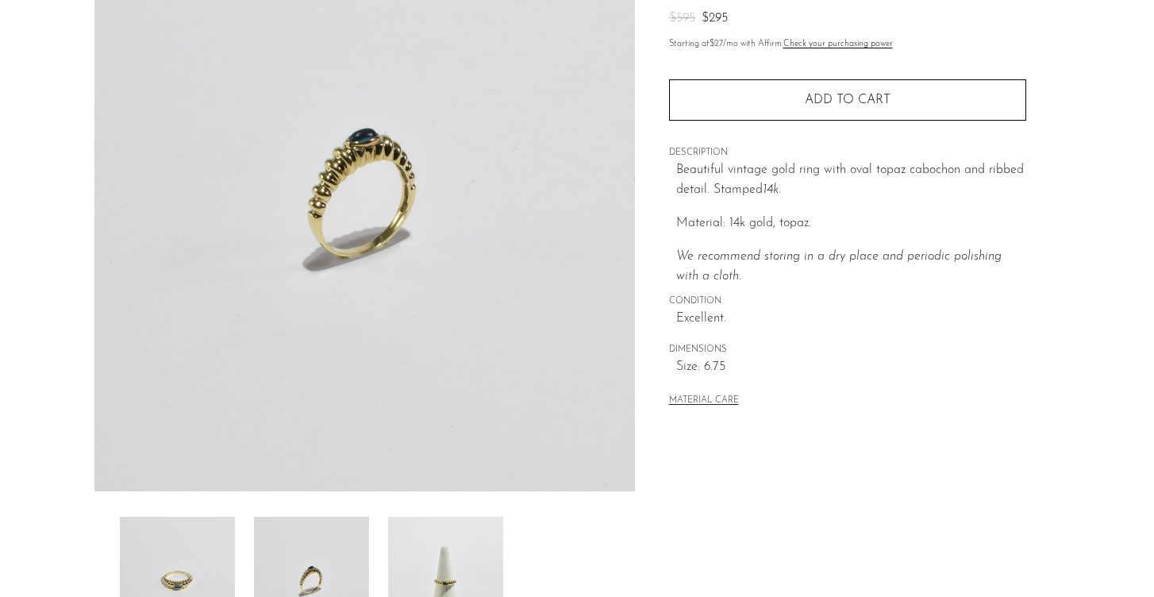
click at [430, 566] on img at bounding box center [445, 580] width 115 height 127
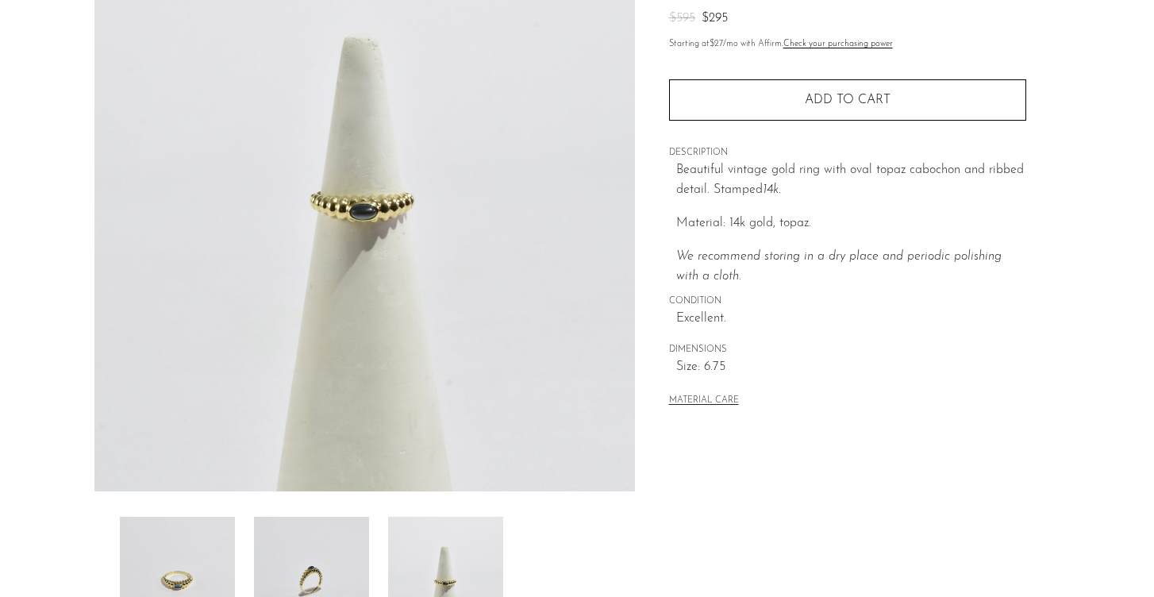
click at [166, 535] on img at bounding box center [177, 580] width 115 height 127
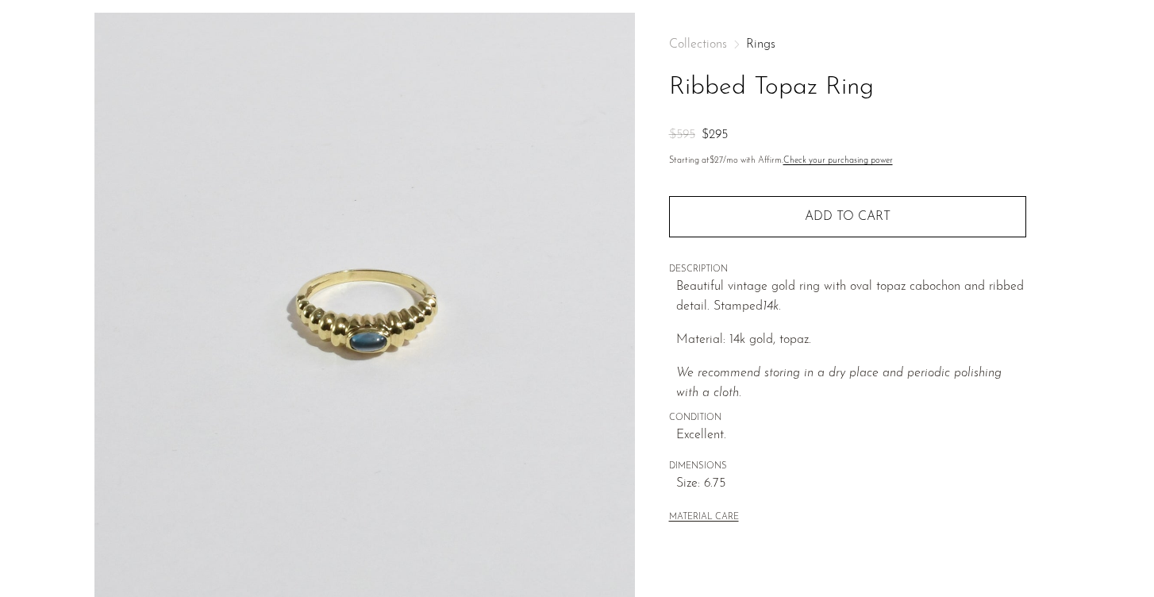
scroll to position [37, 0]
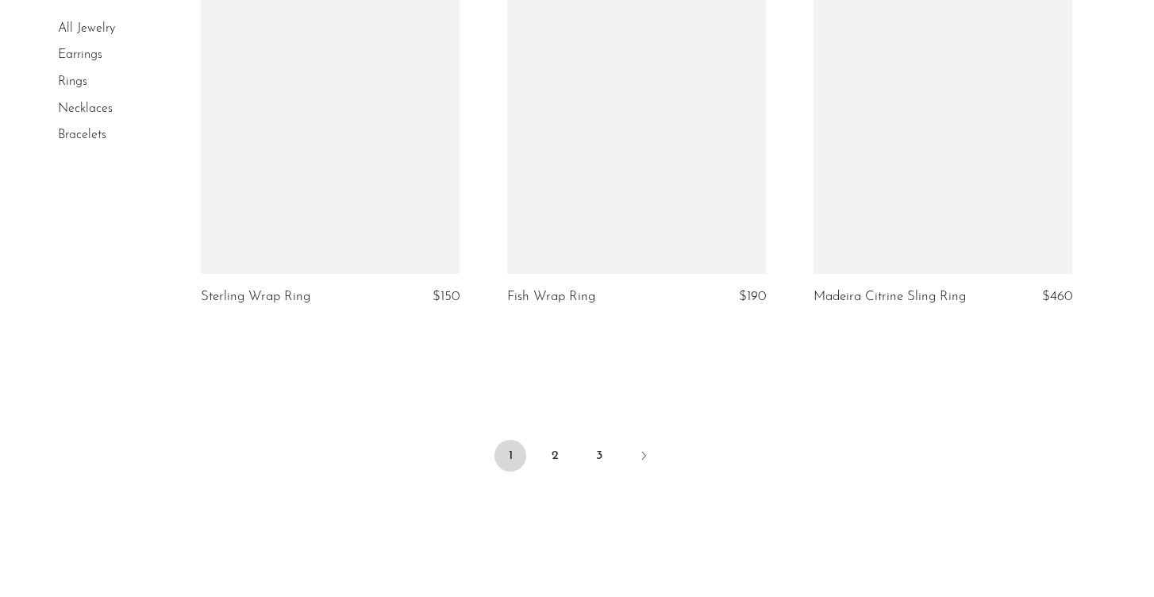
scroll to position [5099, 0]
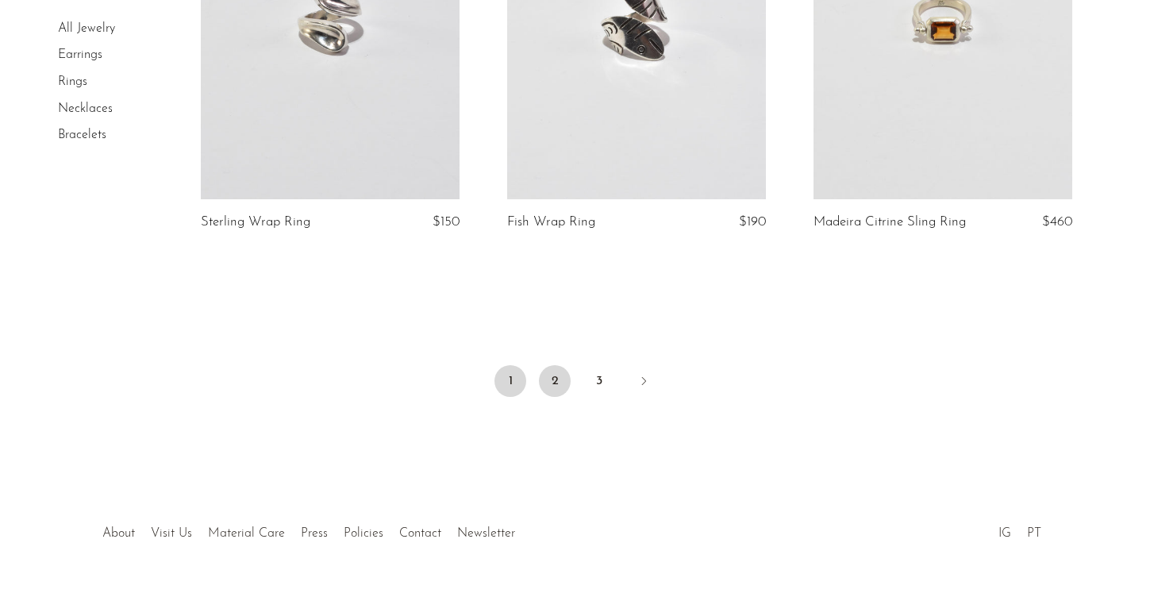
click at [557, 395] on link "2" at bounding box center [555, 381] width 32 height 32
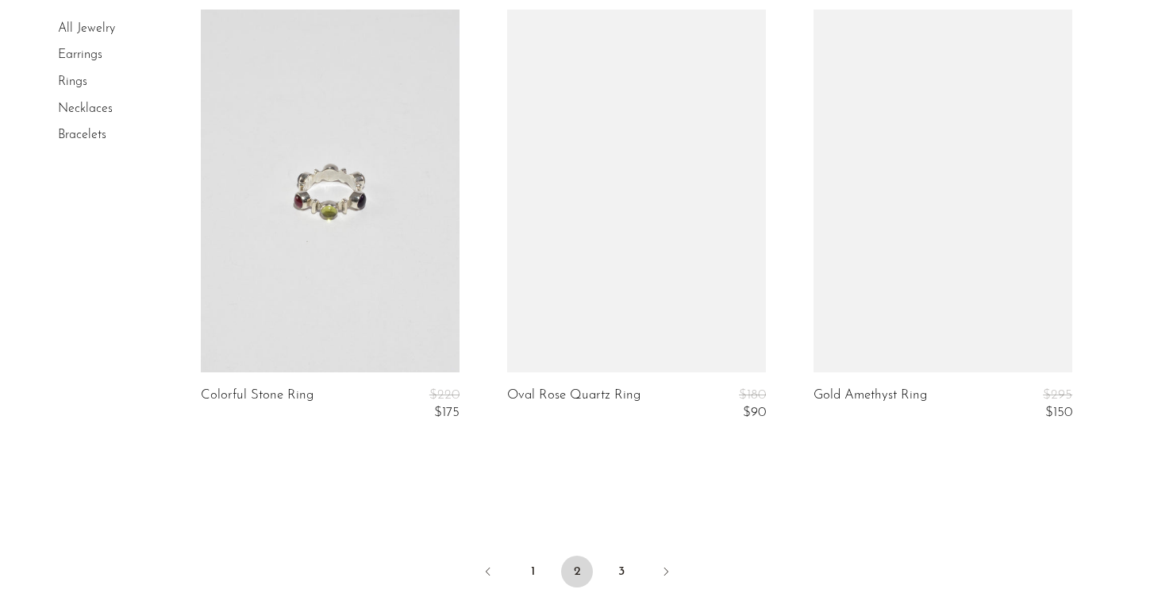
scroll to position [5013, 0]
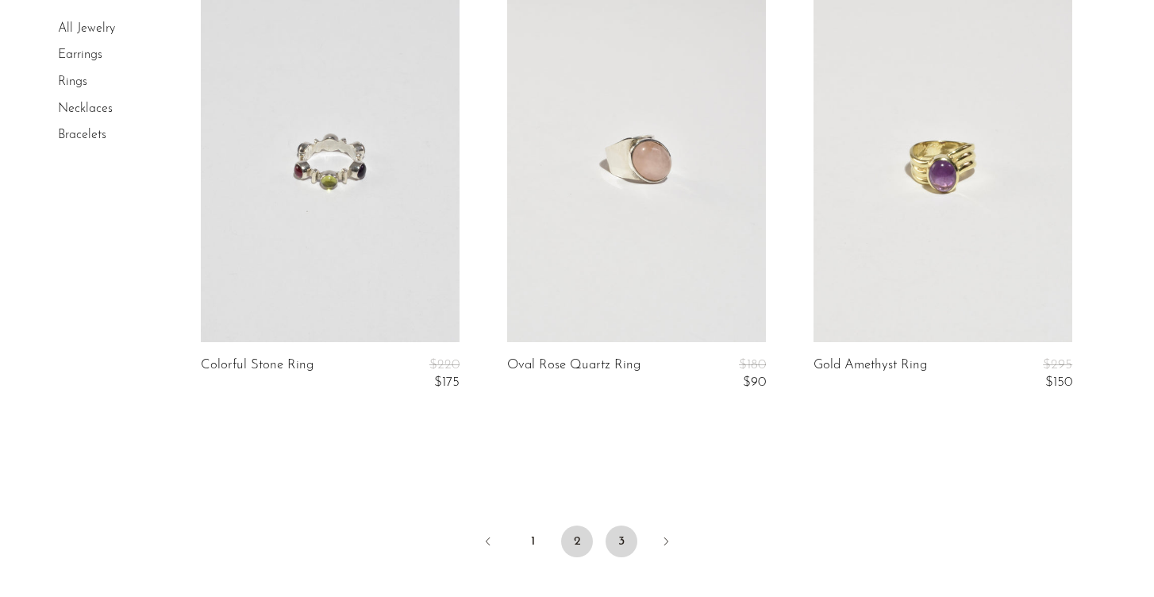
click at [622, 526] on link "3" at bounding box center [622, 542] width 32 height 32
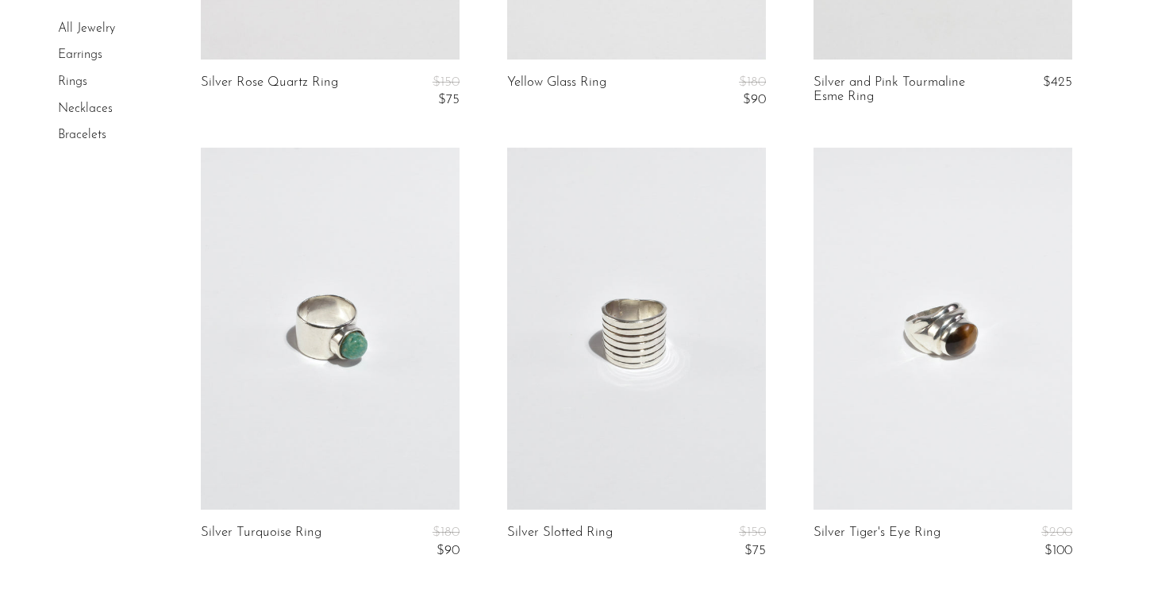
scroll to position [968, 0]
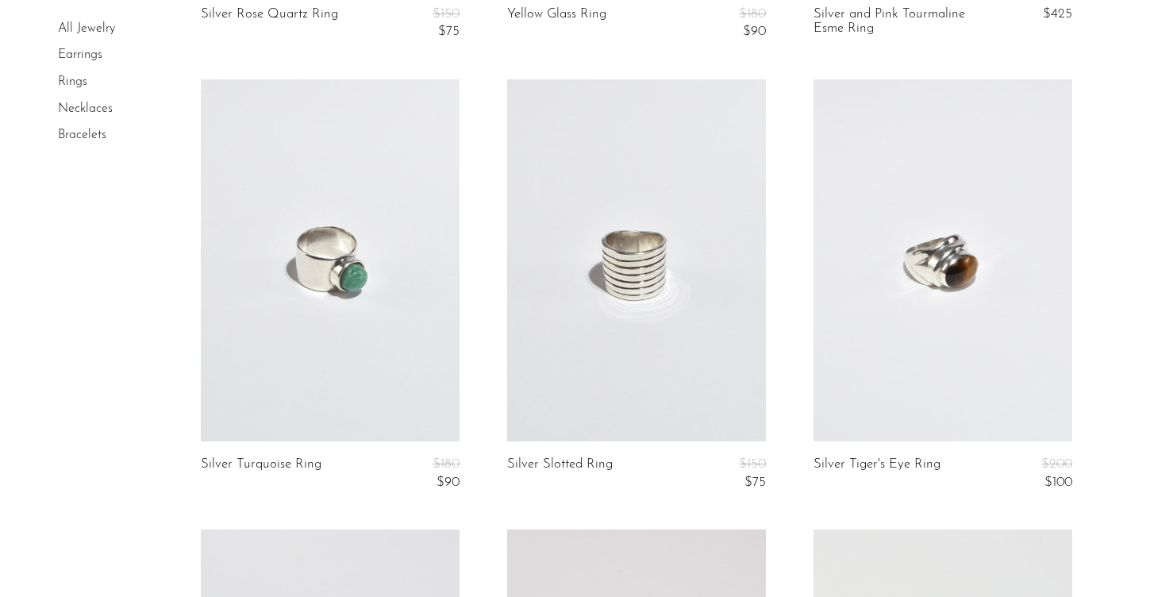
click at [613, 254] on link at bounding box center [636, 260] width 259 height 363
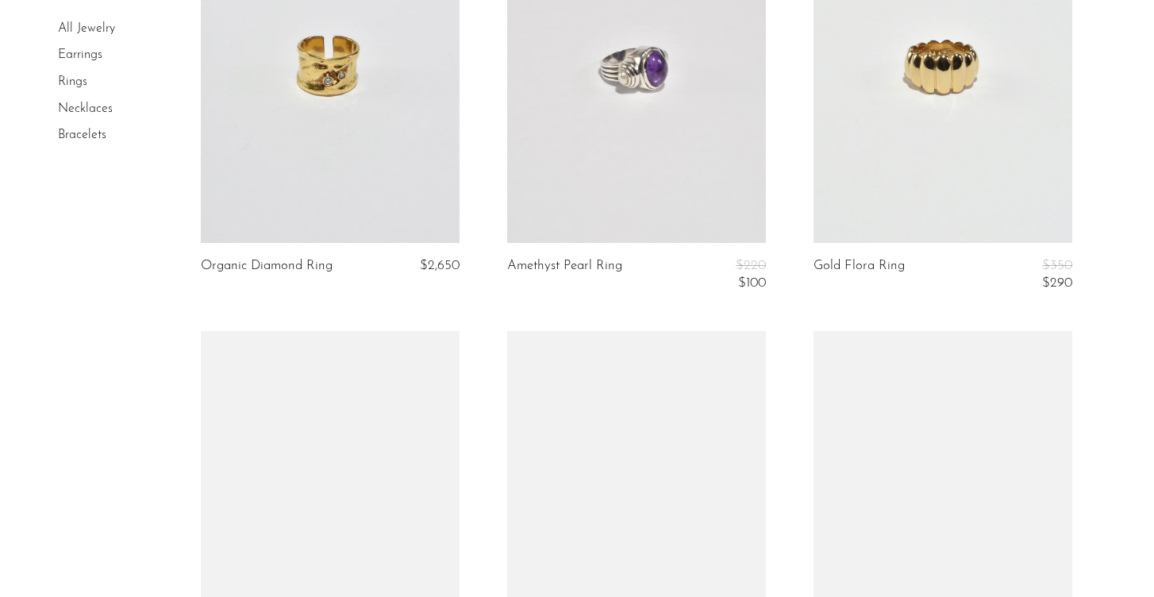
scroll to position [1621, 0]
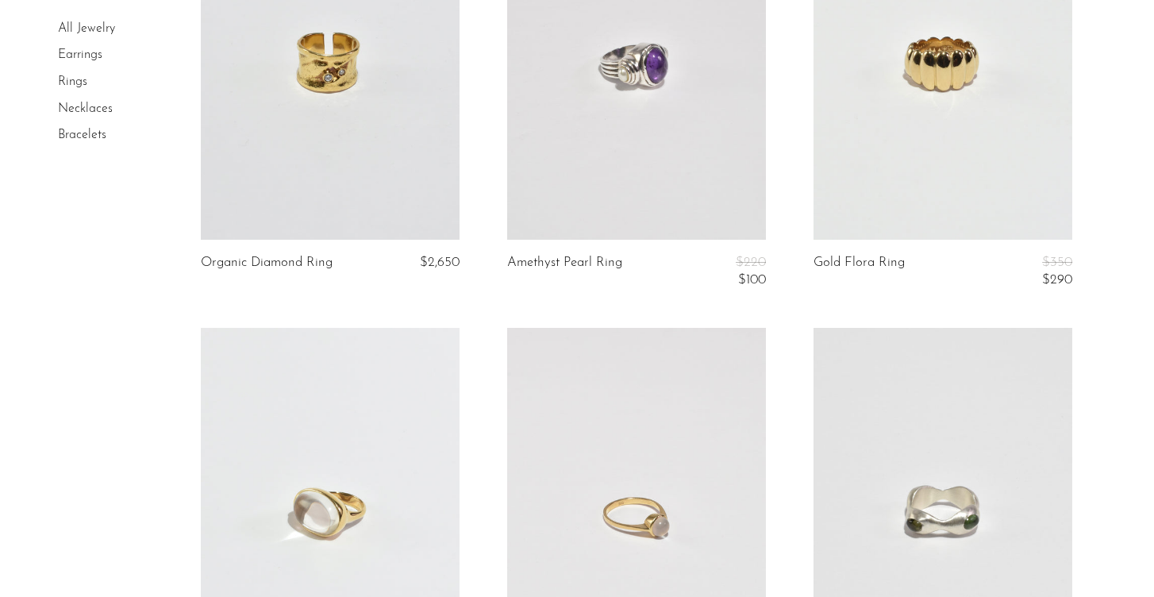
click at [645, 29] on link at bounding box center [636, 58] width 259 height 363
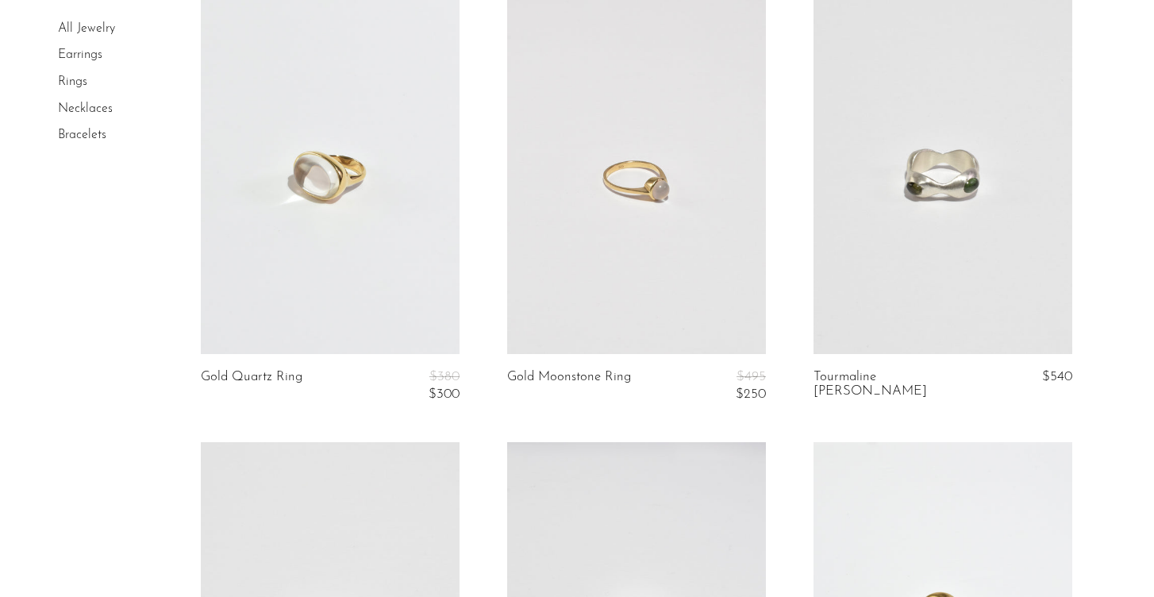
scroll to position [1967, 0]
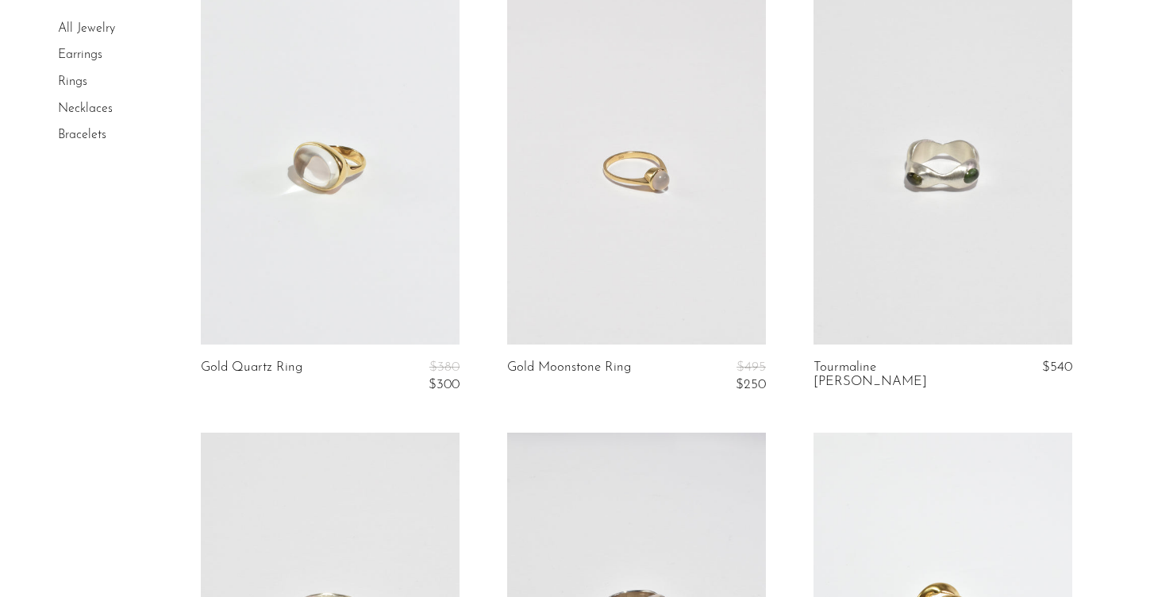
click at [250, 257] on link at bounding box center [330, 163] width 259 height 363
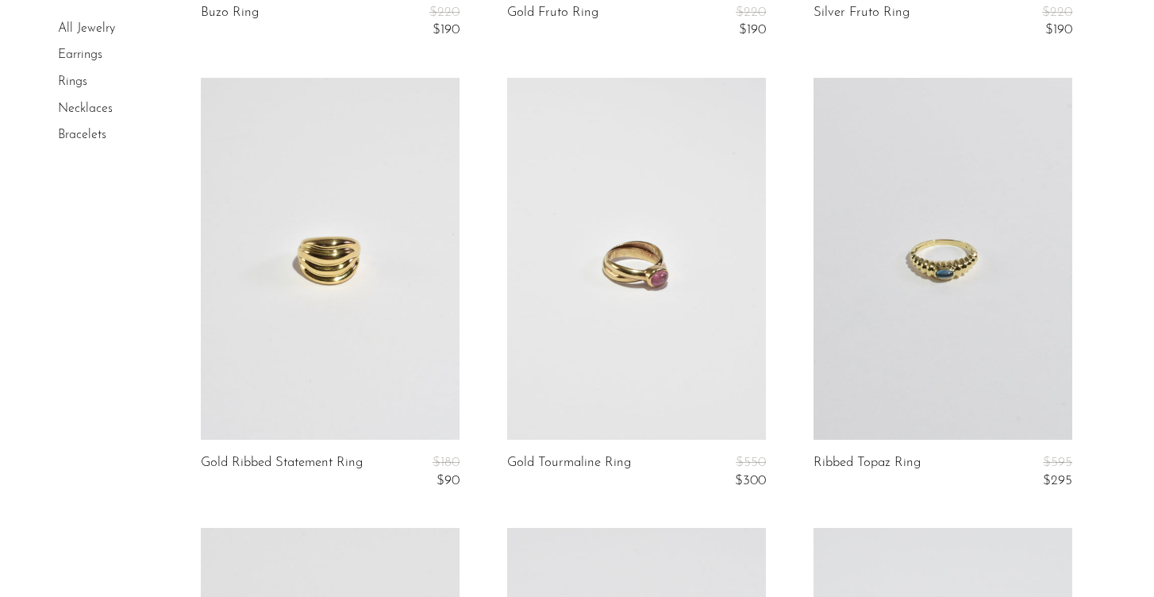
scroll to position [3230, 0]
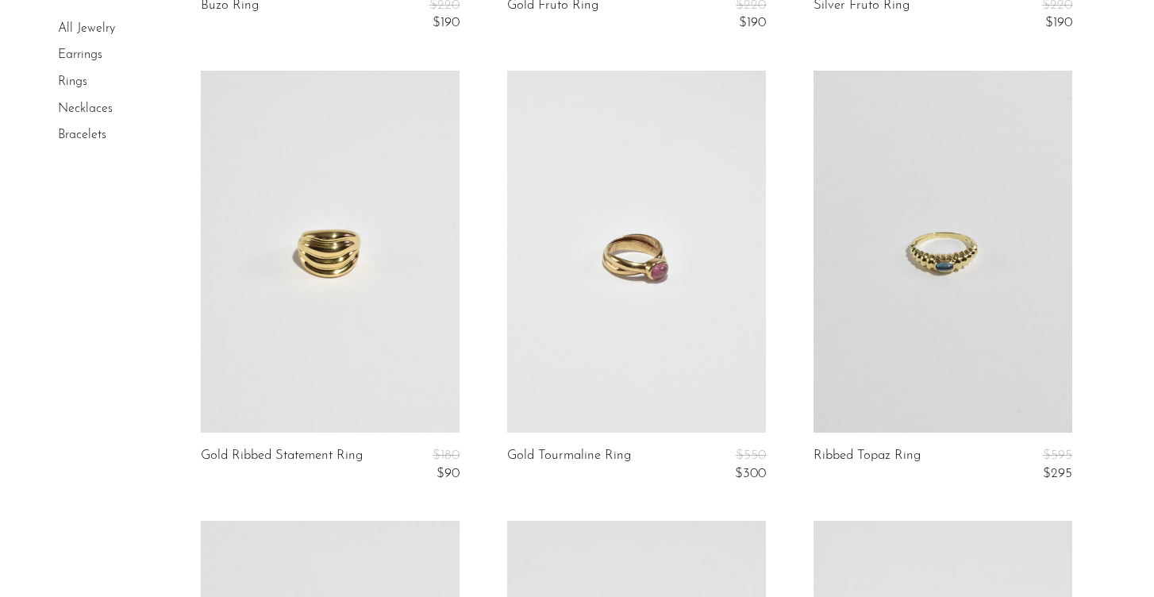
click at [322, 309] on link at bounding box center [330, 252] width 259 height 363
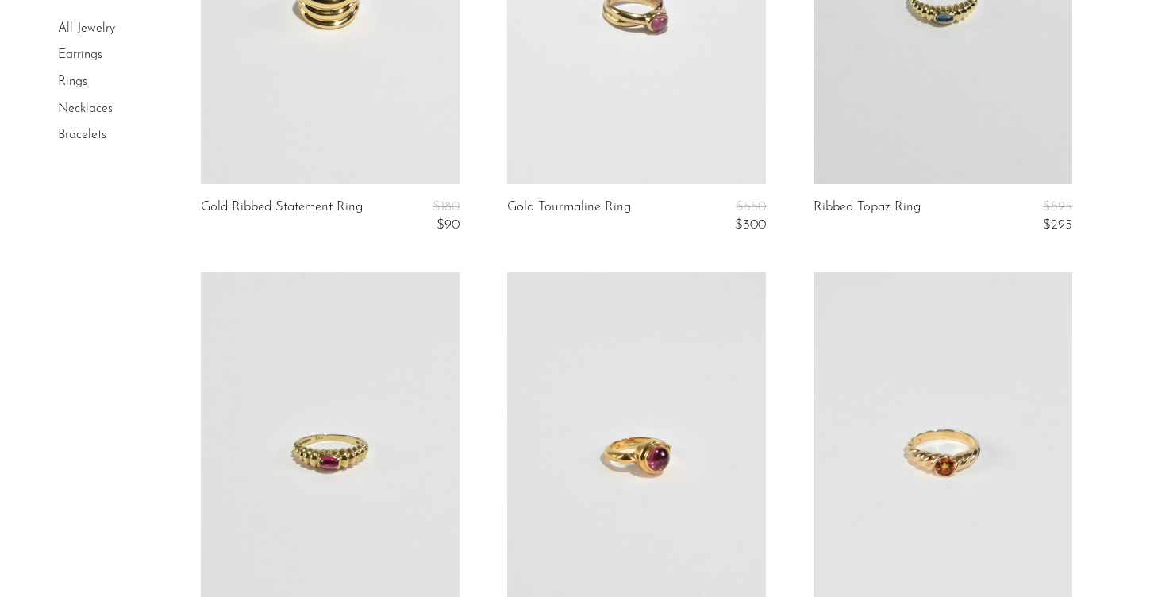
scroll to position [3494, 0]
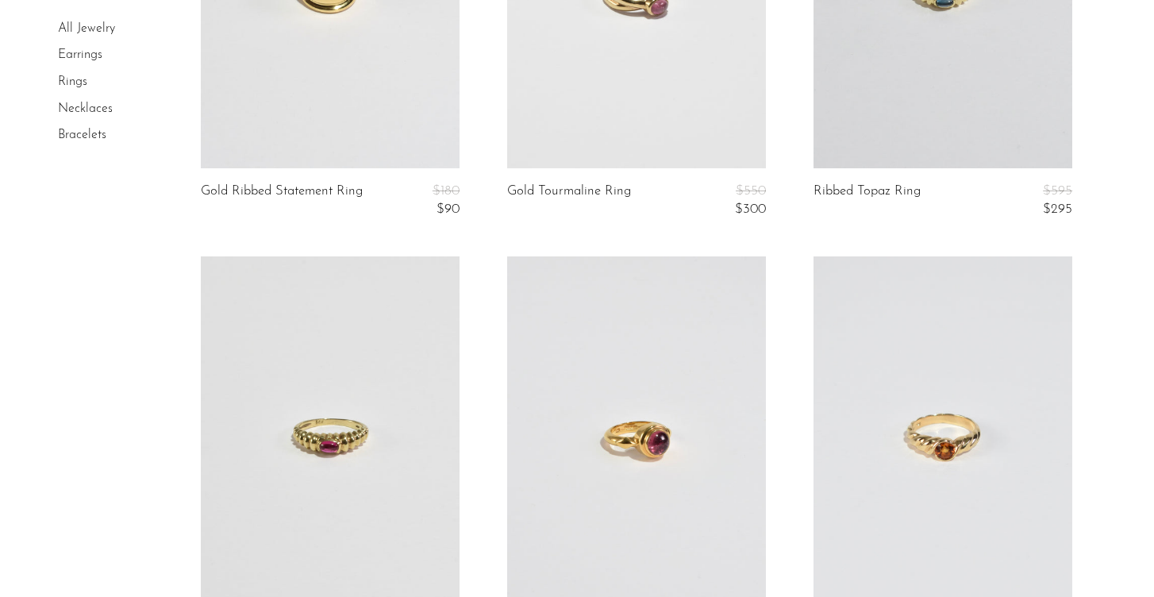
click at [74, 58] on link "Earrings" at bounding box center [80, 55] width 44 height 13
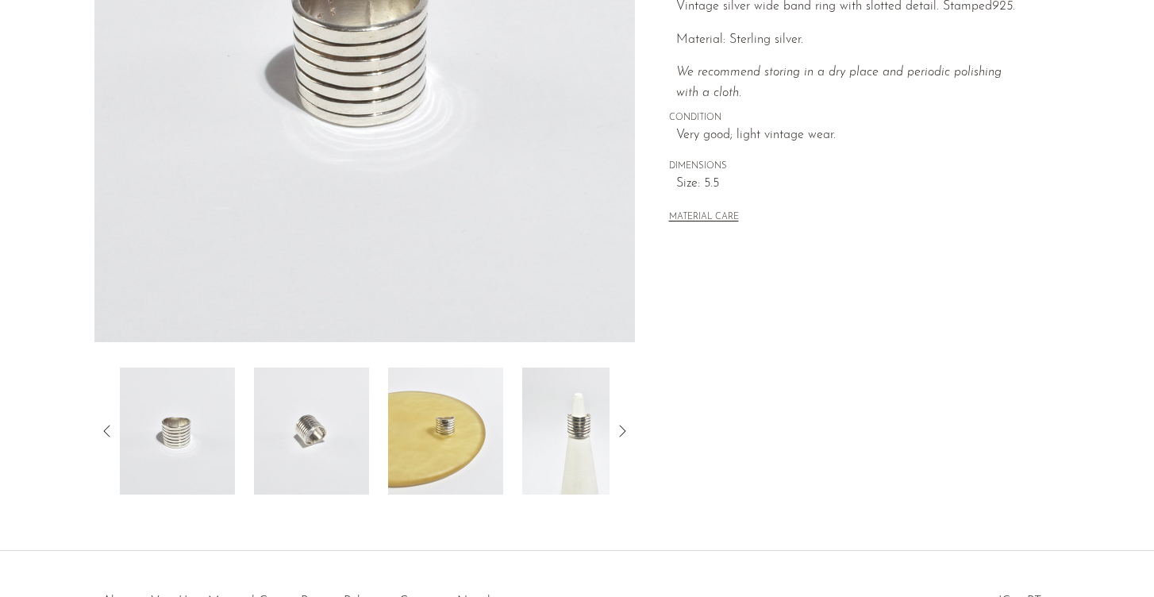
scroll to position [356, 0]
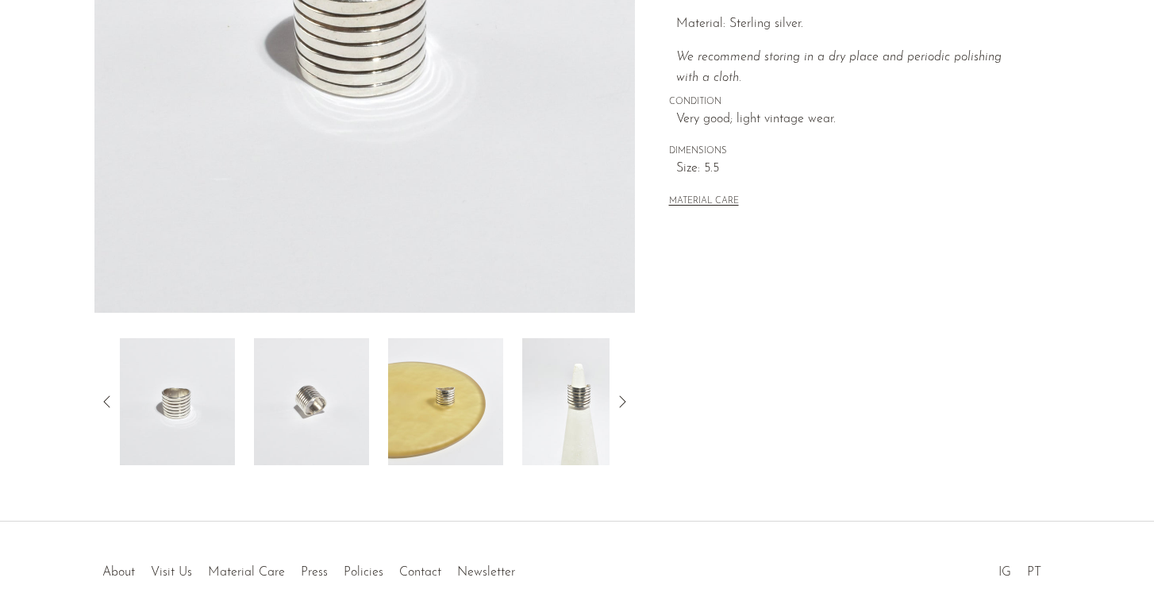
click at [572, 414] on img at bounding box center [579, 401] width 115 height 127
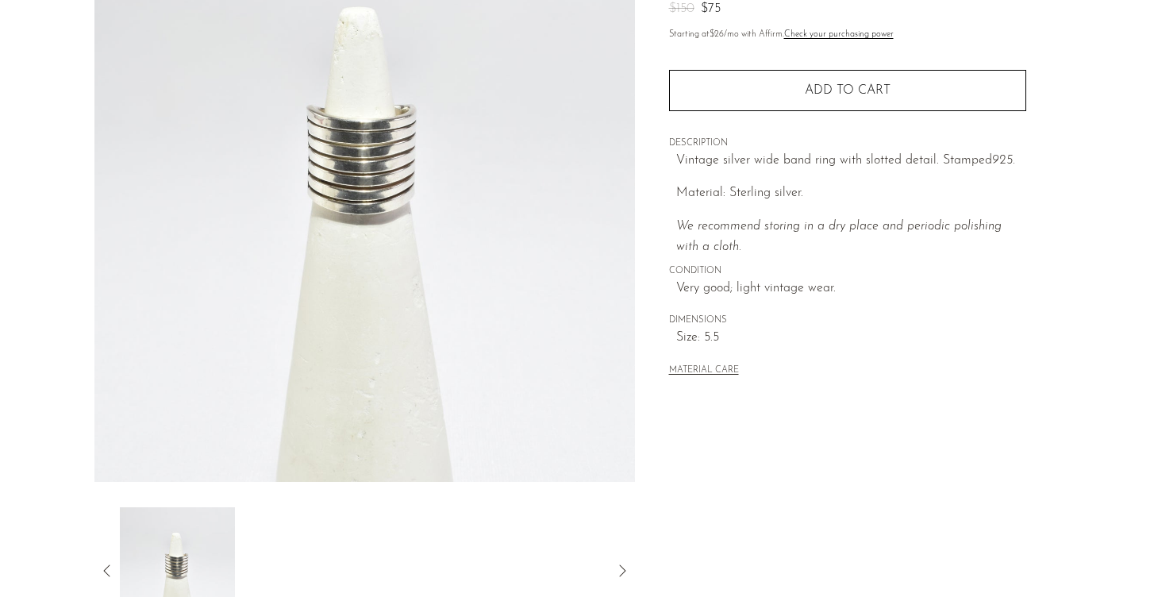
scroll to position [165, 0]
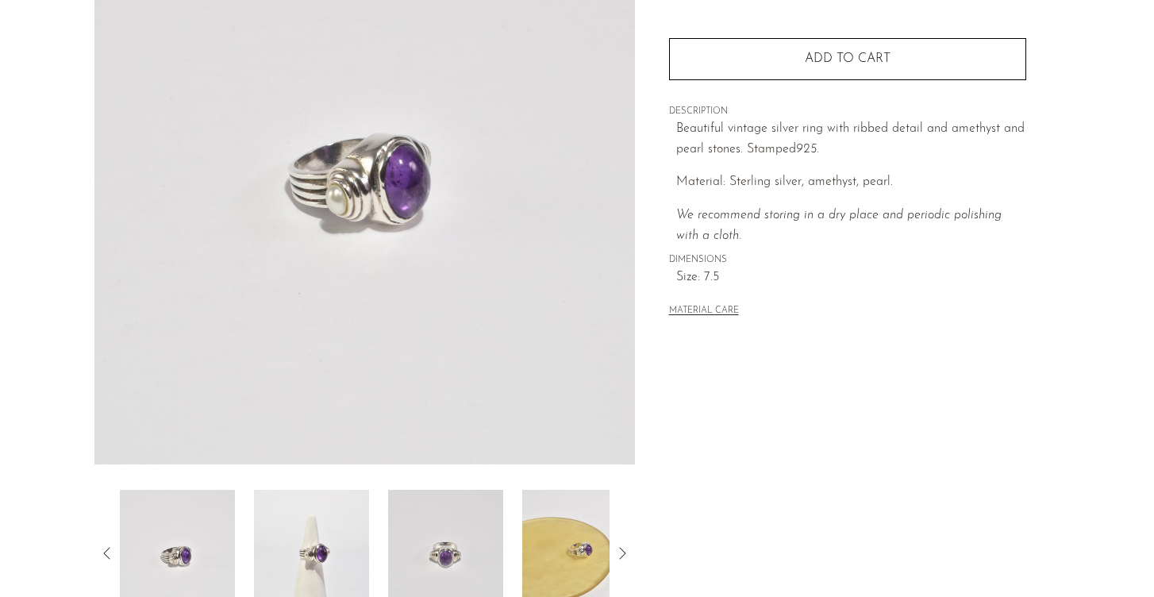
scroll to position [241, 0]
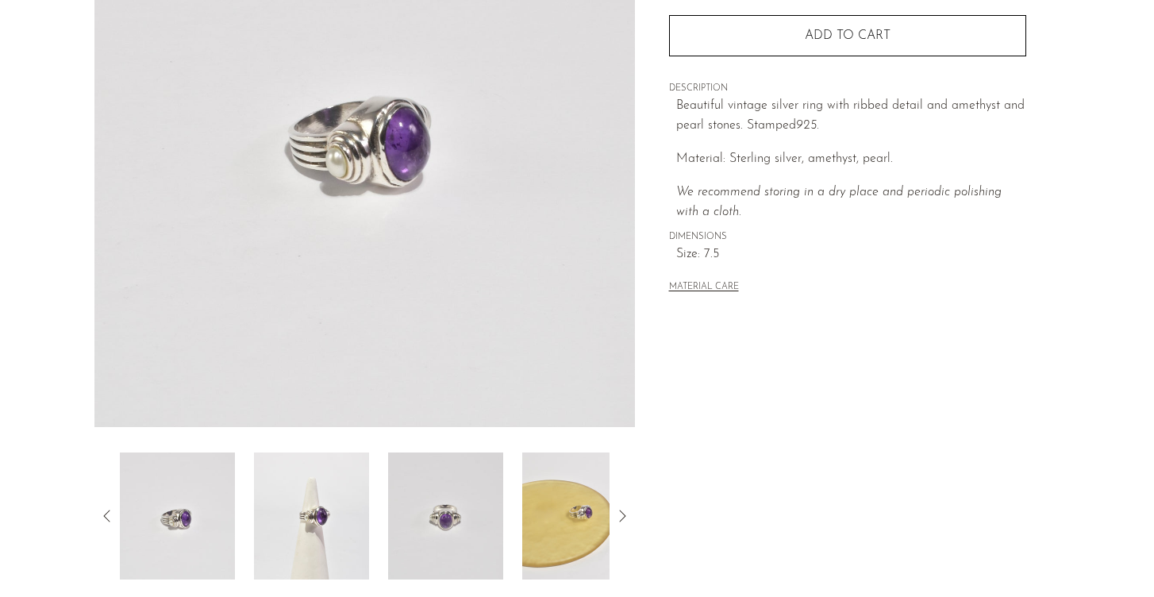
click at [307, 535] on img at bounding box center [311, 516] width 115 height 127
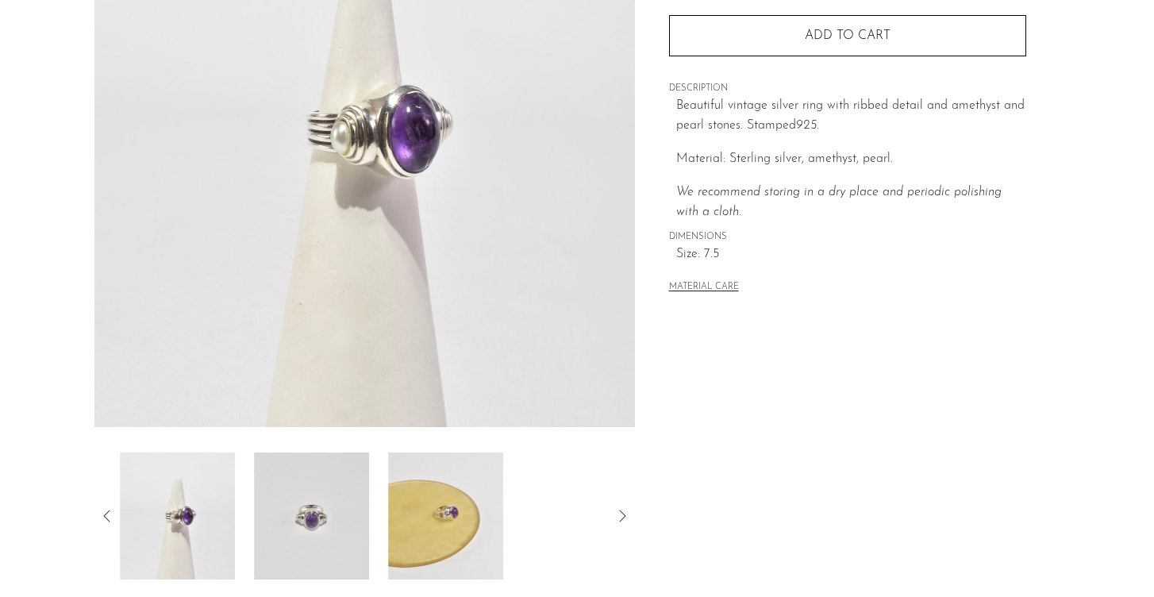
click at [354, 513] on img at bounding box center [311, 516] width 115 height 127
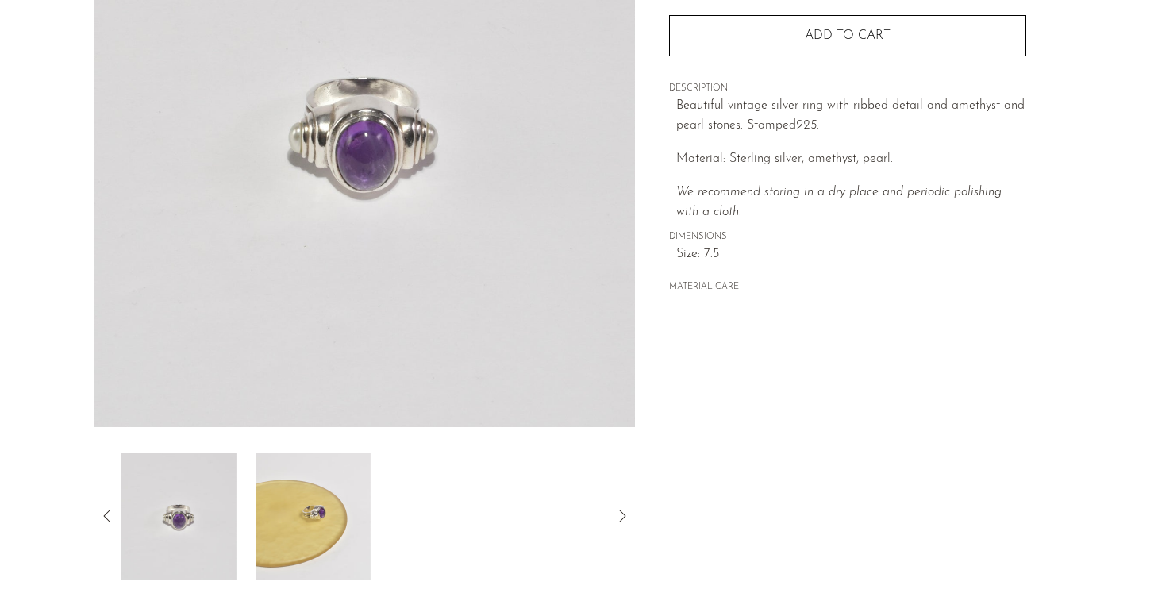
click at [353, 514] on img at bounding box center [313, 516] width 115 height 127
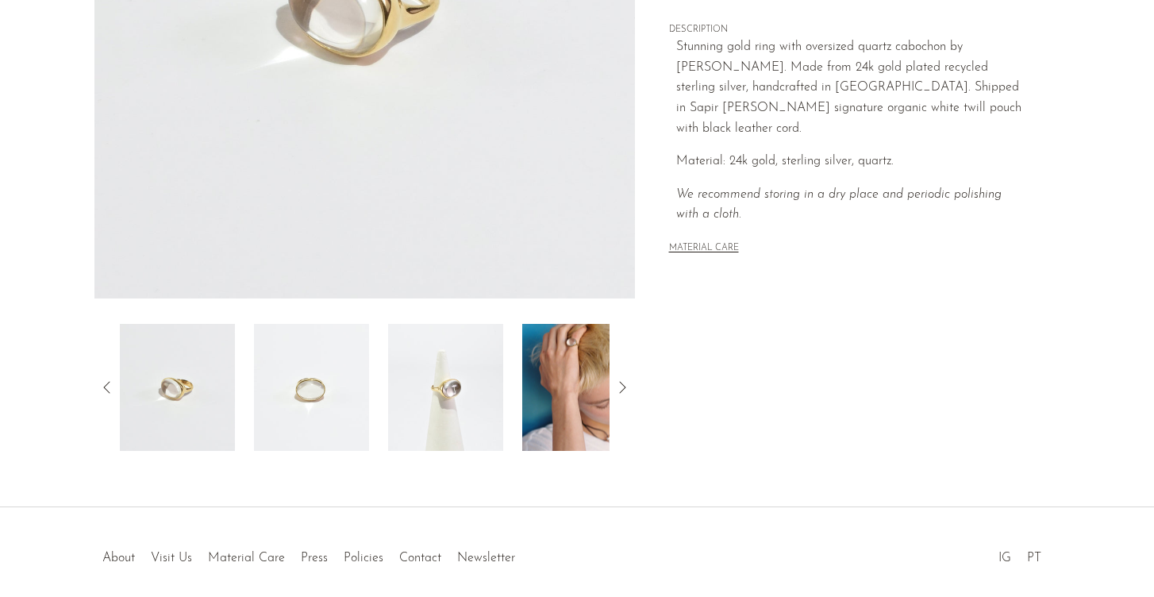
scroll to position [375, 0]
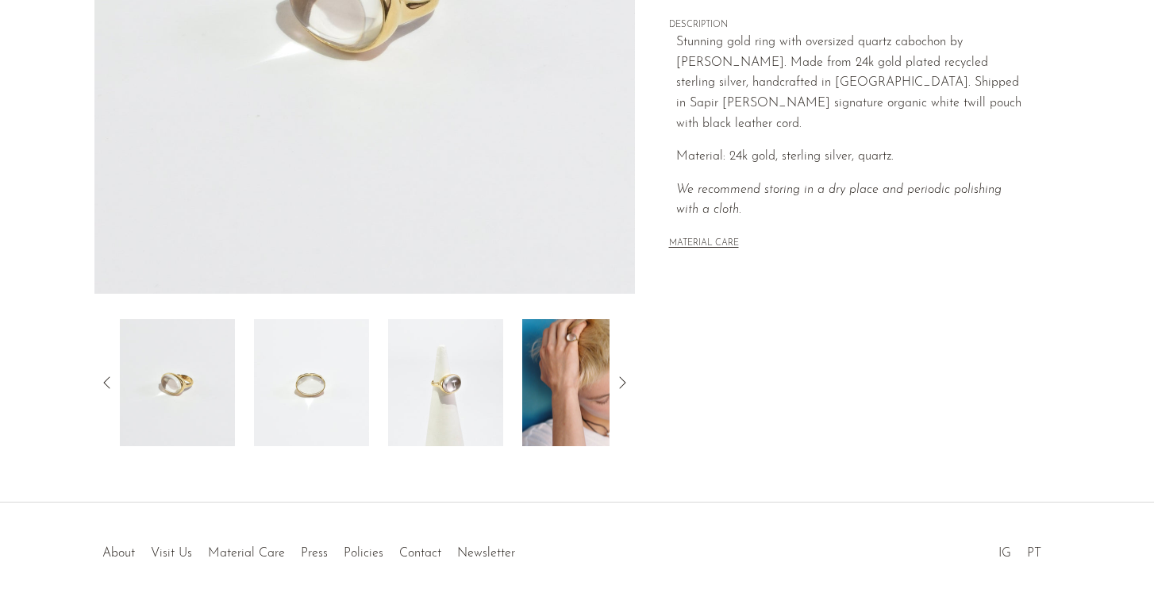
click at [576, 389] on img at bounding box center [579, 382] width 115 height 127
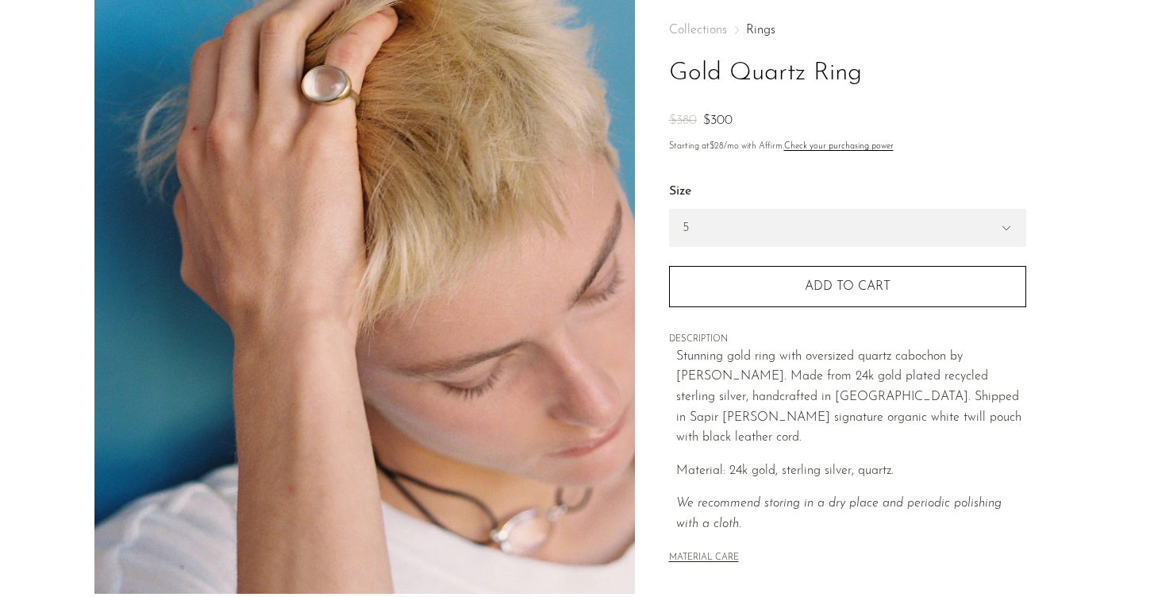
scroll to position [69, 0]
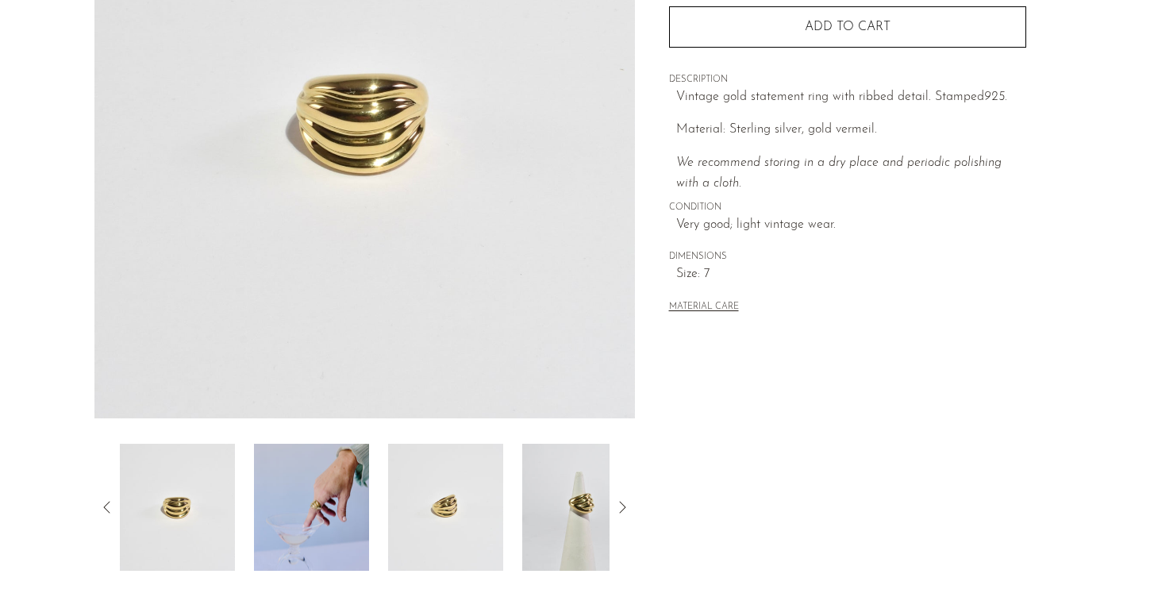
scroll to position [326, 0]
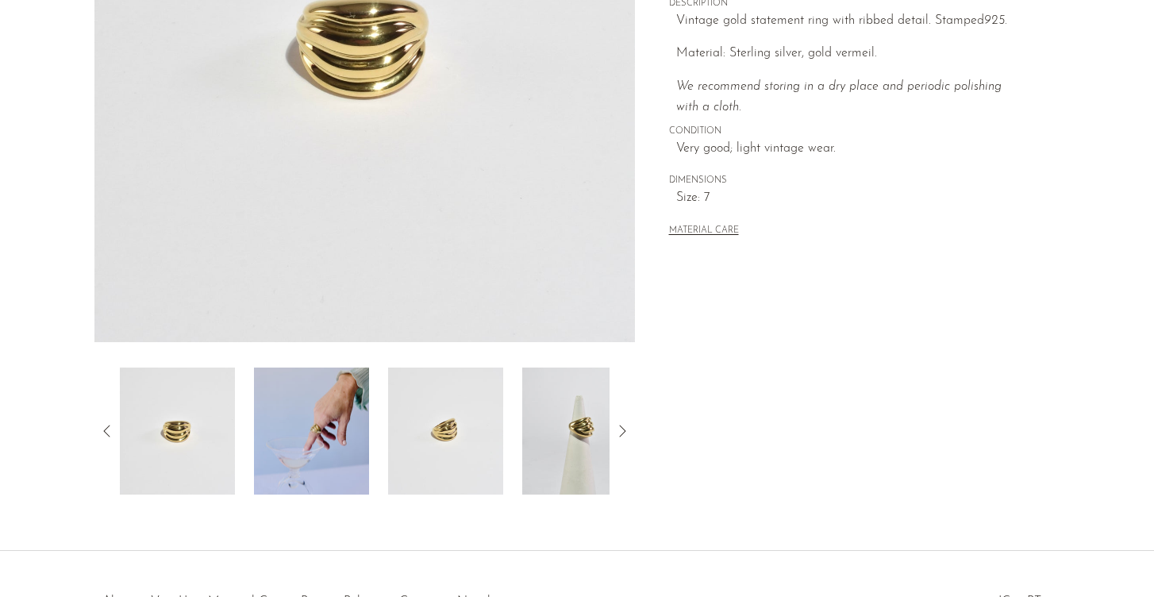
click at [320, 464] on img at bounding box center [311, 431] width 115 height 127
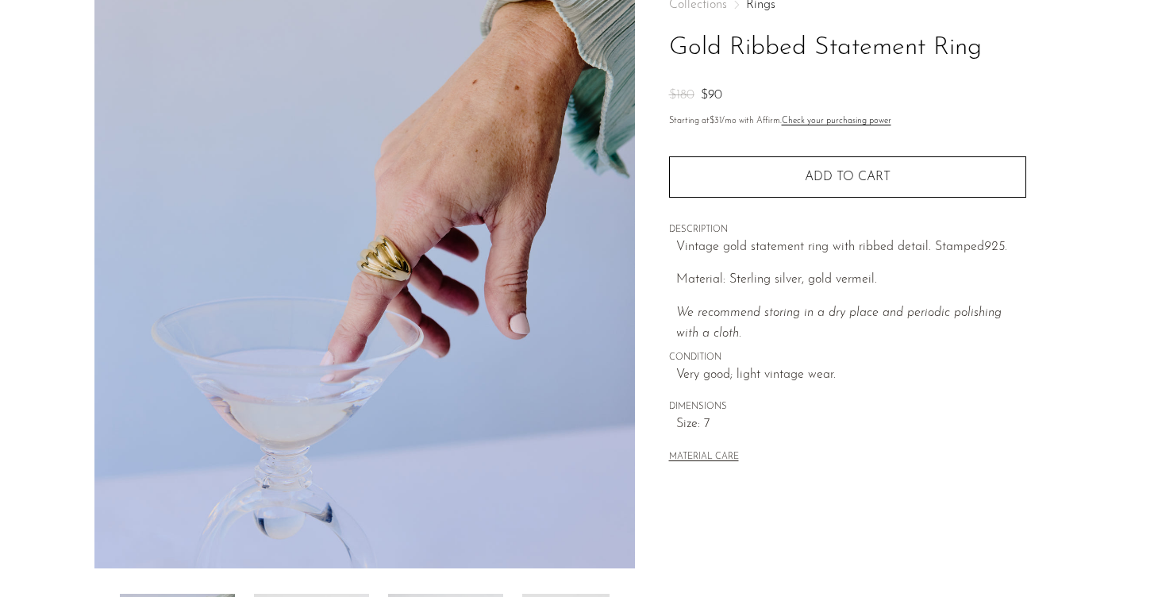
scroll to position [84, 0]
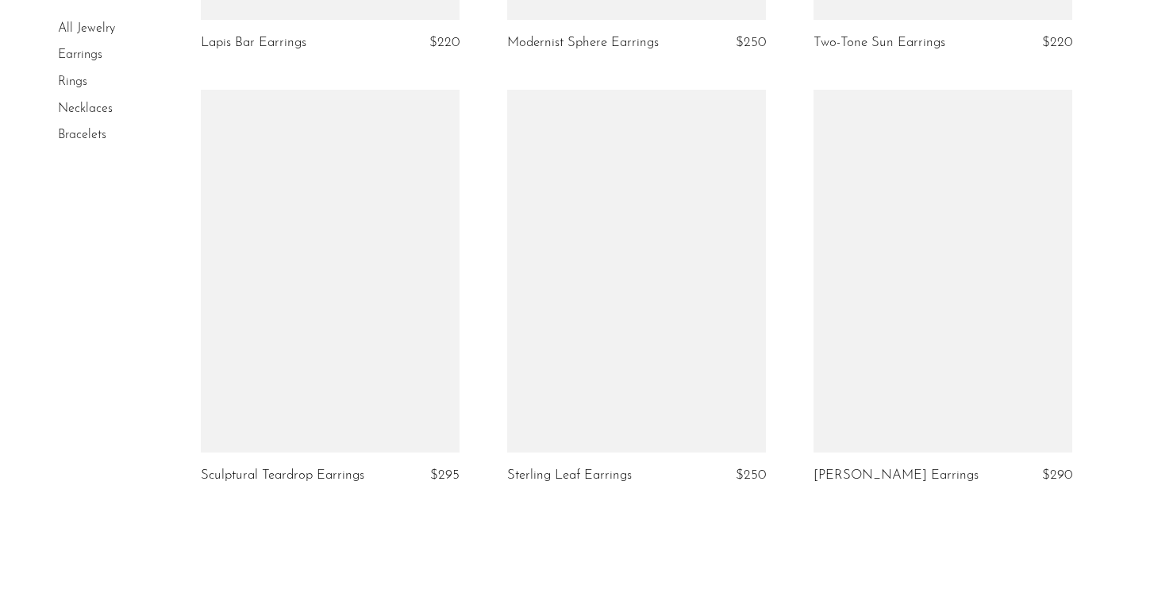
scroll to position [4872, 0]
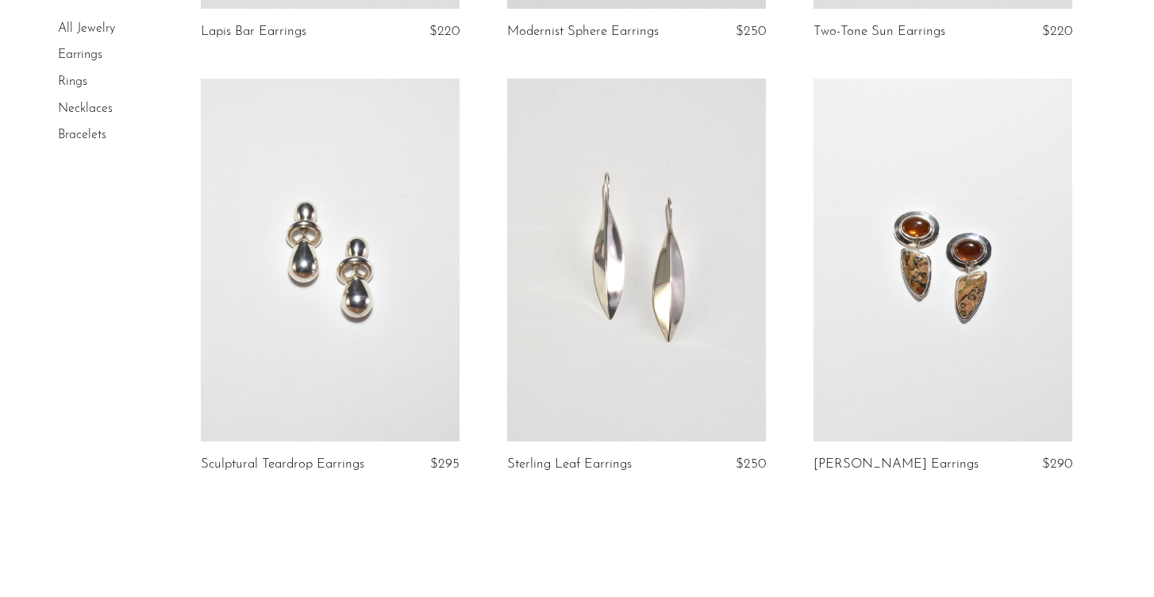
click at [85, 107] on link "Necklaces" at bounding box center [85, 108] width 55 height 13
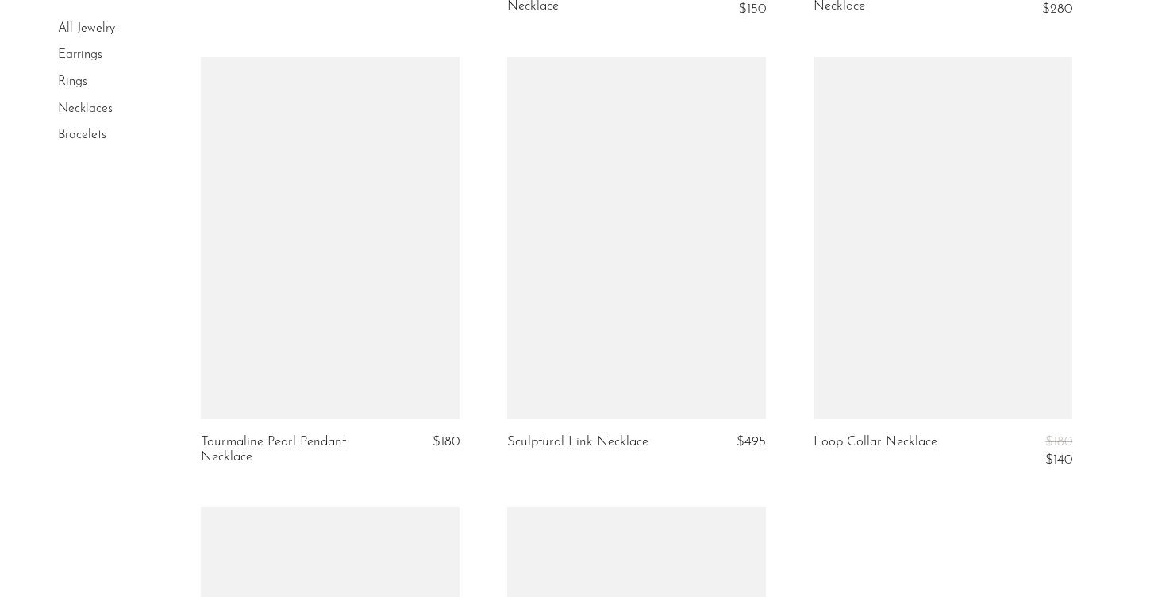
scroll to position [4119, 0]
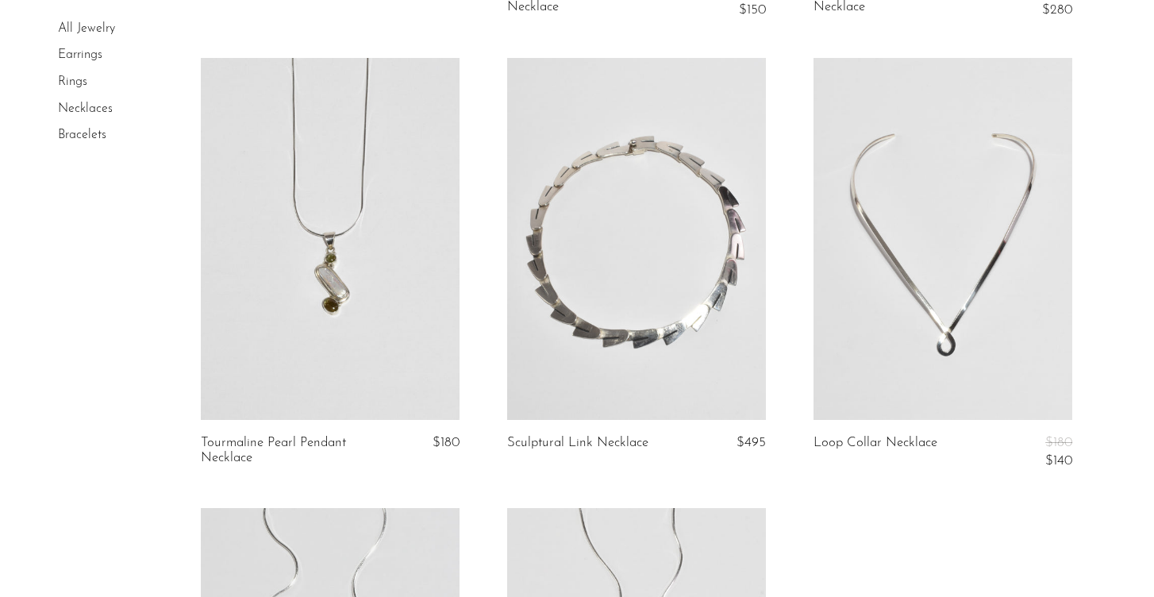
click at [255, 301] on link at bounding box center [330, 239] width 259 height 363
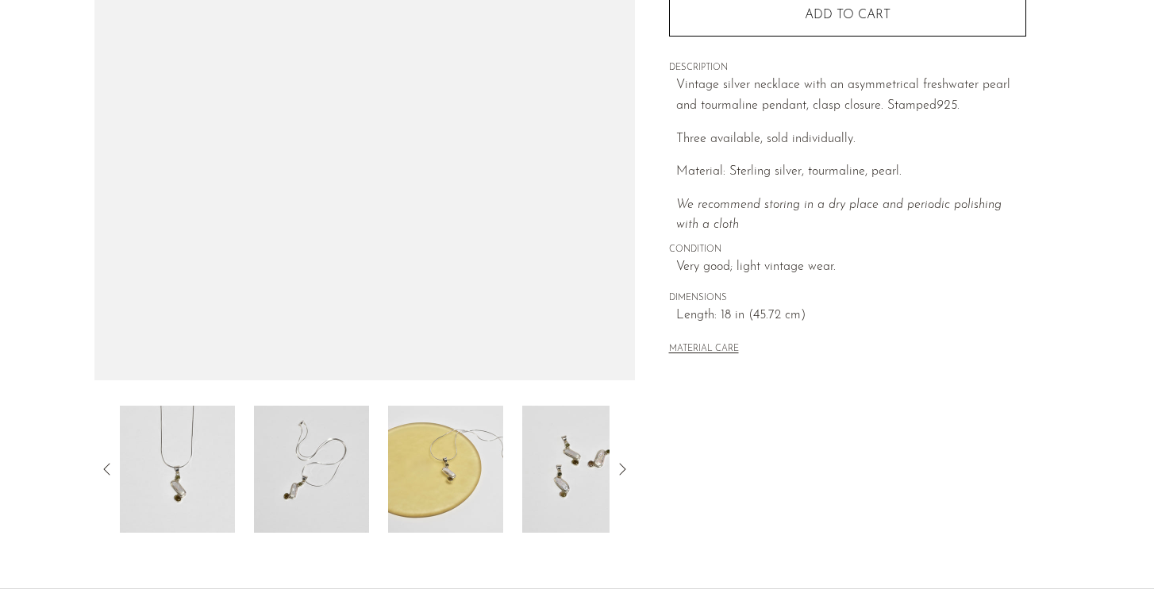
scroll to position [291, 0]
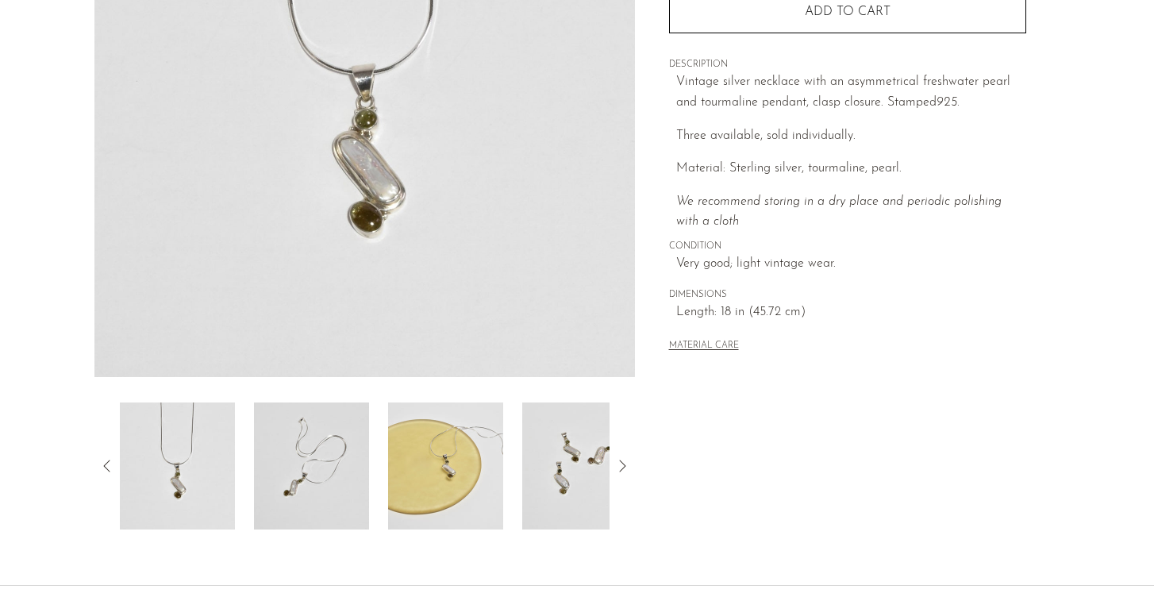
click at [320, 447] on img at bounding box center [311, 466] width 115 height 127
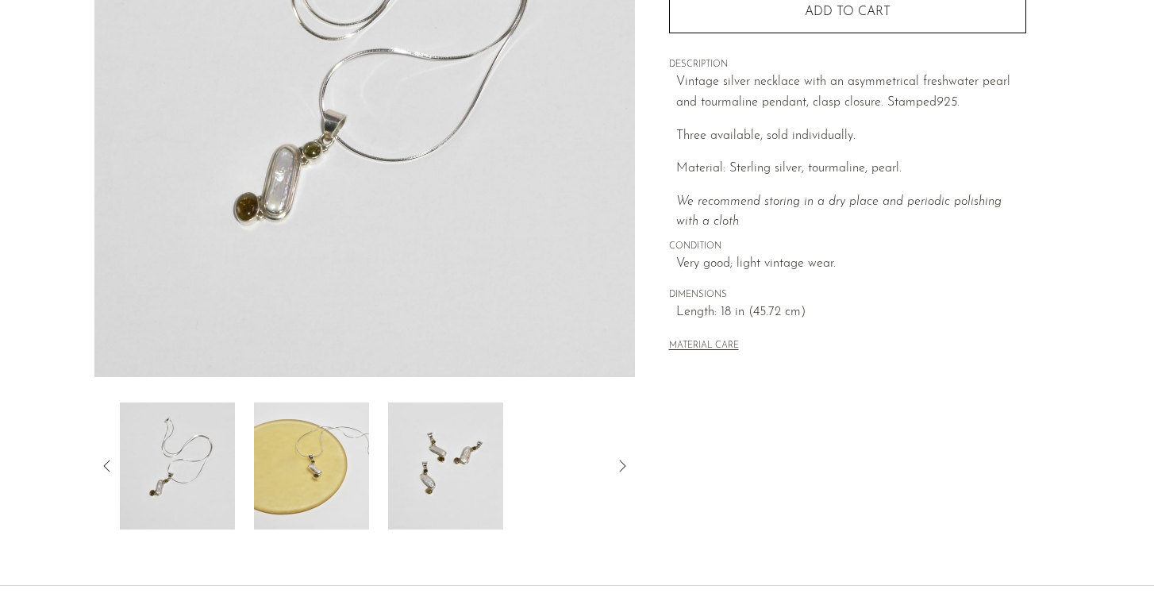
click at [320, 456] on img at bounding box center [311, 466] width 115 height 127
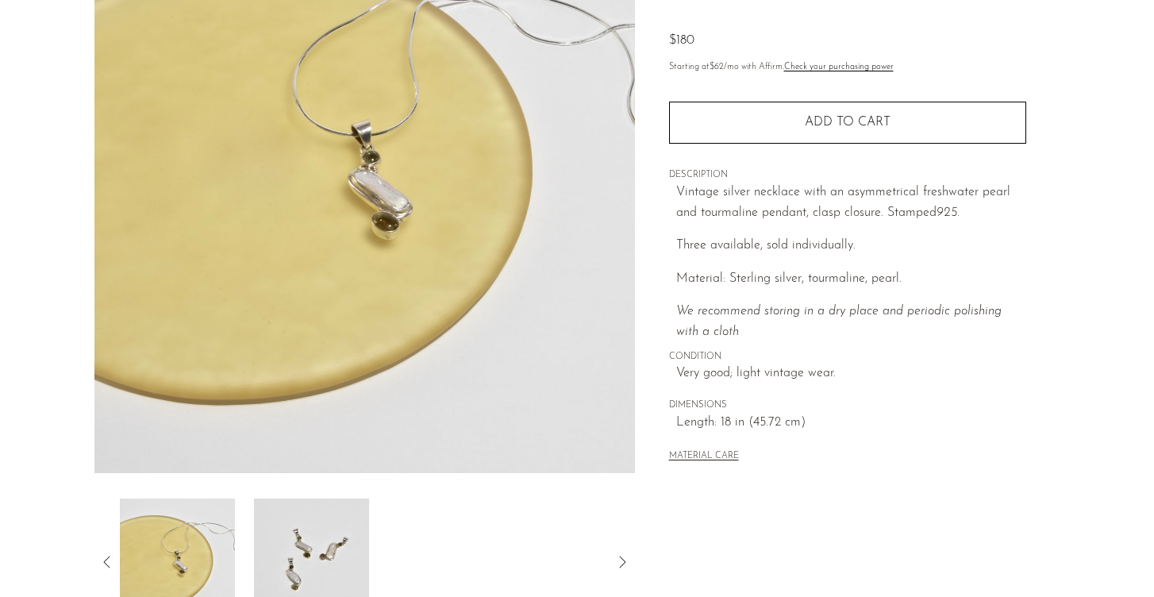
scroll to position [214, 0]
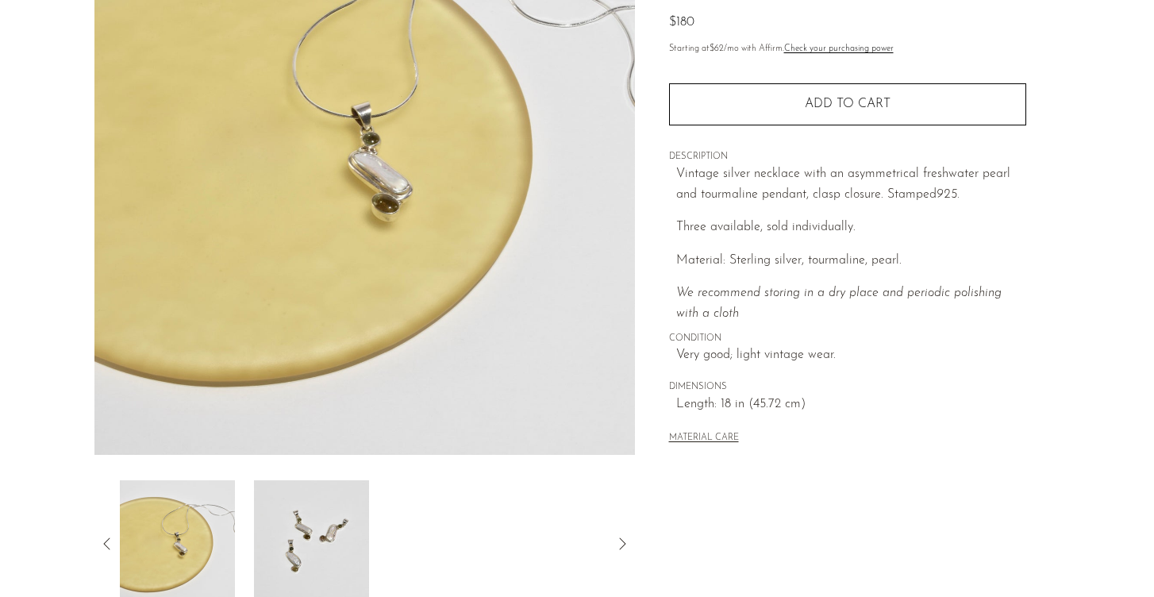
click at [313, 520] on img at bounding box center [311, 543] width 115 height 127
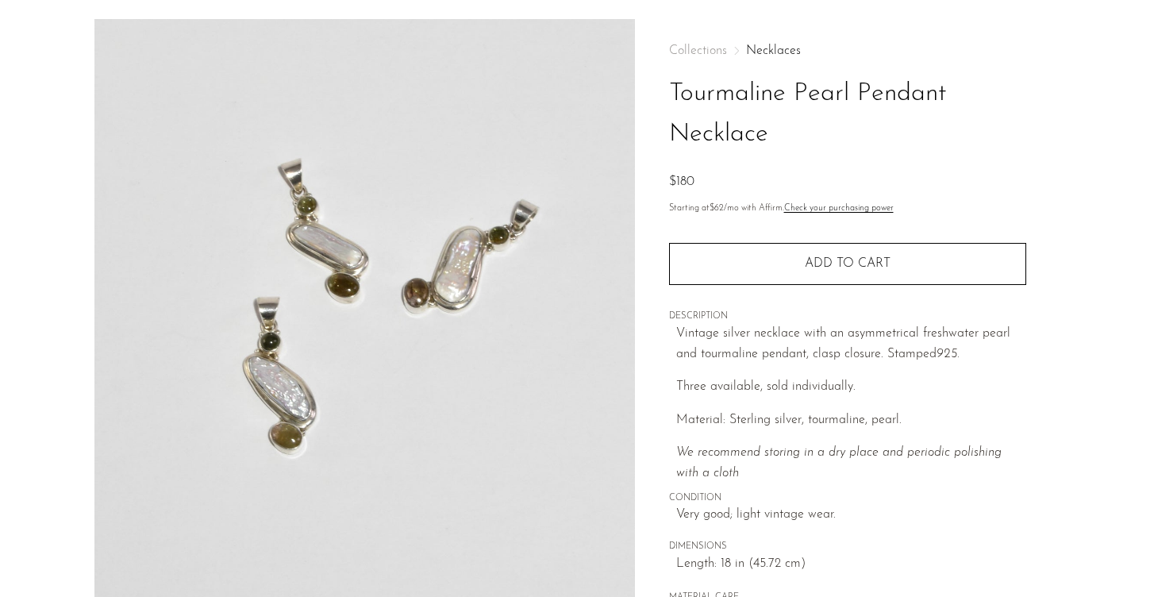
scroll to position [0, 0]
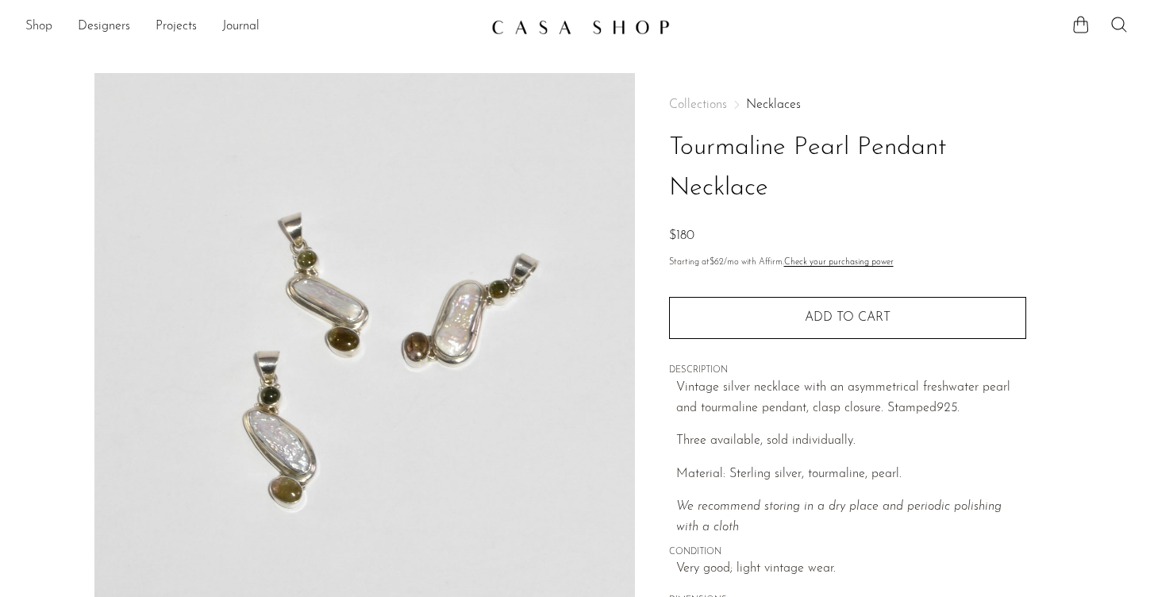
click at [39, 25] on link "Shop" at bounding box center [38, 27] width 27 height 21
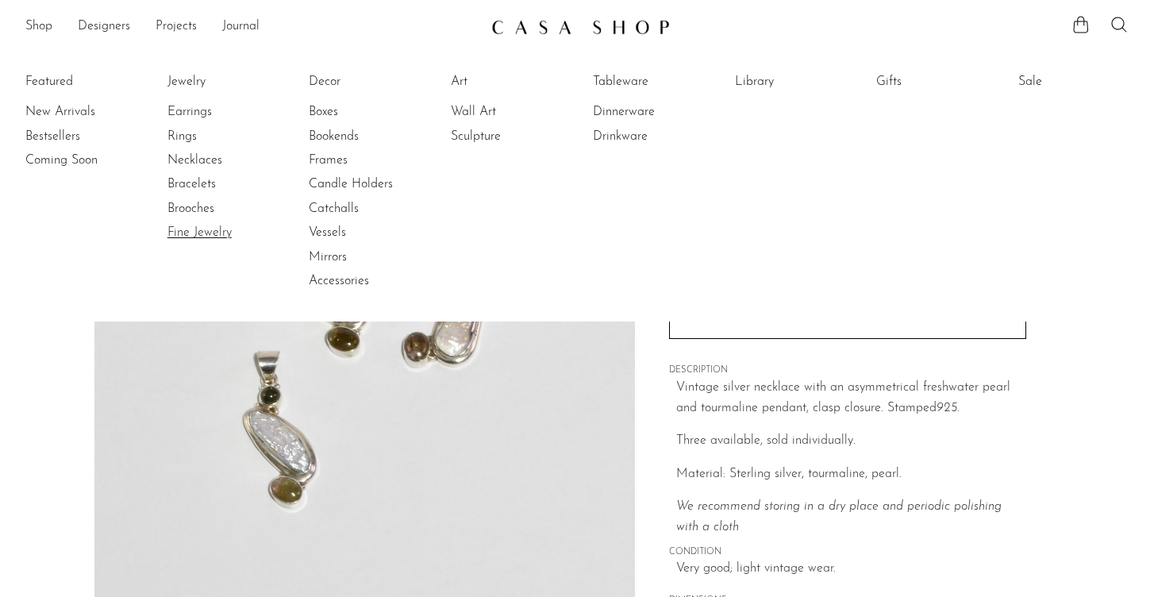
click at [183, 232] on link "Fine Jewelry" at bounding box center [227, 232] width 119 height 17
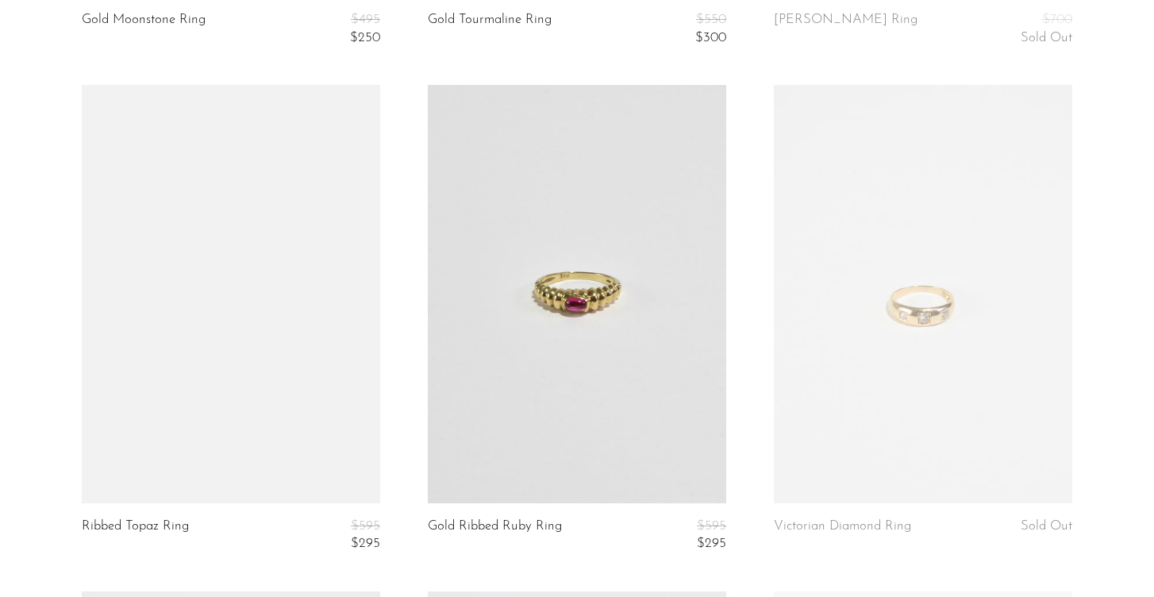
scroll to position [1178, 0]
